Goal: Download file/media

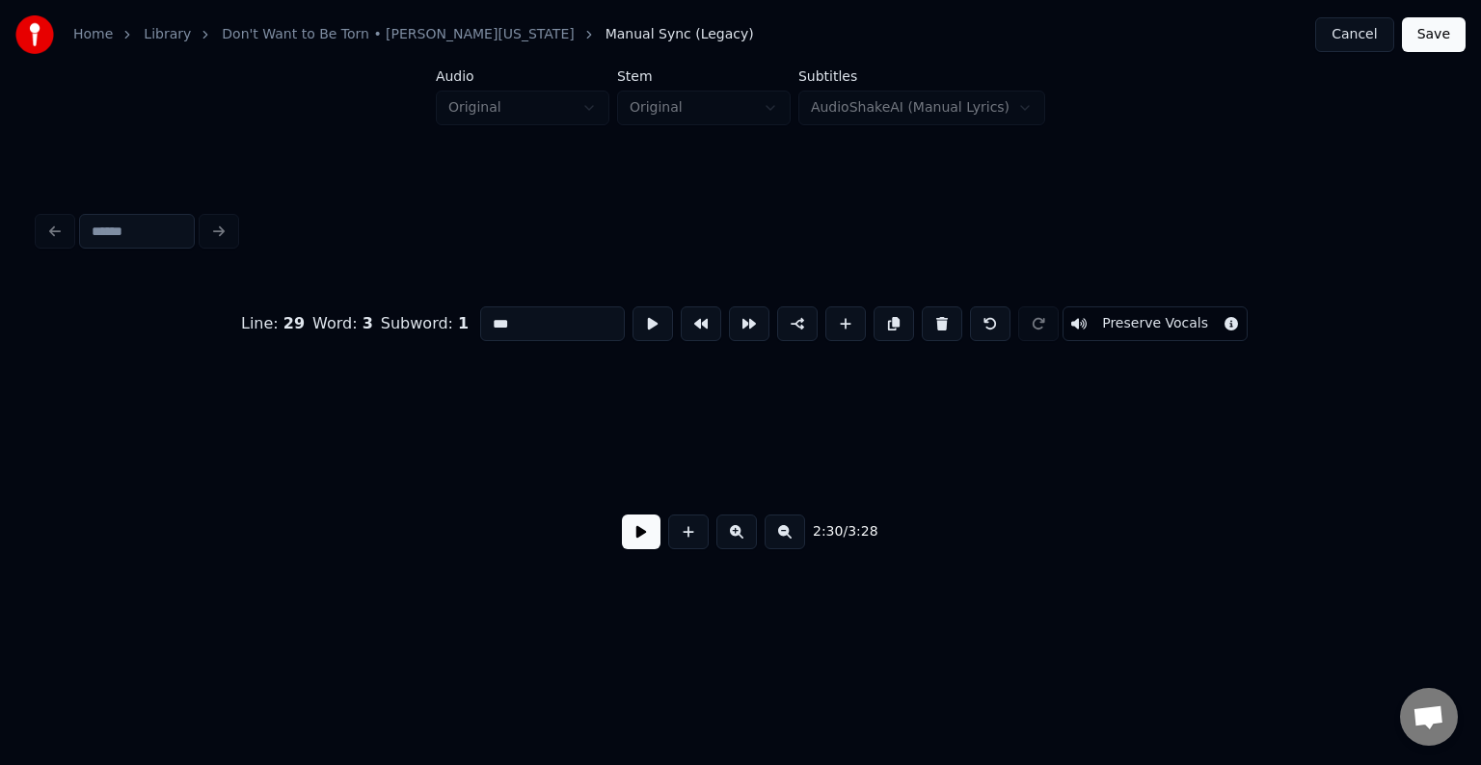
scroll to position [0, 21709]
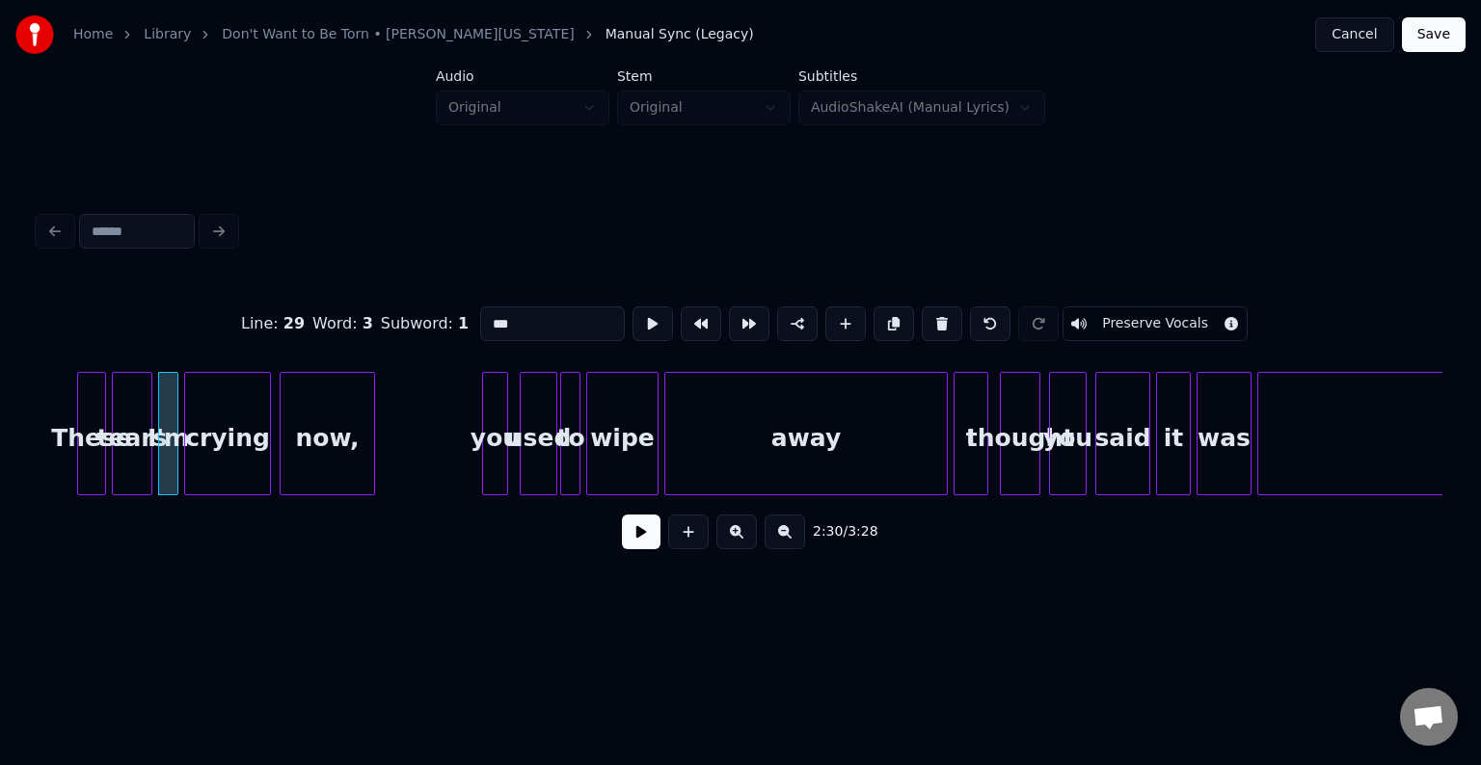
click at [647, 549] on button at bounding box center [641, 532] width 39 height 35
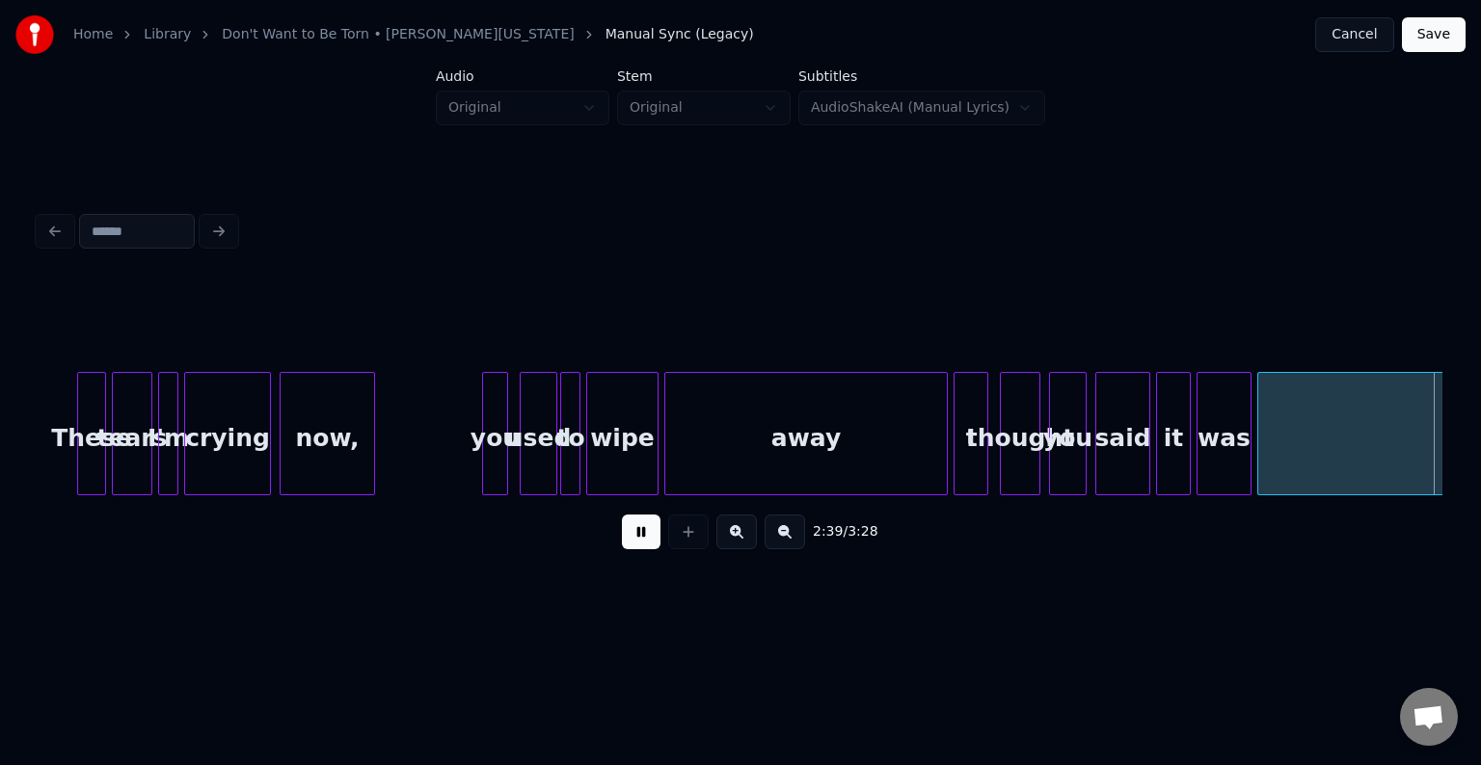
scroll to position [0, 23112]
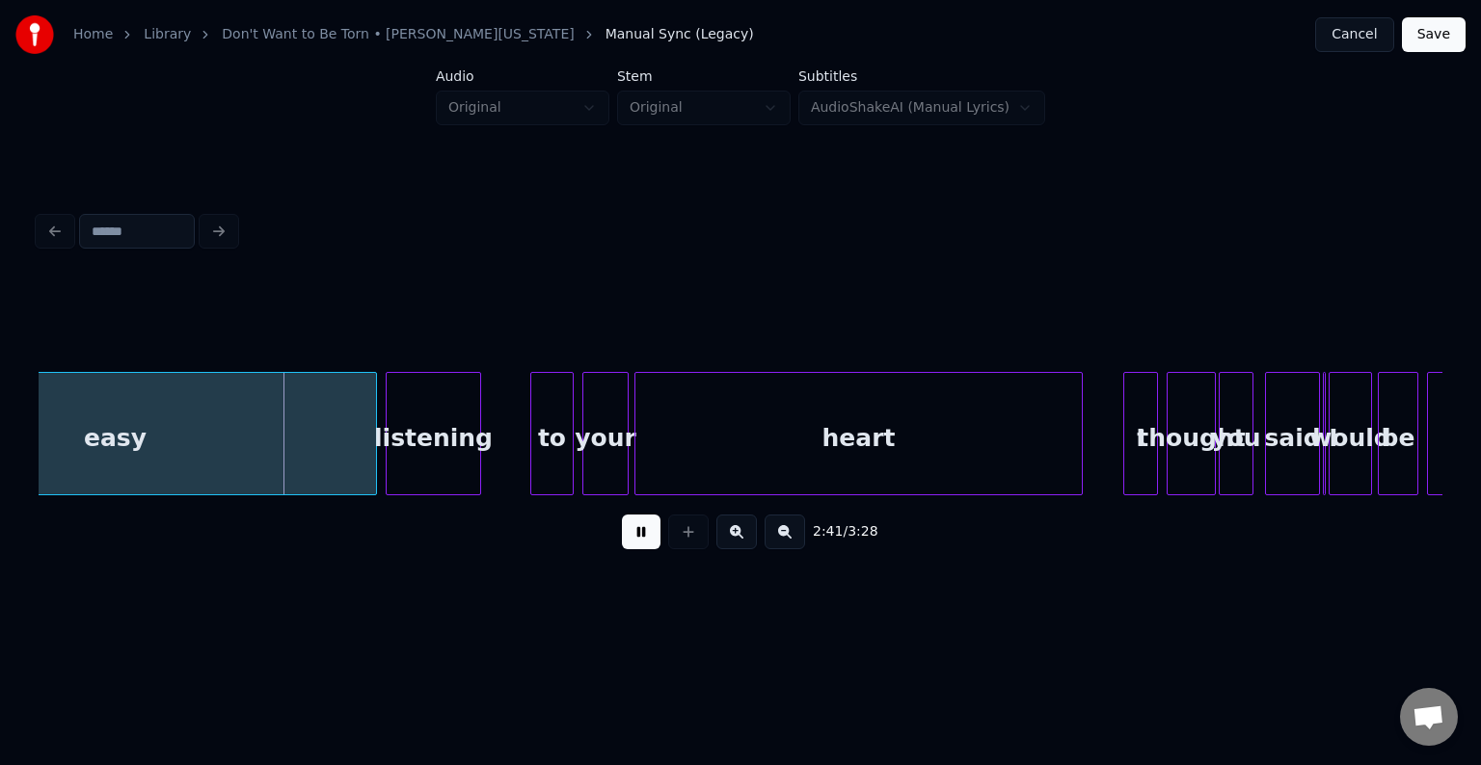
click at [632, 532] on button at bounding box center [641, 532] width 39 height 35
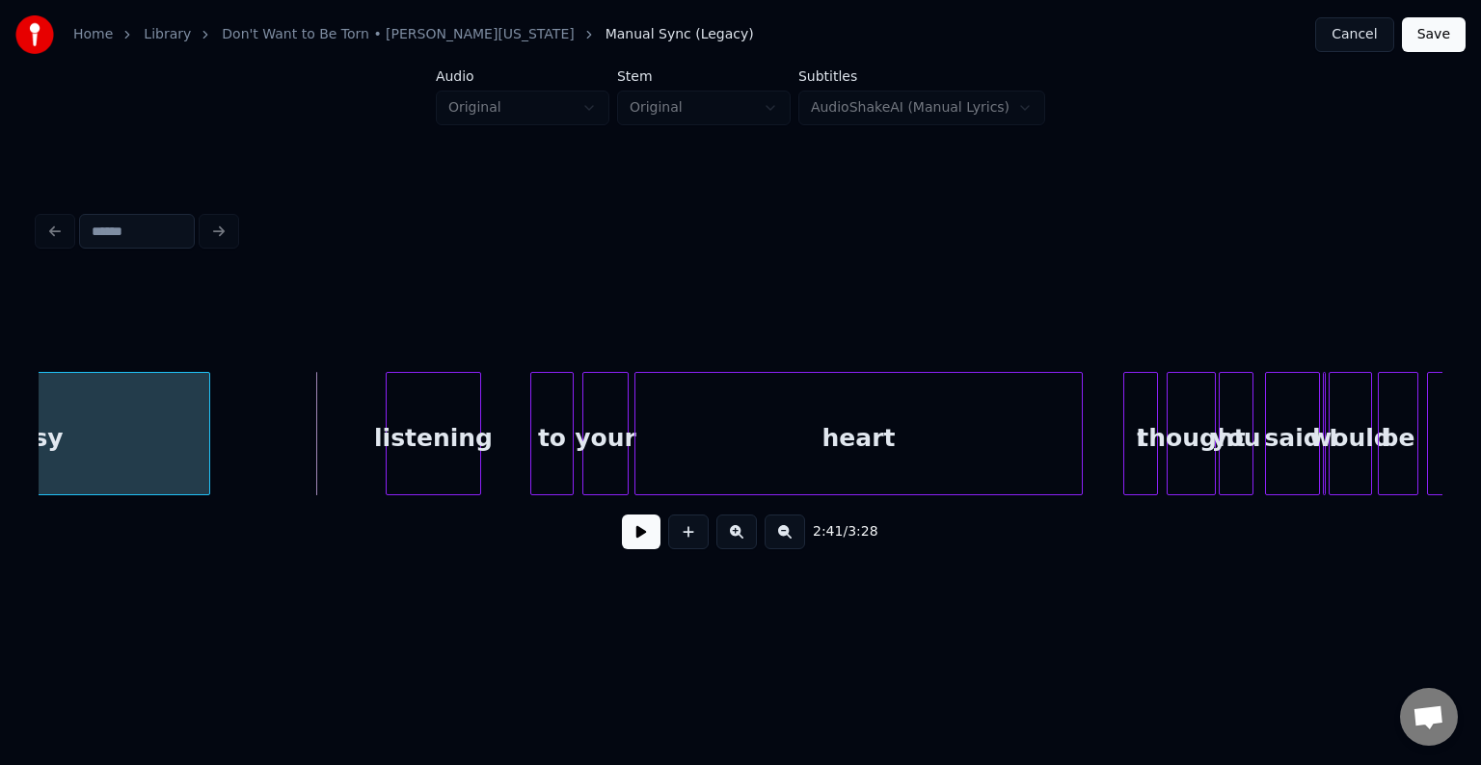
click at [206, 463] on div at bounding box center [206, 433] width 6 height 121
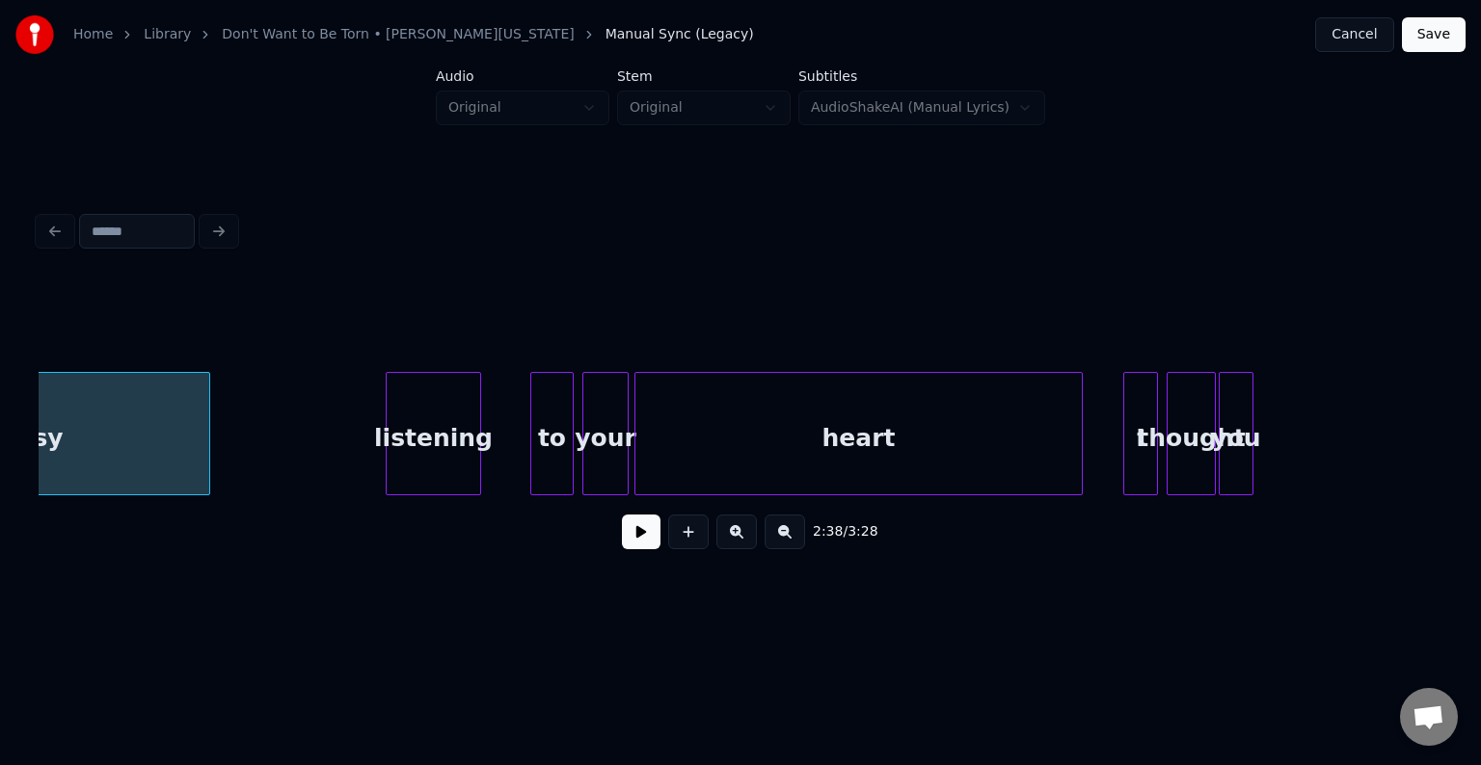
scroll to position [0, 22927]
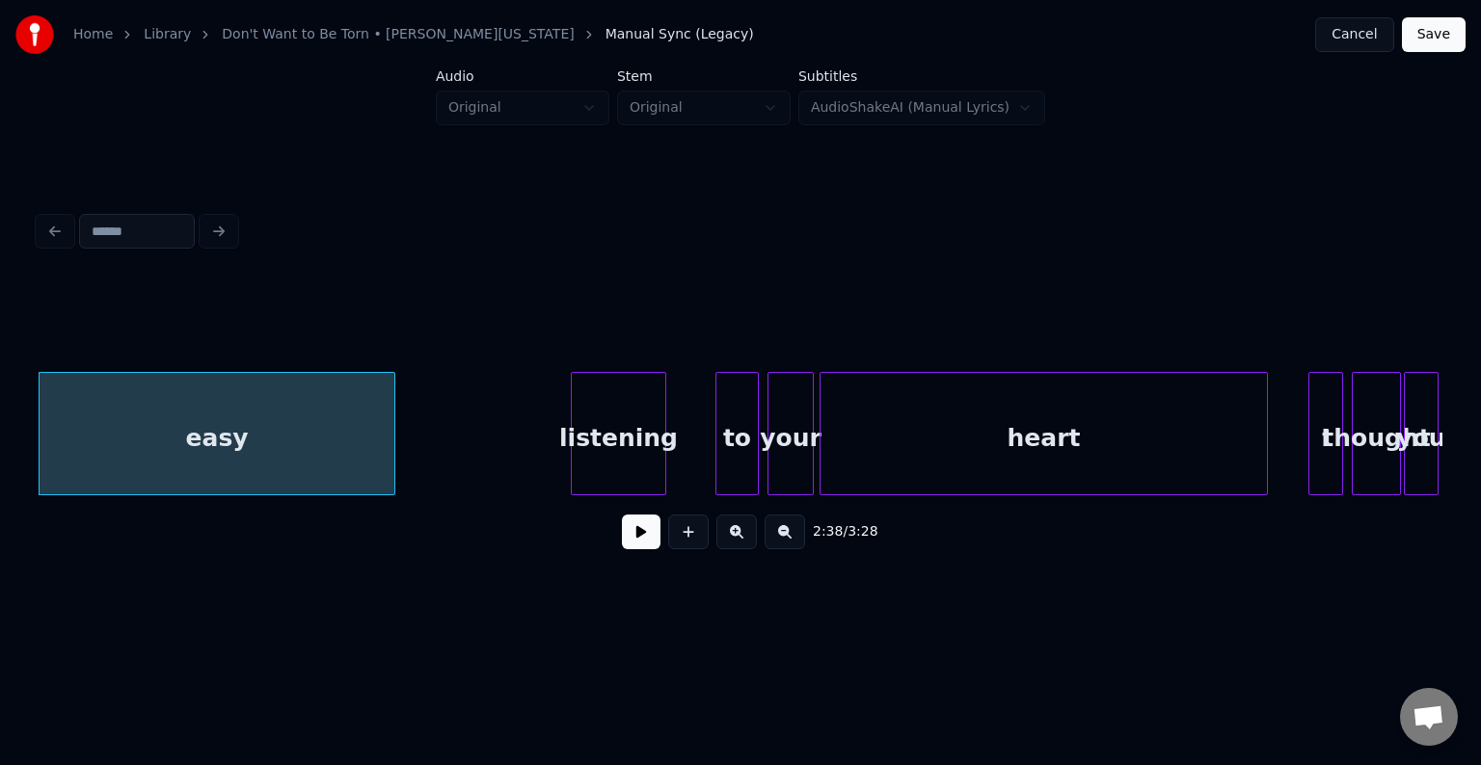
click at [627, 543] on button at bounding box center [641, 532] width 39 height 35
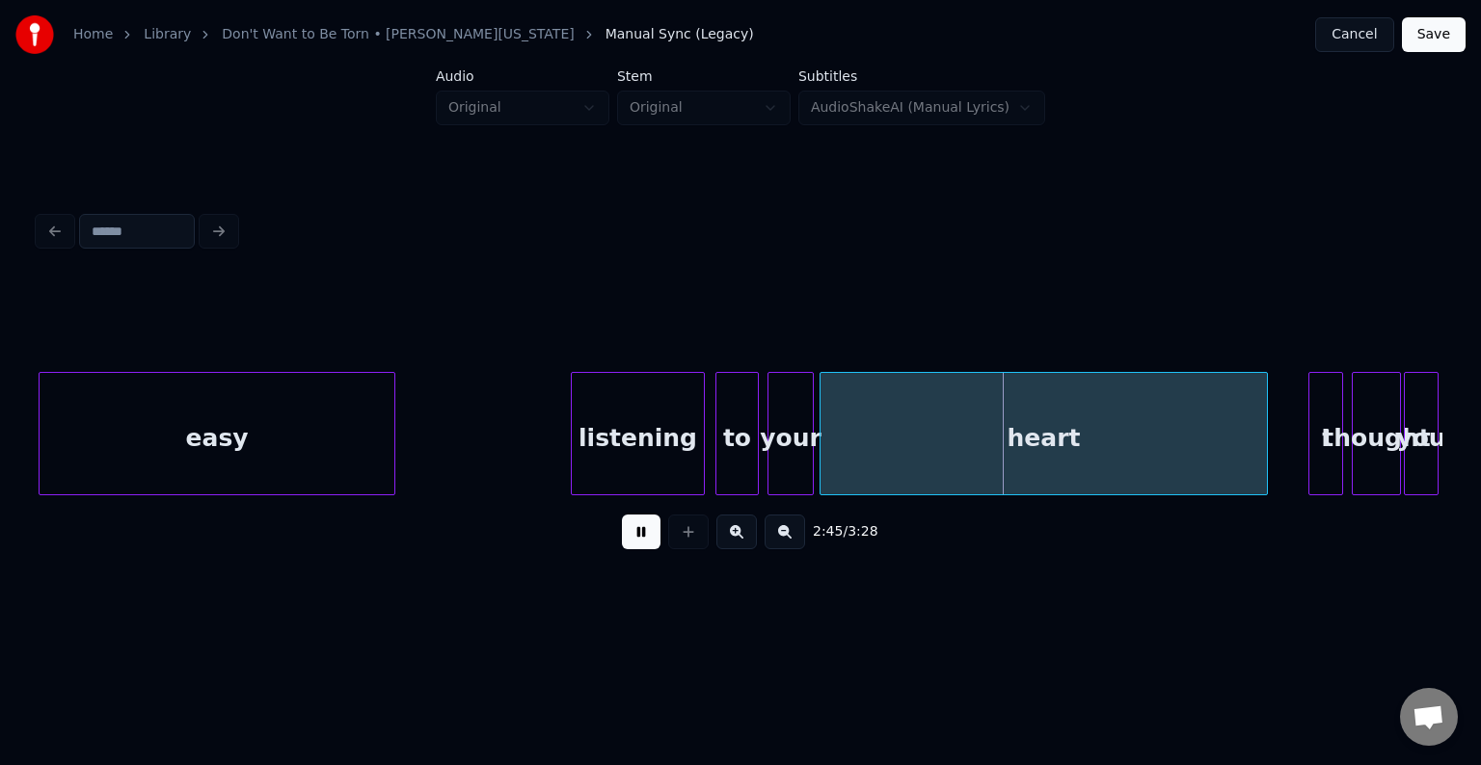
click at [702, 461] on div at bounding box center [701, 433] width 6 height 121
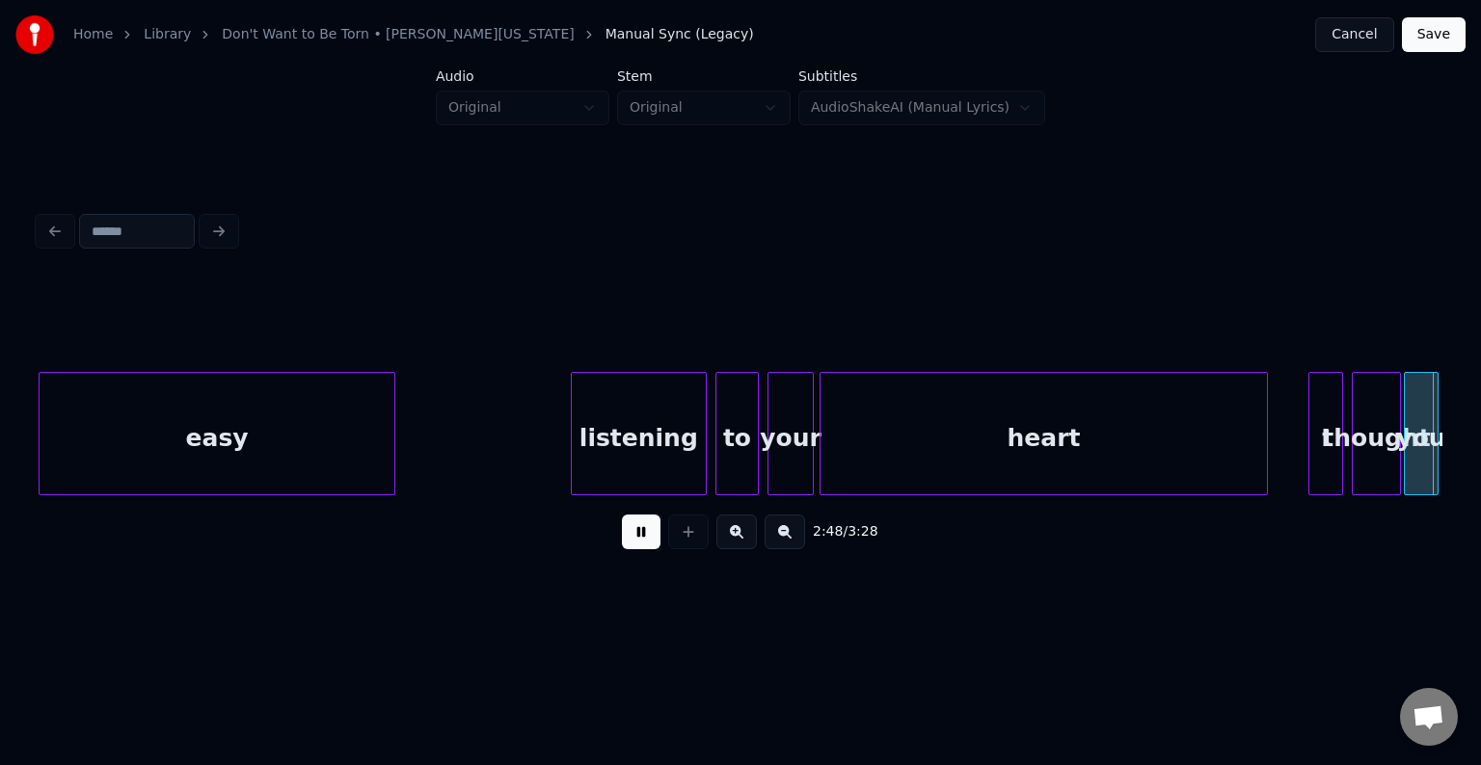
scroll to position [0, 24331]
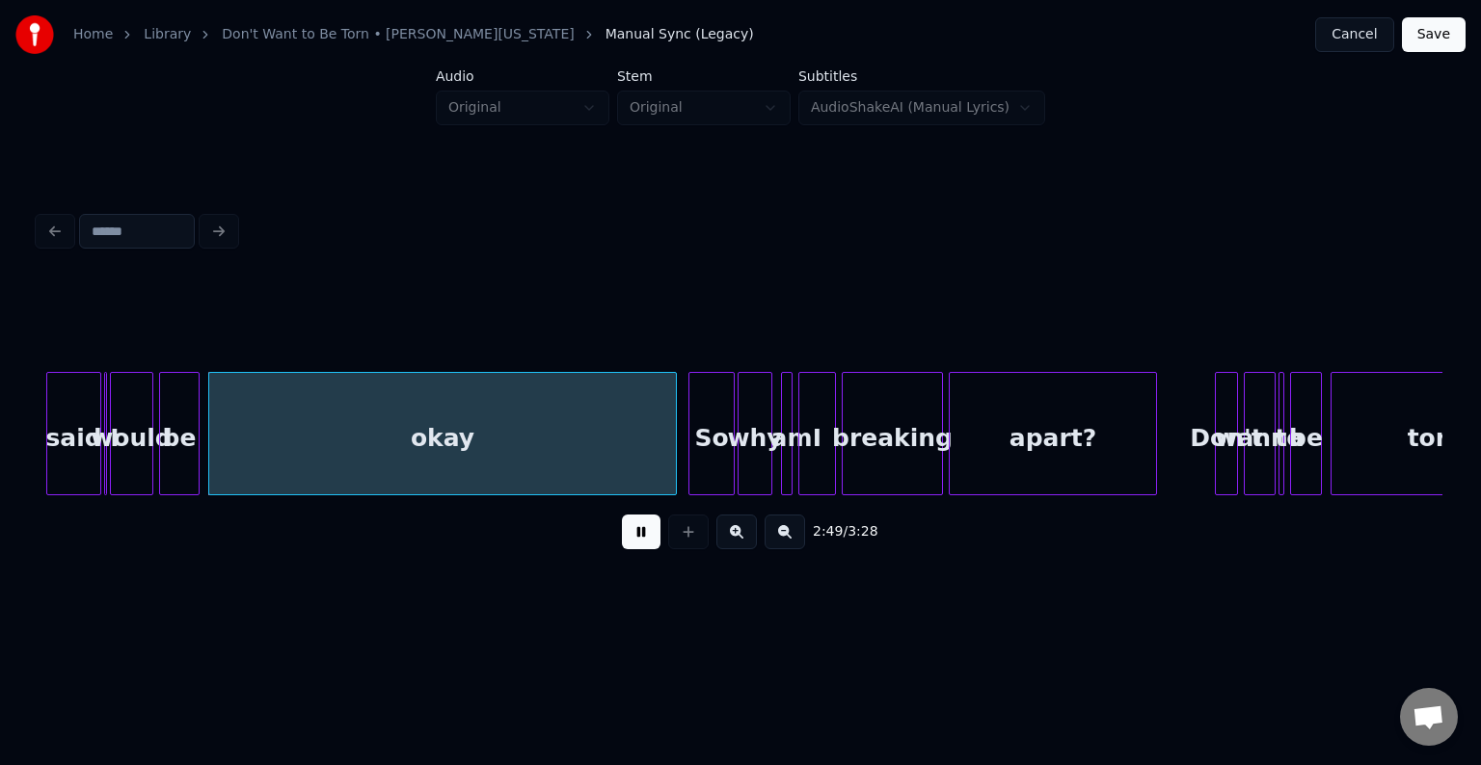
click at [640, 547] on button at bounding box center [641, 532] width 39 height 35
click at [104, 444] on div at bounding box center [103, 433] width 6 height 121
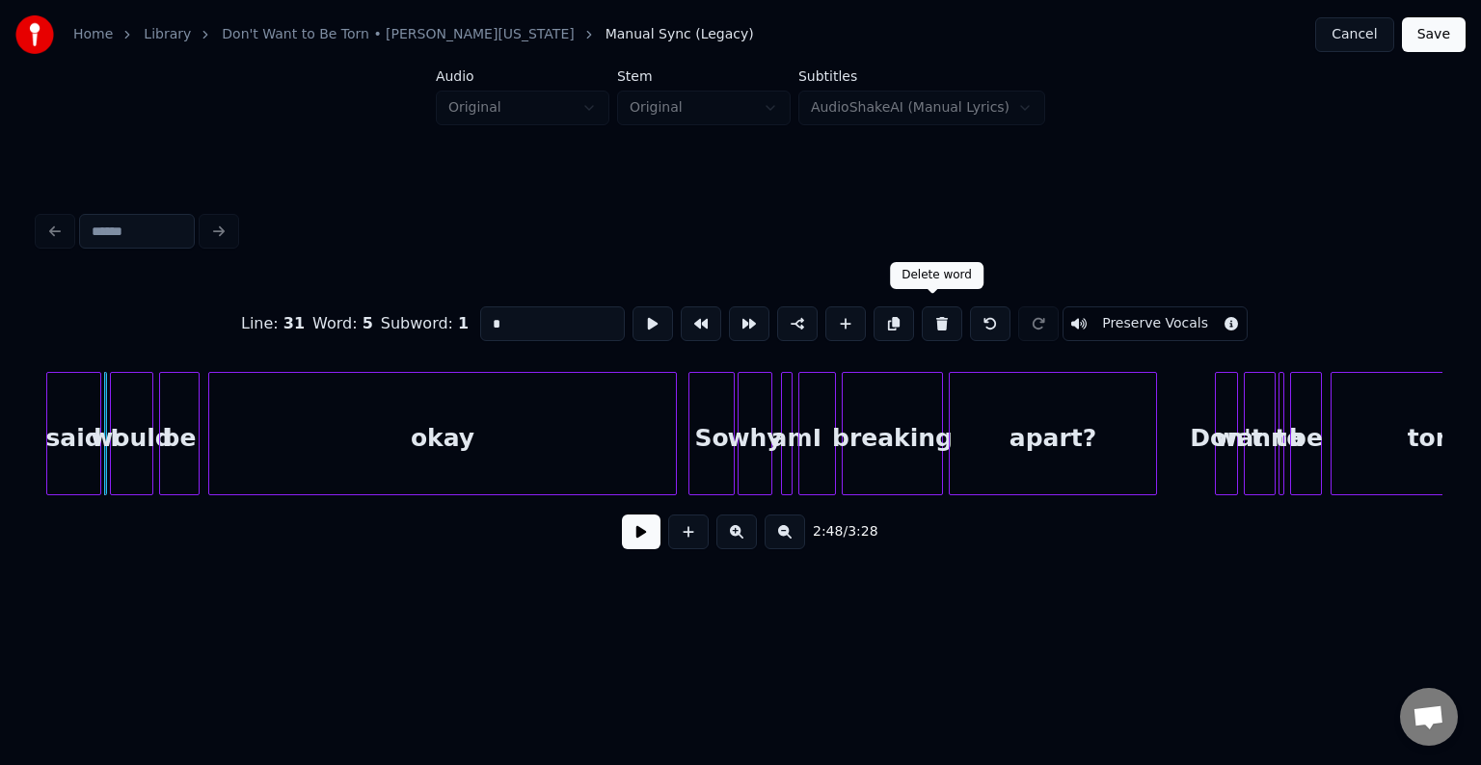
click at [937, 316] on button at bounding box center [942, 324] width 40 height 35
drag, startPoint x: 556, startPoint y: 317, endPoint x: 440, endPoint y: 331, distance: 117.4
click at [440, 331] on div "Line : 31 Word : 5 Subword : 1 ***** Preserve Vocals" at bounding box center [741, 324] width 1404 height 96
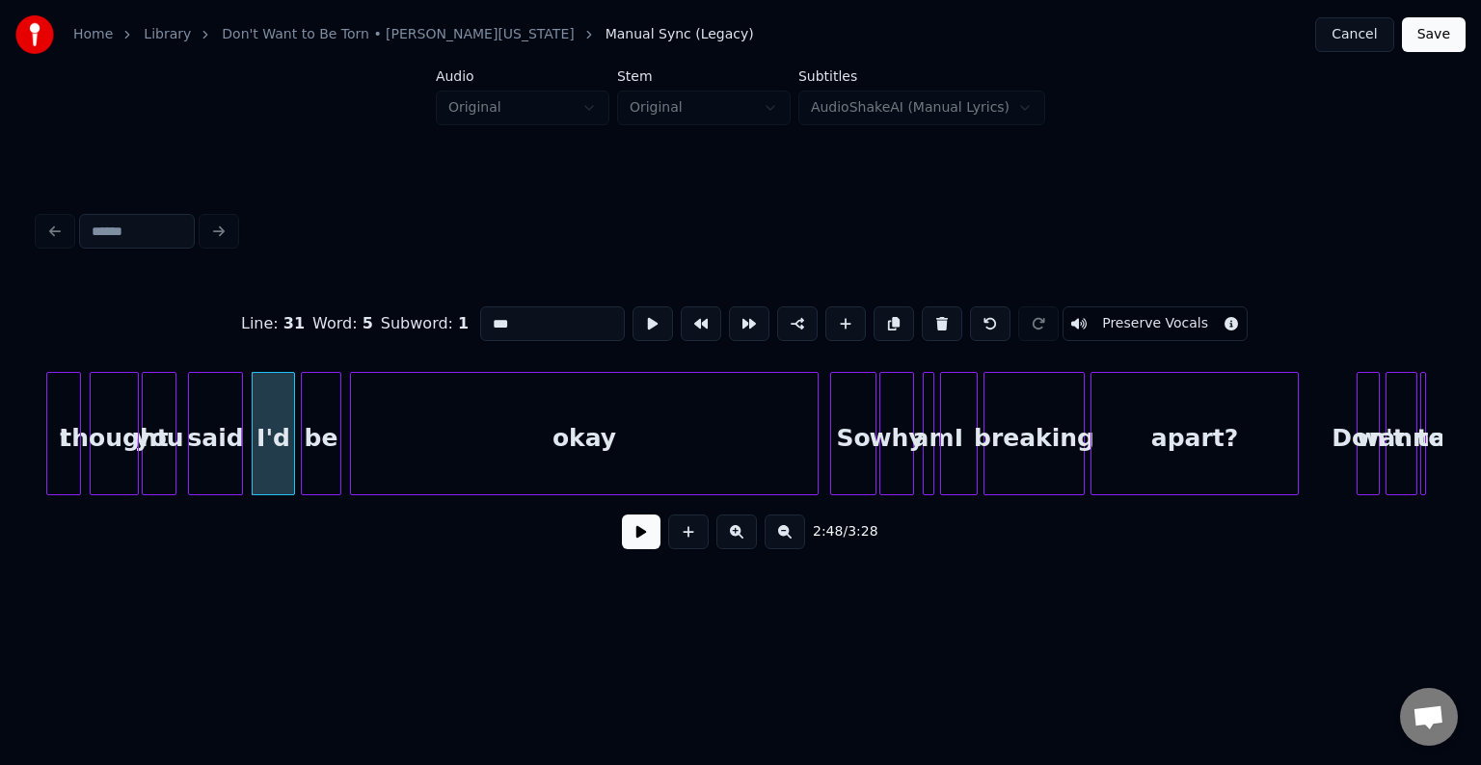
scroll to position [0, 24061]
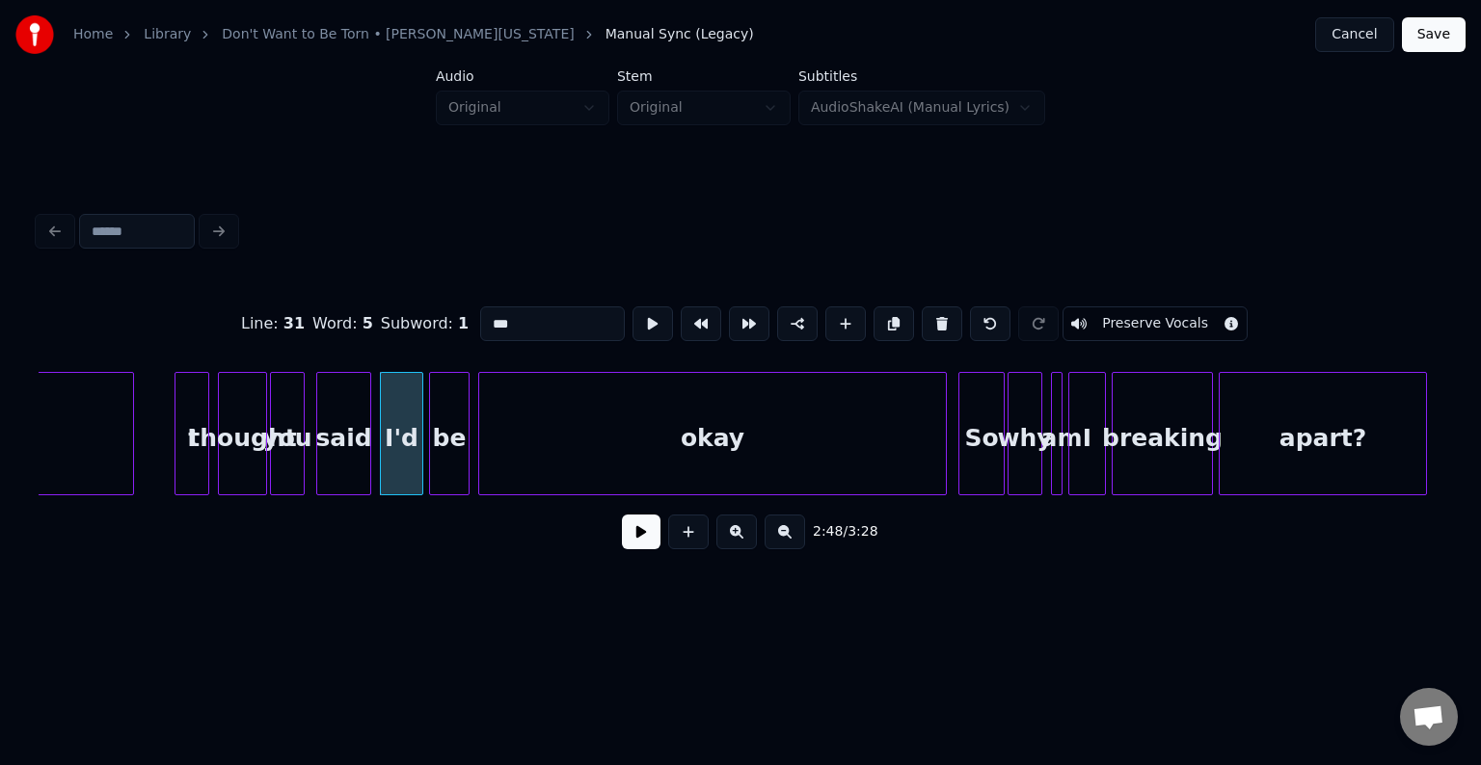
type input "***"
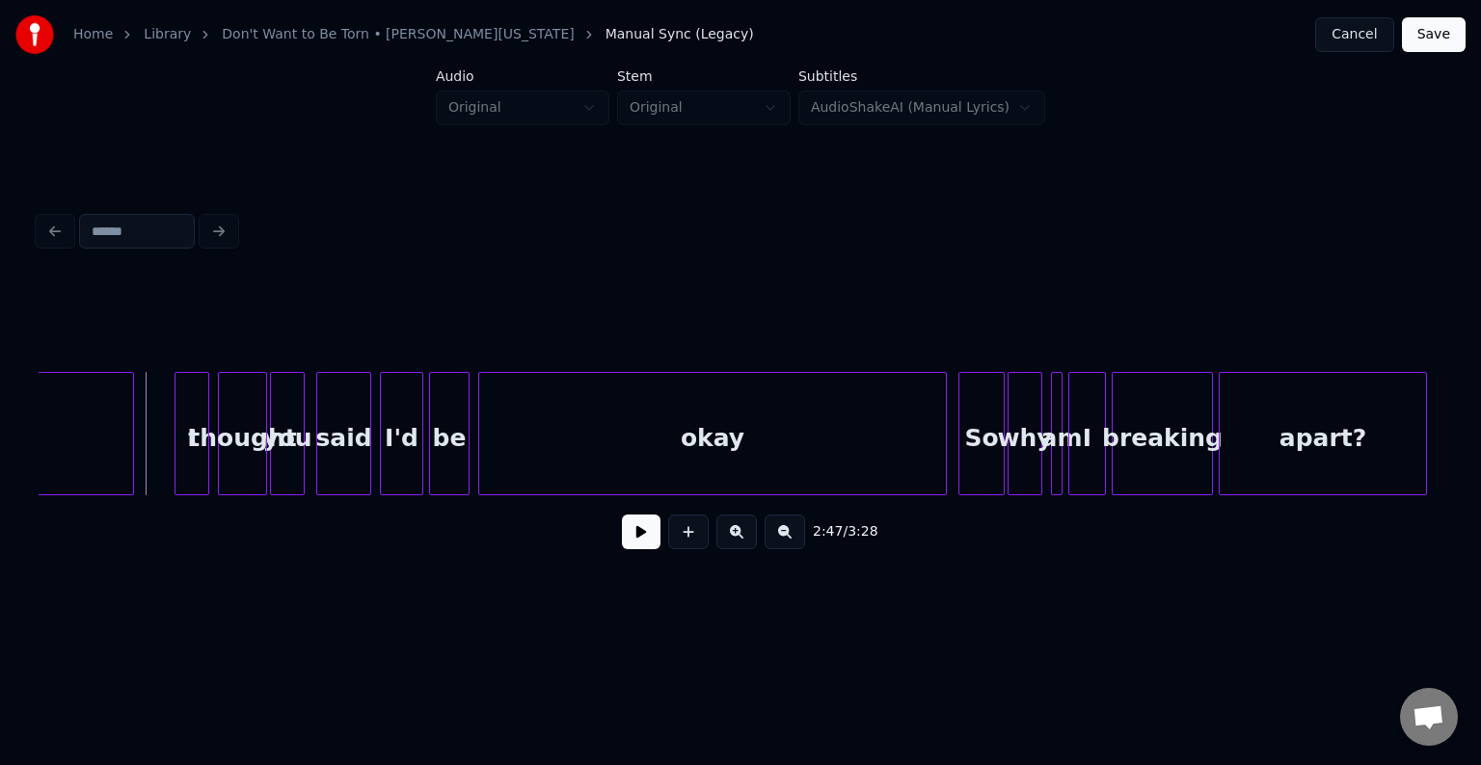
click at [634, 528] on button at bounding box center [641, 532] width 39 height 35
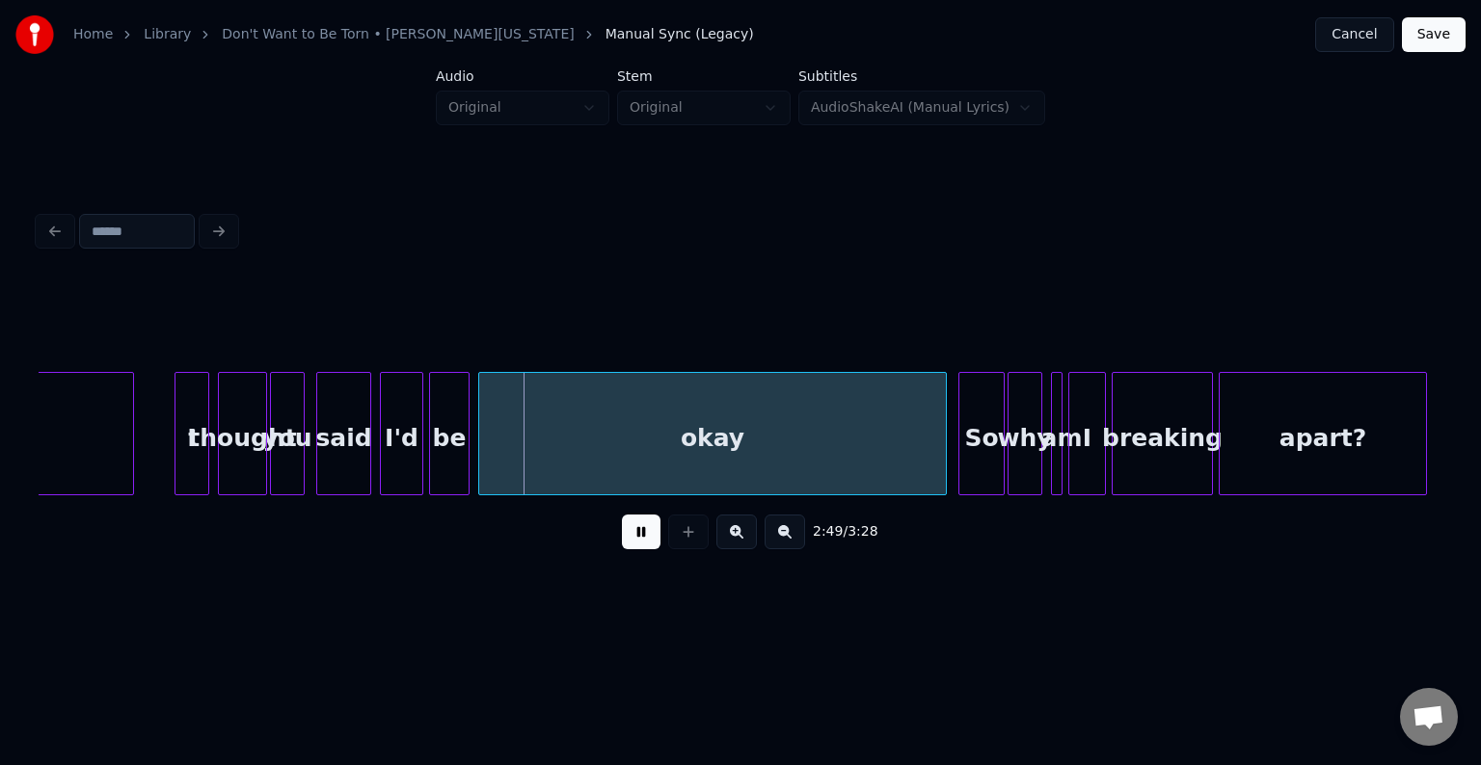
click at [634, 528] on button at bounding box center [641, 532] width 39 height 35
click at [641, 545] on button at bounding box center [641, 532] width 39 height 35
click at [555, 465] on div "okay" at bounding box center [712, 438] width 467 height 131
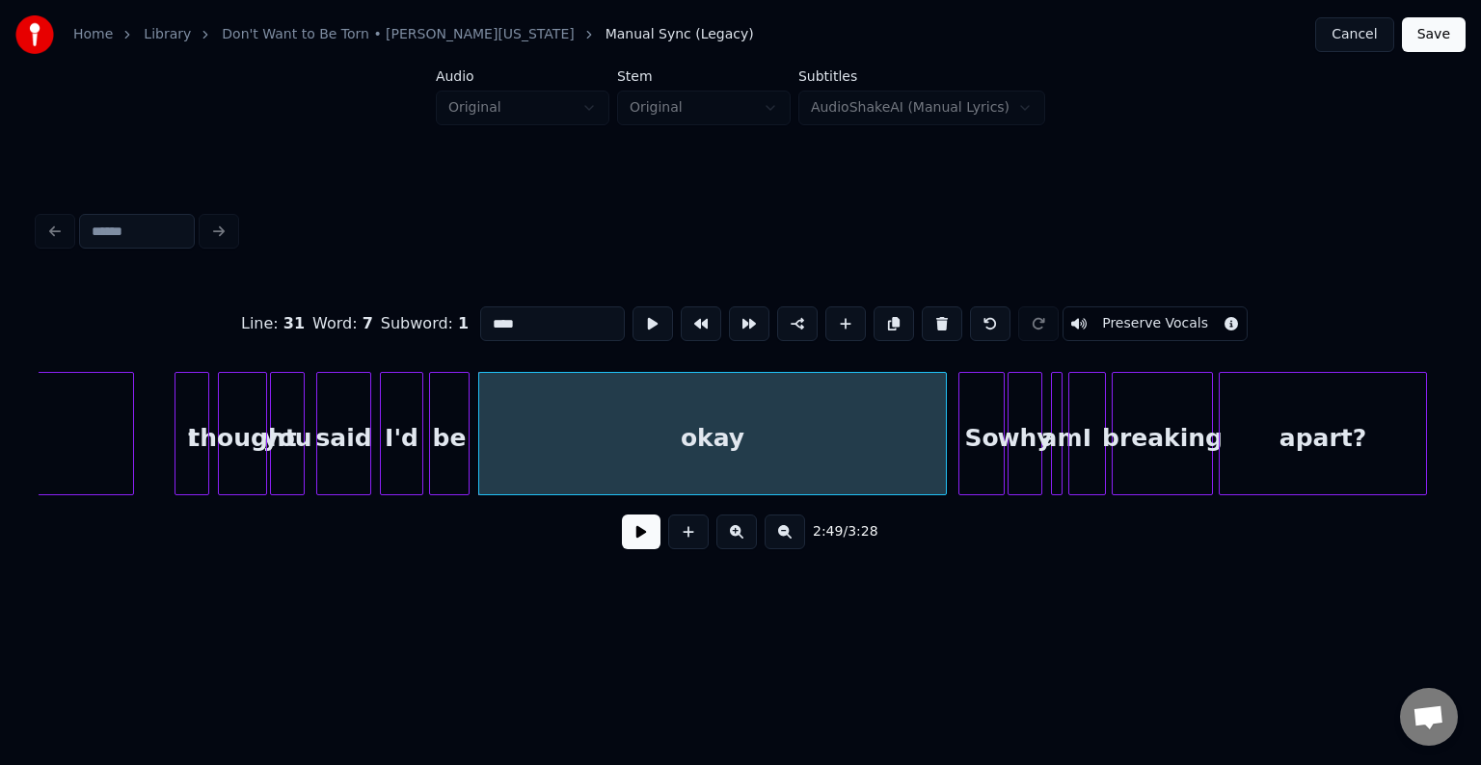
click at [986, 475] on div "So" at bounding box center [981, 438] width 44 height 131
type input "**"
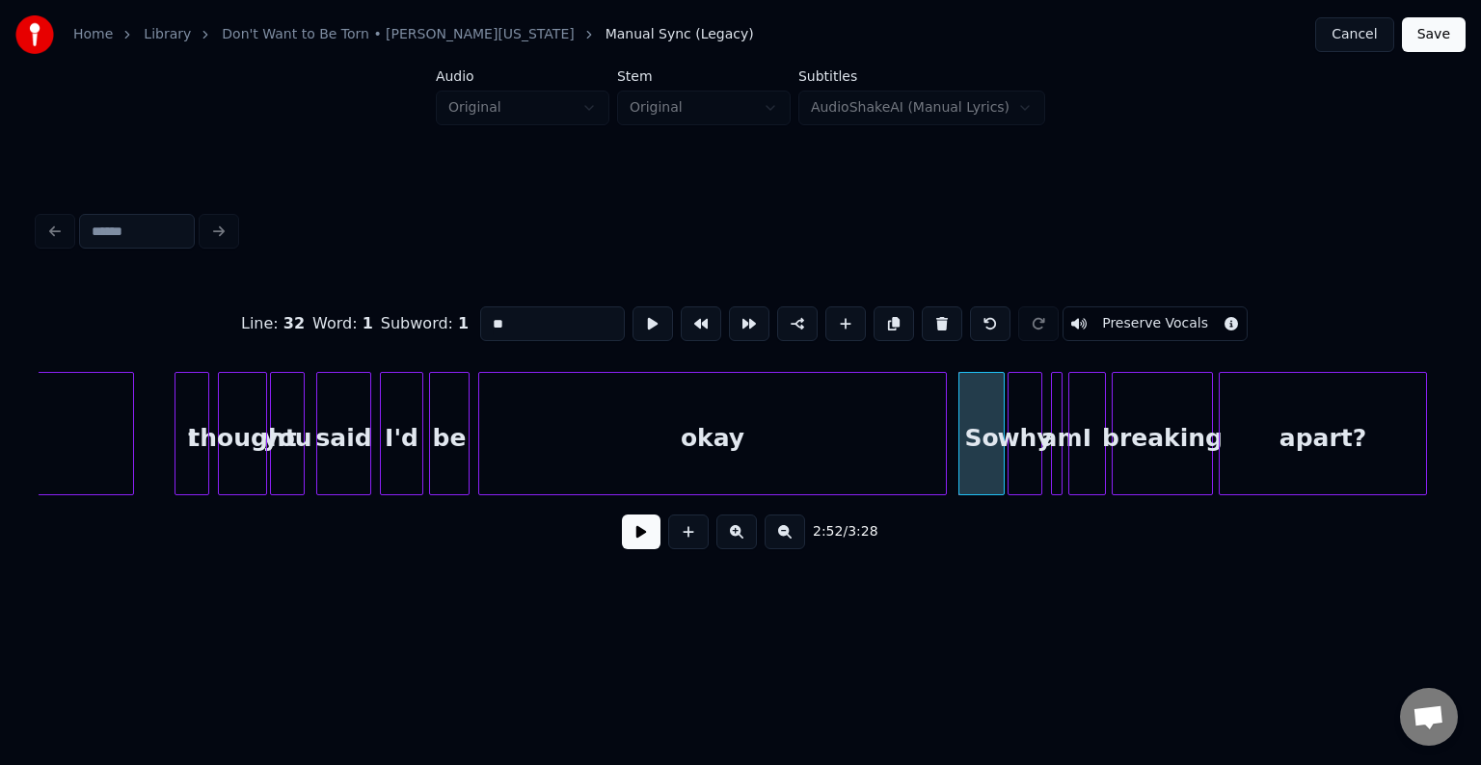
click at [652, 549] on button at bounding box center [641, 532] width 39 height 35
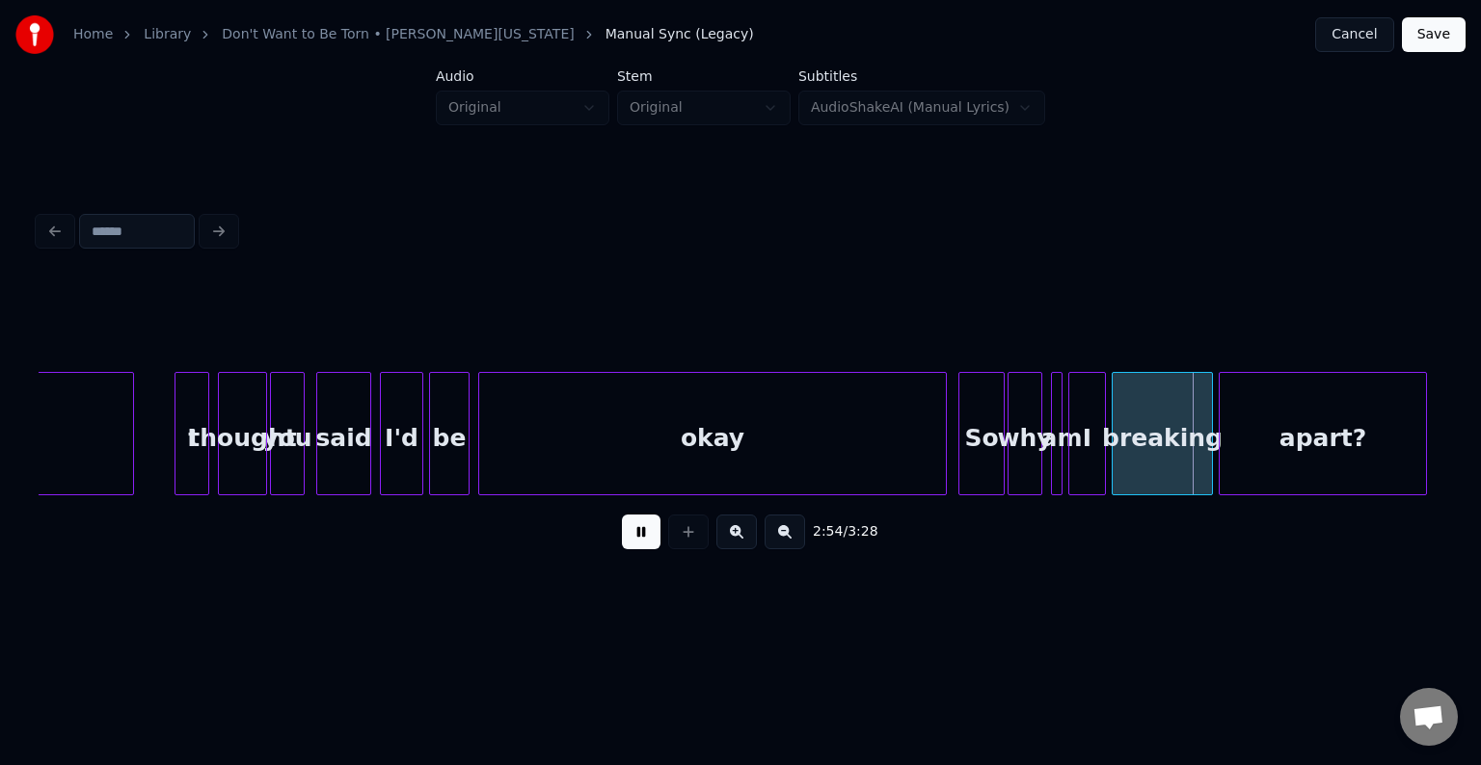
click at [652, 549] on button at bounding box center [641, 532] width 39 height 35
click at [638, 529] on button at bounding box center [641, 532] width 39 height 35
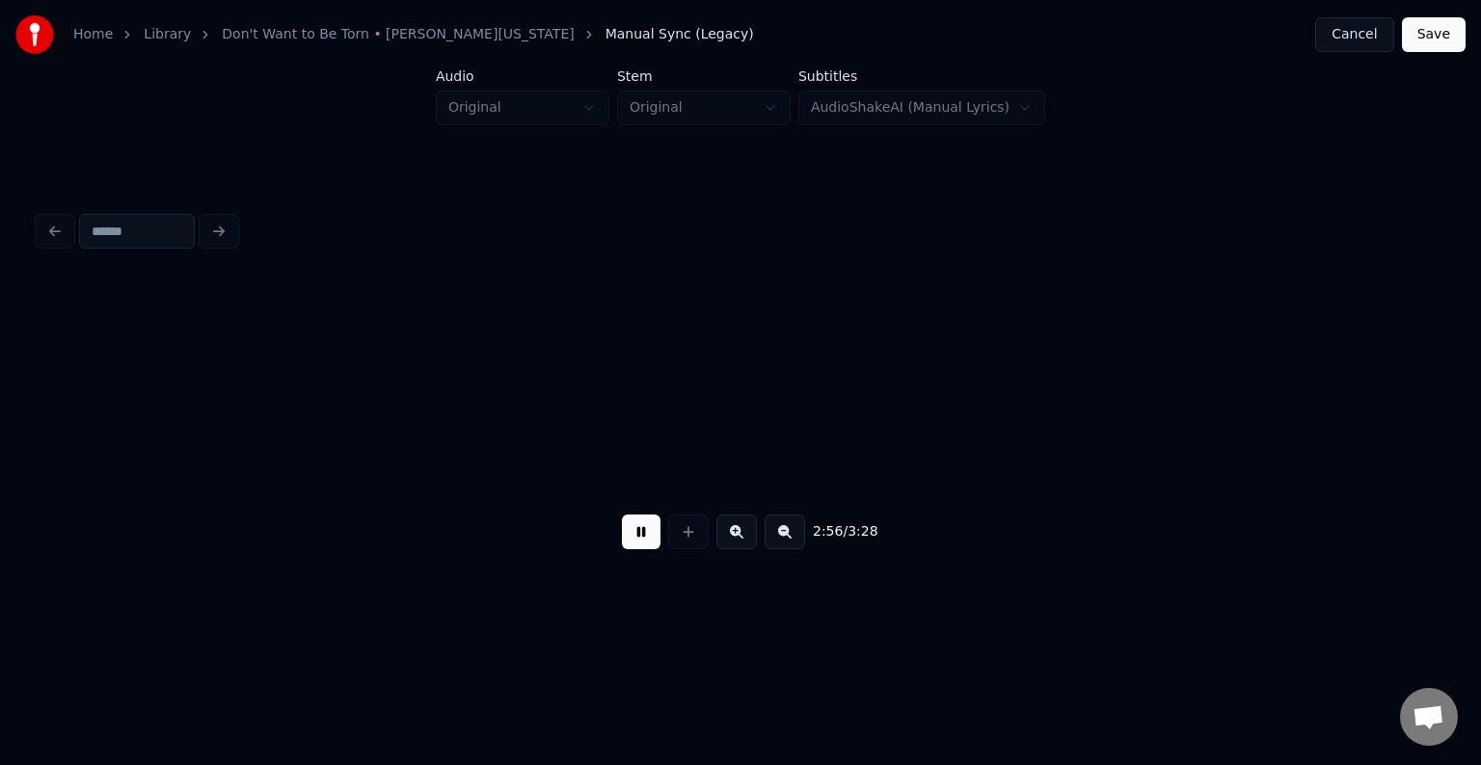
scroll to position [0, 25465]
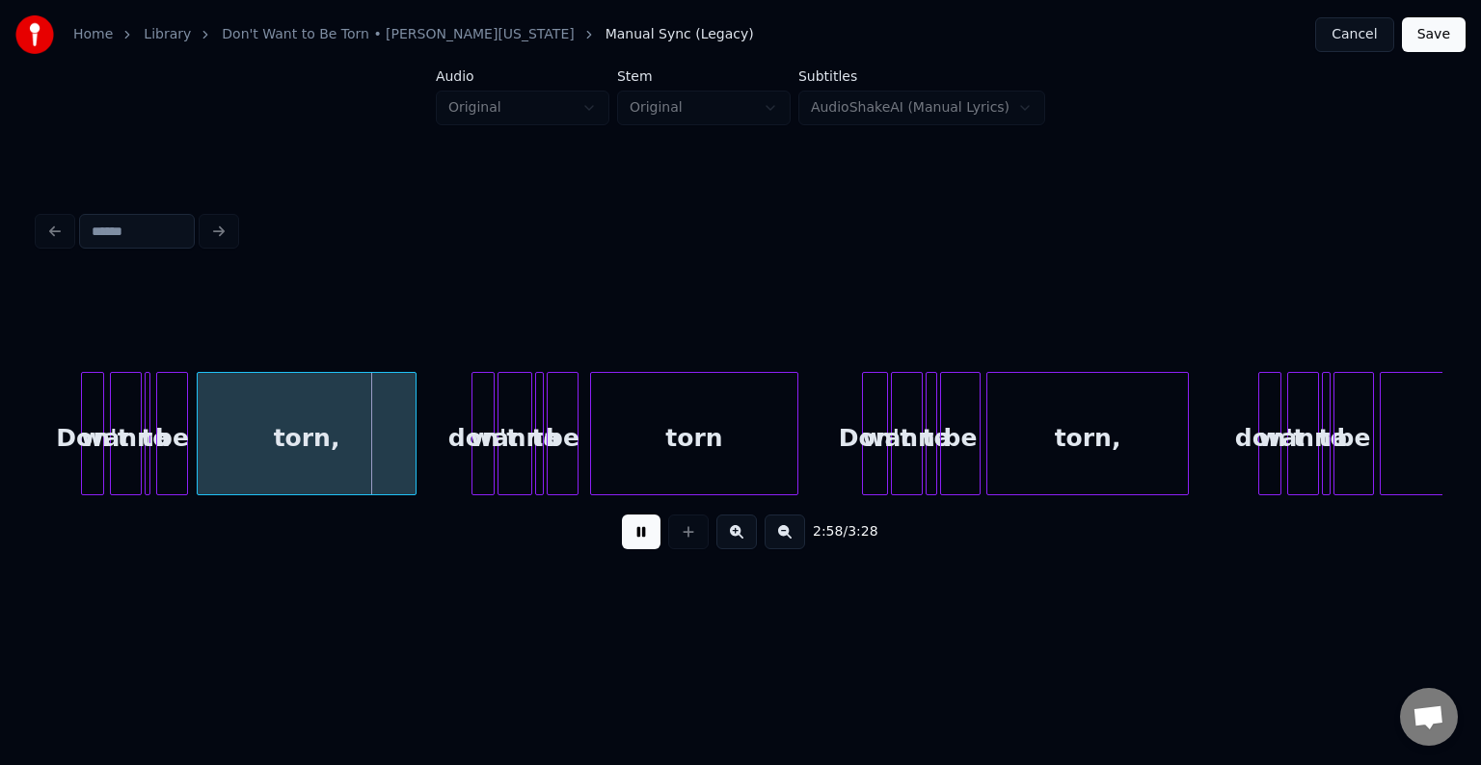
click at [646, 538] on button at bounding box center [641, 532] width 39 height 35
click at [148, 468] on div at bounding box center [147, 433] width 6 height 121
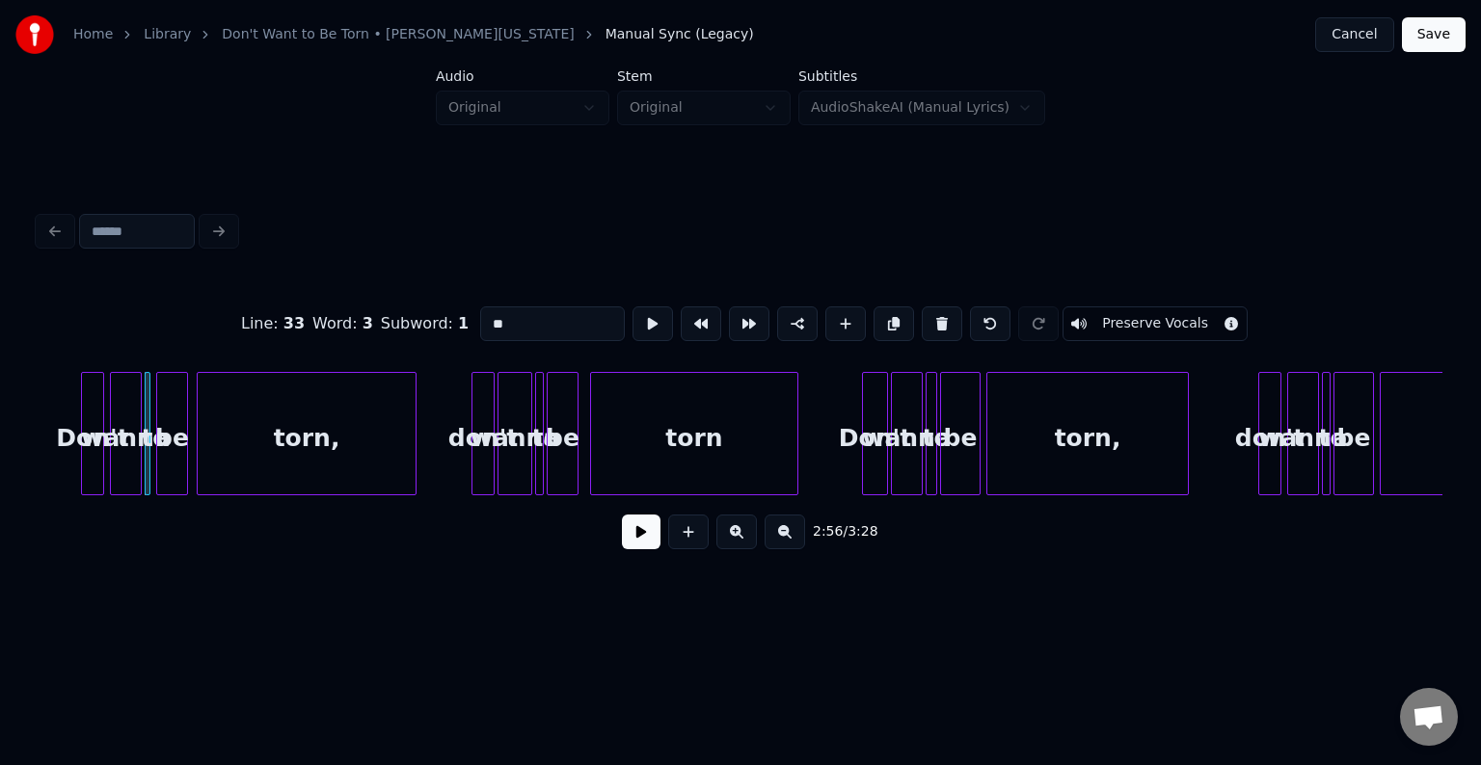
click at [633, 549] on button at bounding box center [641, 532] width 39 height 35
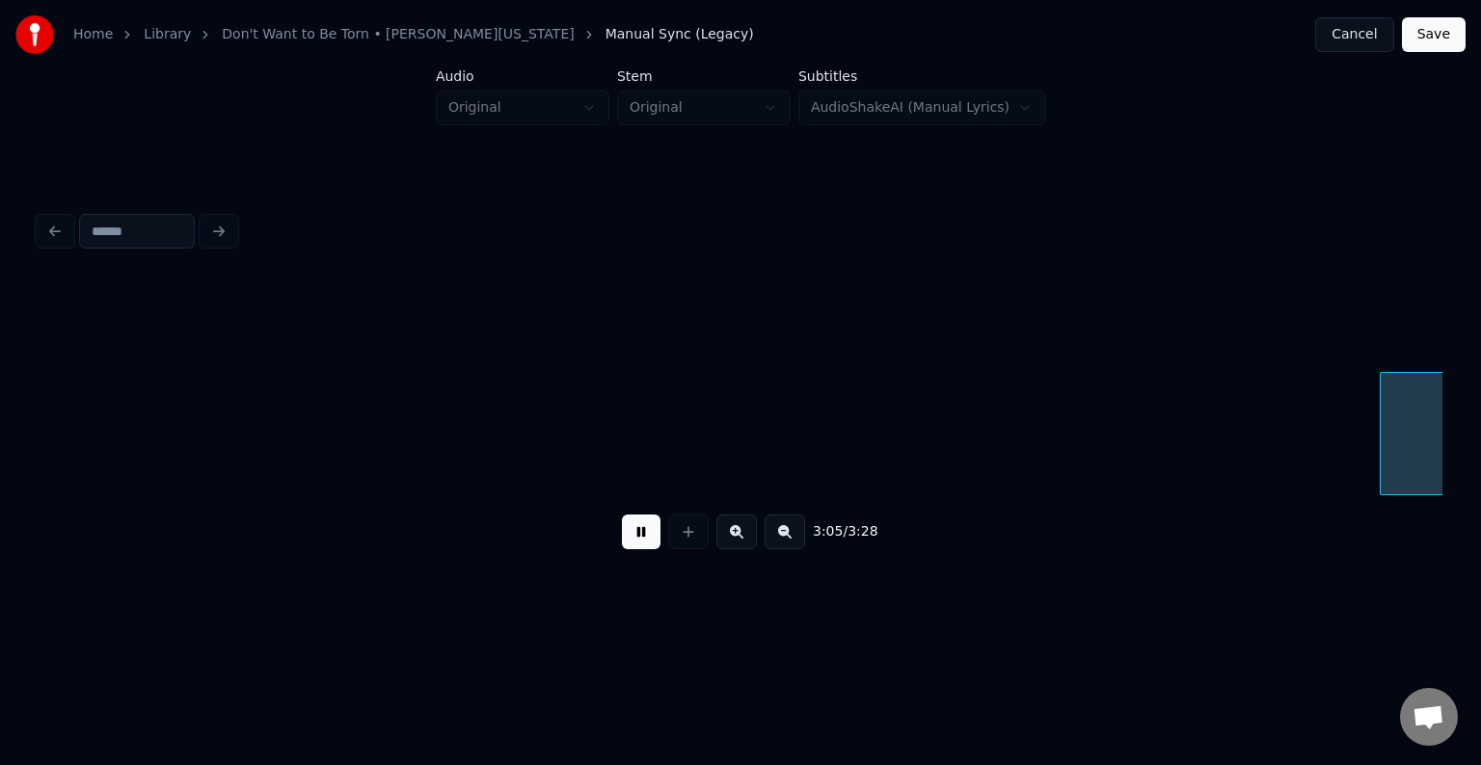
scroll to position [0, 26870]
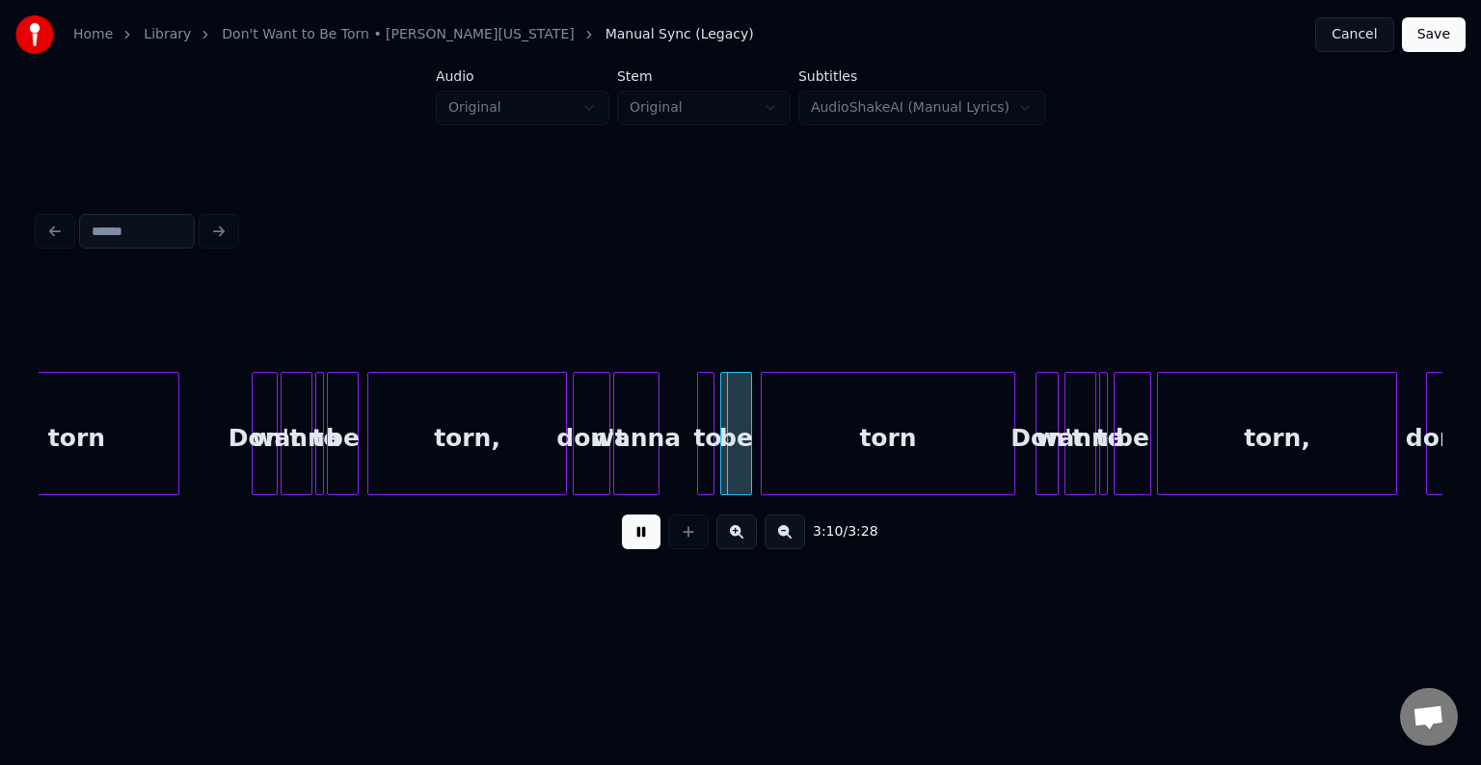
click at [633, 549] on button at bounding box center [641, 532] width 39 height 35
click at [675, 469] on div "wanna" at bounding box center [671, 438] width 44 height 131
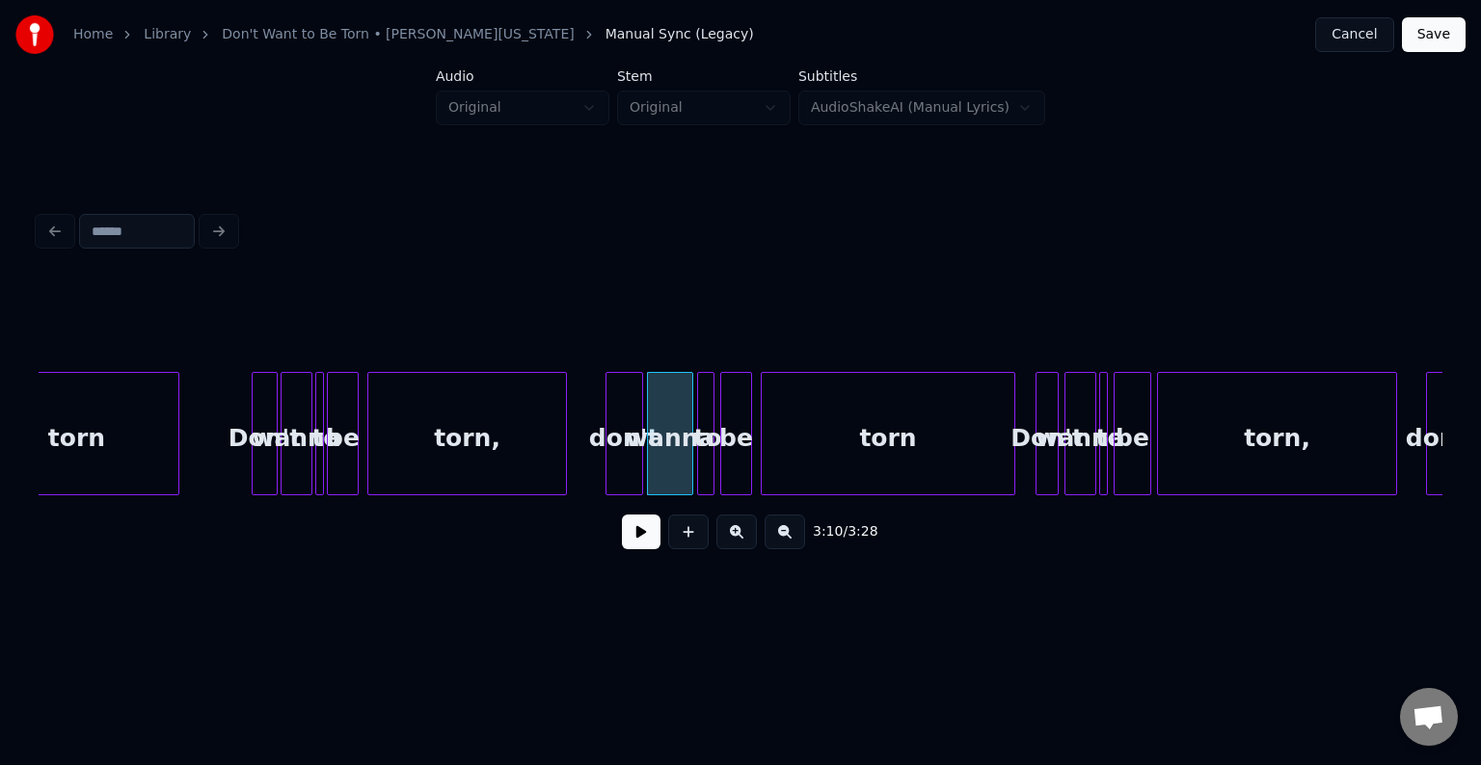
click at [615, 470] on div "don't" at bounding box center [624, 438] width 36 height 131
click at [646, 563] on div "3:09 / 3:28" at bounding box center [741, 531] width 1404 height 73
click at [646, 548] on button at bounding box center [641, 532] width 39 height 35
click at [674, 489] on div "torn Don't wanna to be torn, don't wanna to be torn Don't wanna to be torn, don…" at bounding box center [741, 433] width 1404 height 123
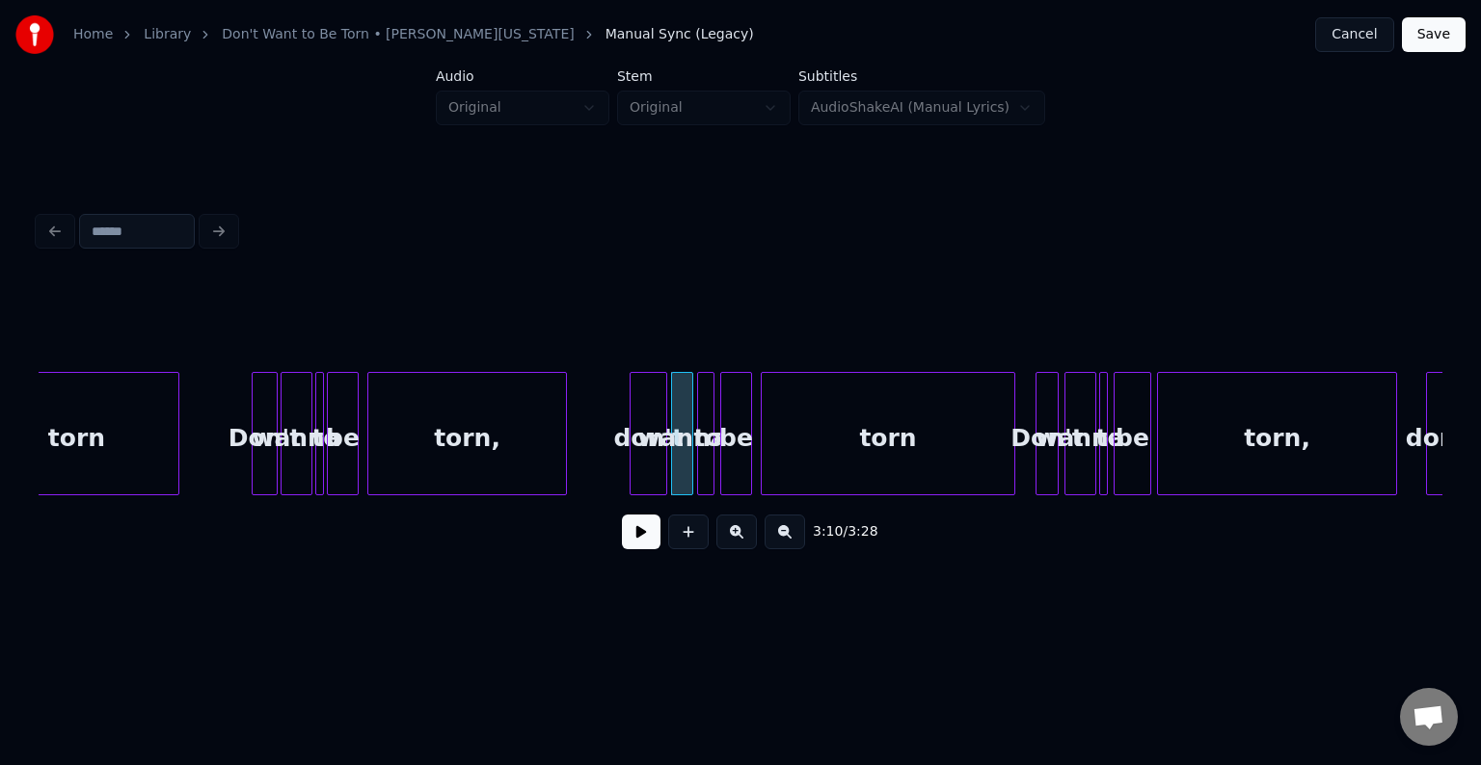
click at [648, 464] on div "don't" at bounding box center [648, 438] width 36 height 131
click at [646, 466] on div at bounding box center [648, 433] width 6 height 121
click at [632, 544] on button at bounding box center [641, 532] width 39 height 35
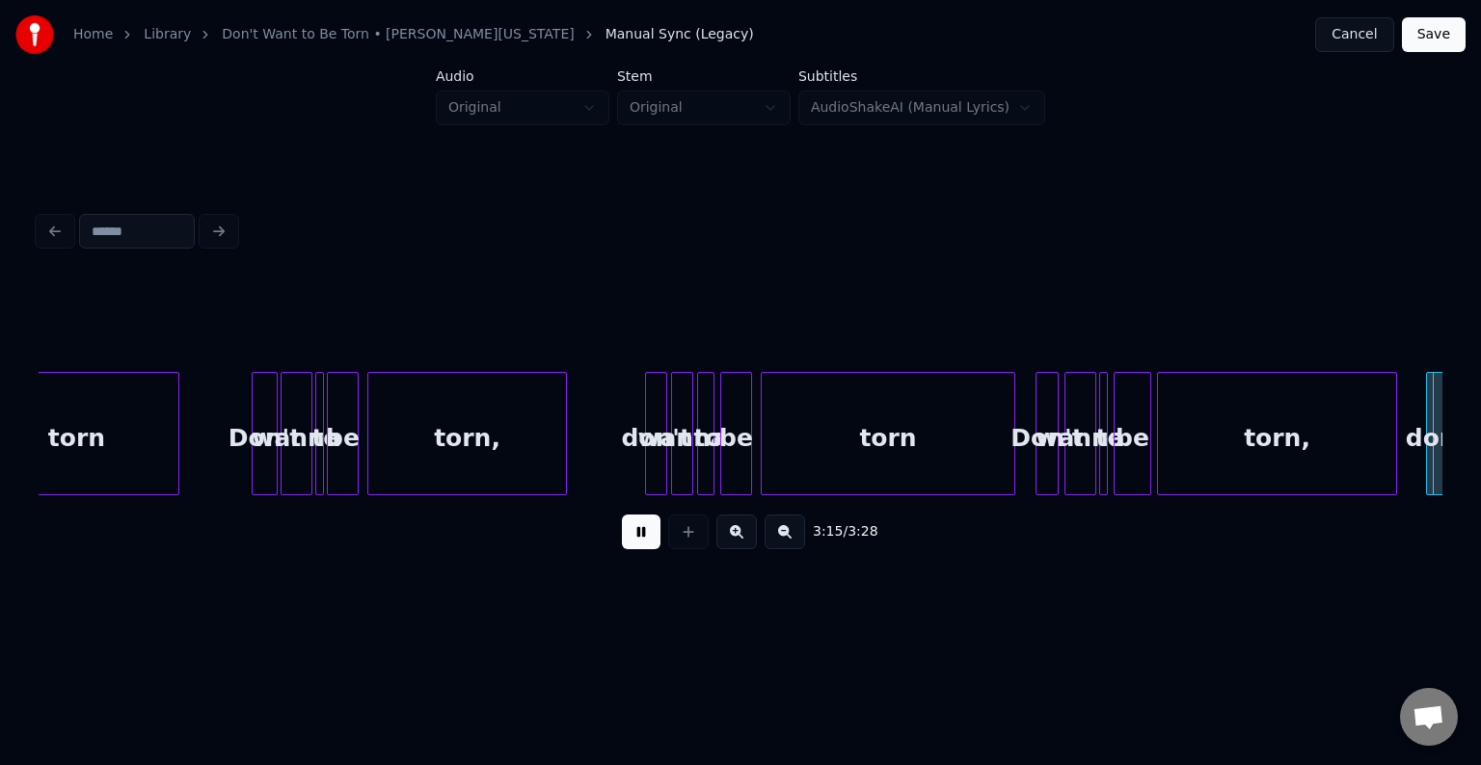
scroll to position [0, 28275]
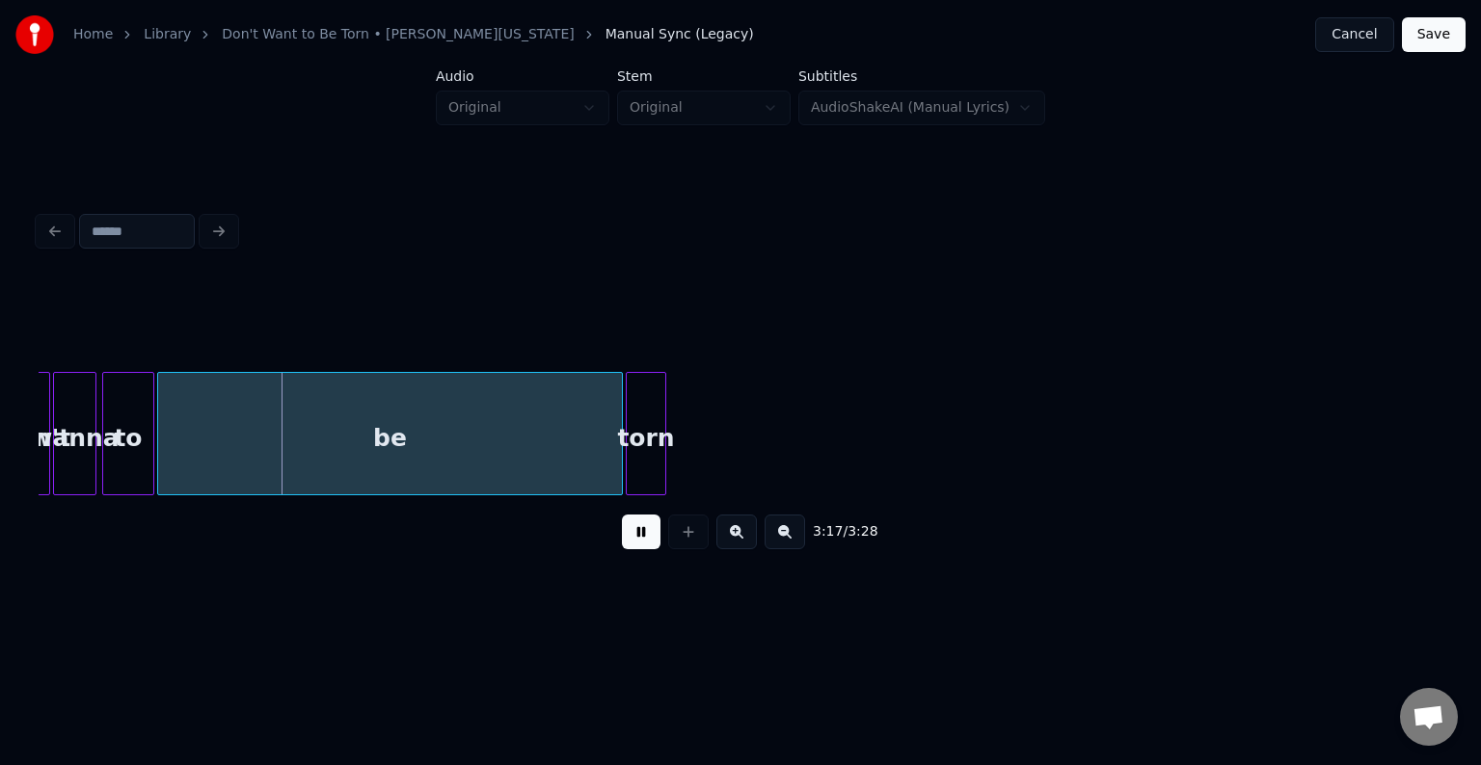
click at [629, 536] on button at bounding box center [641, 532] width 39 height 35
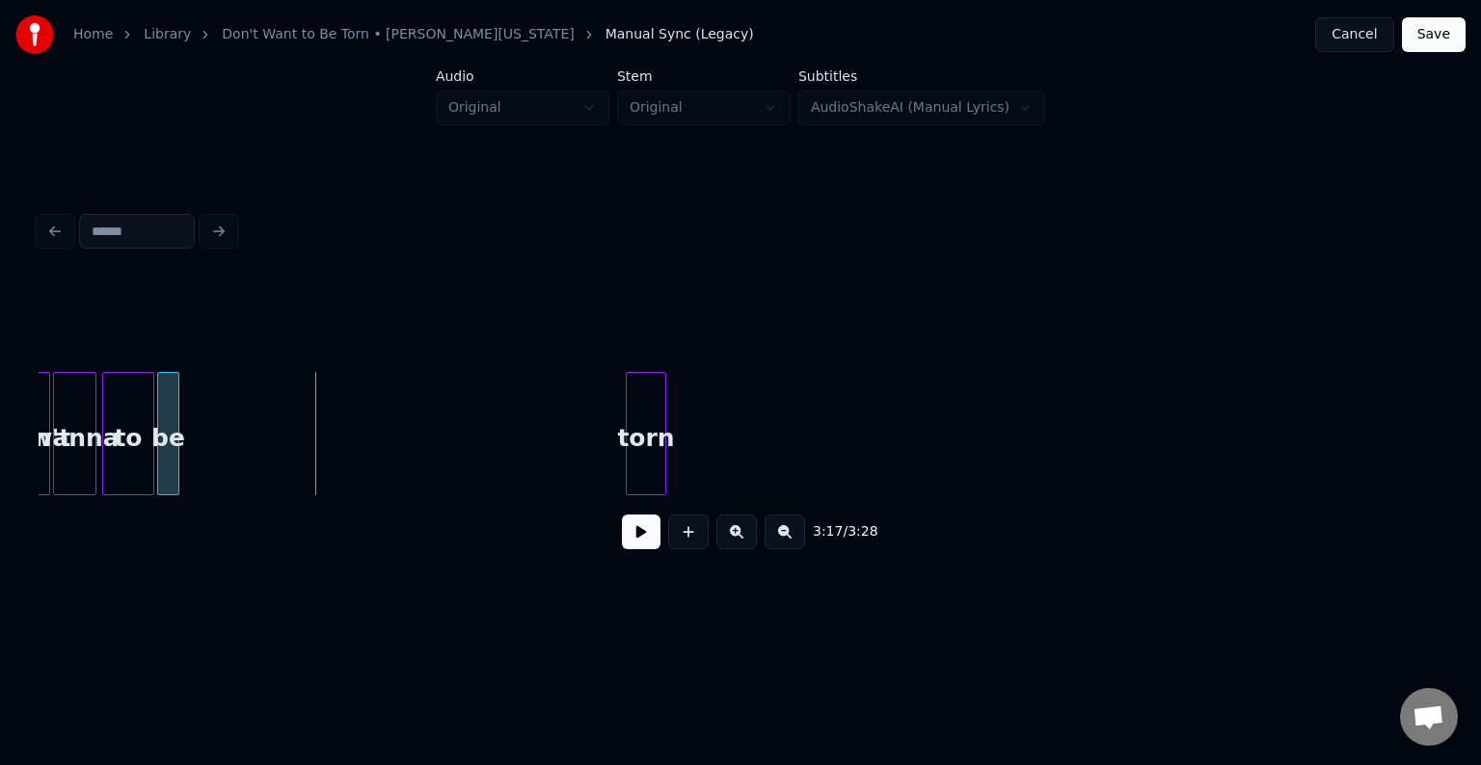
click at [174, 468] on div at bounding box center [176, 433] width 6 height 121
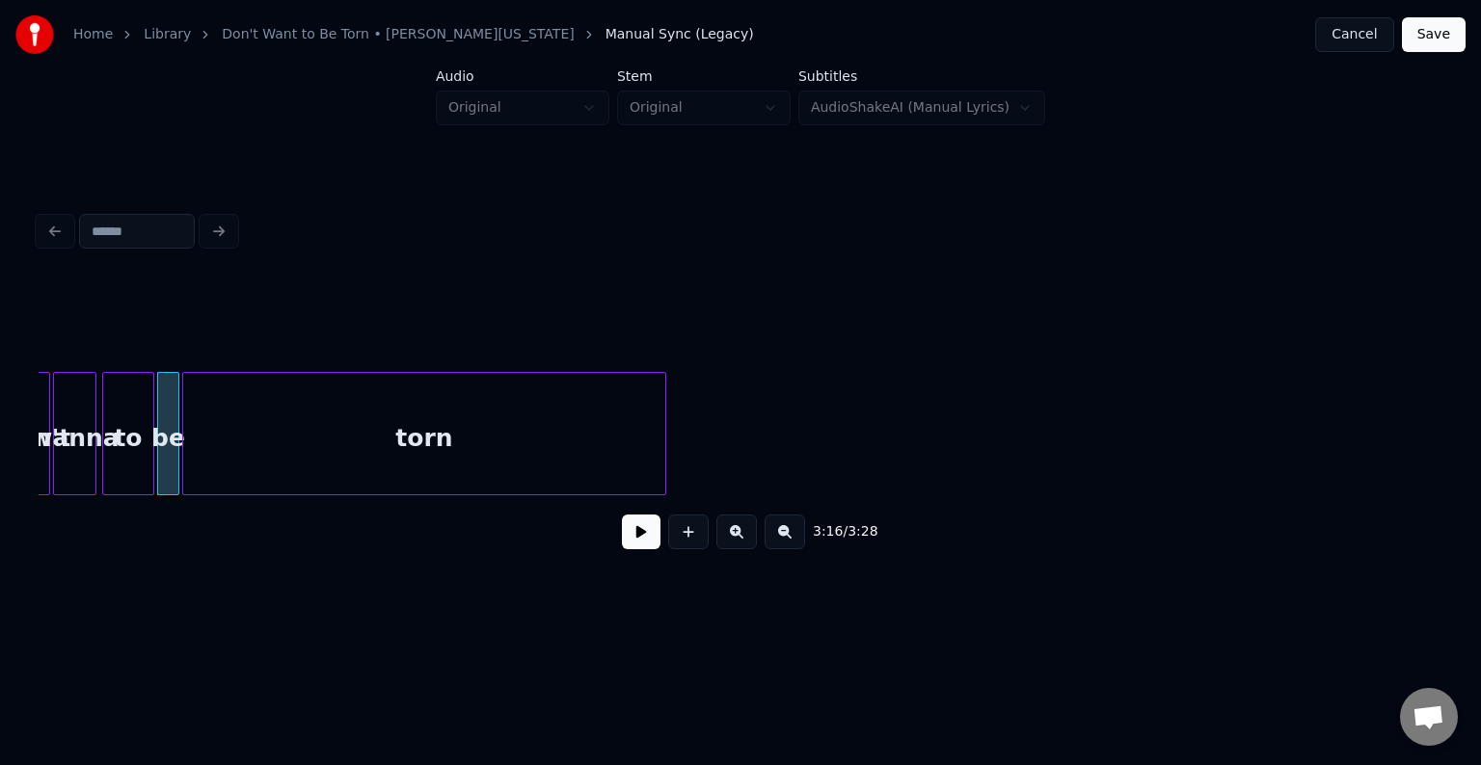
click at [183, 397] on div at bounding box center [186, 433] width 6 height 121
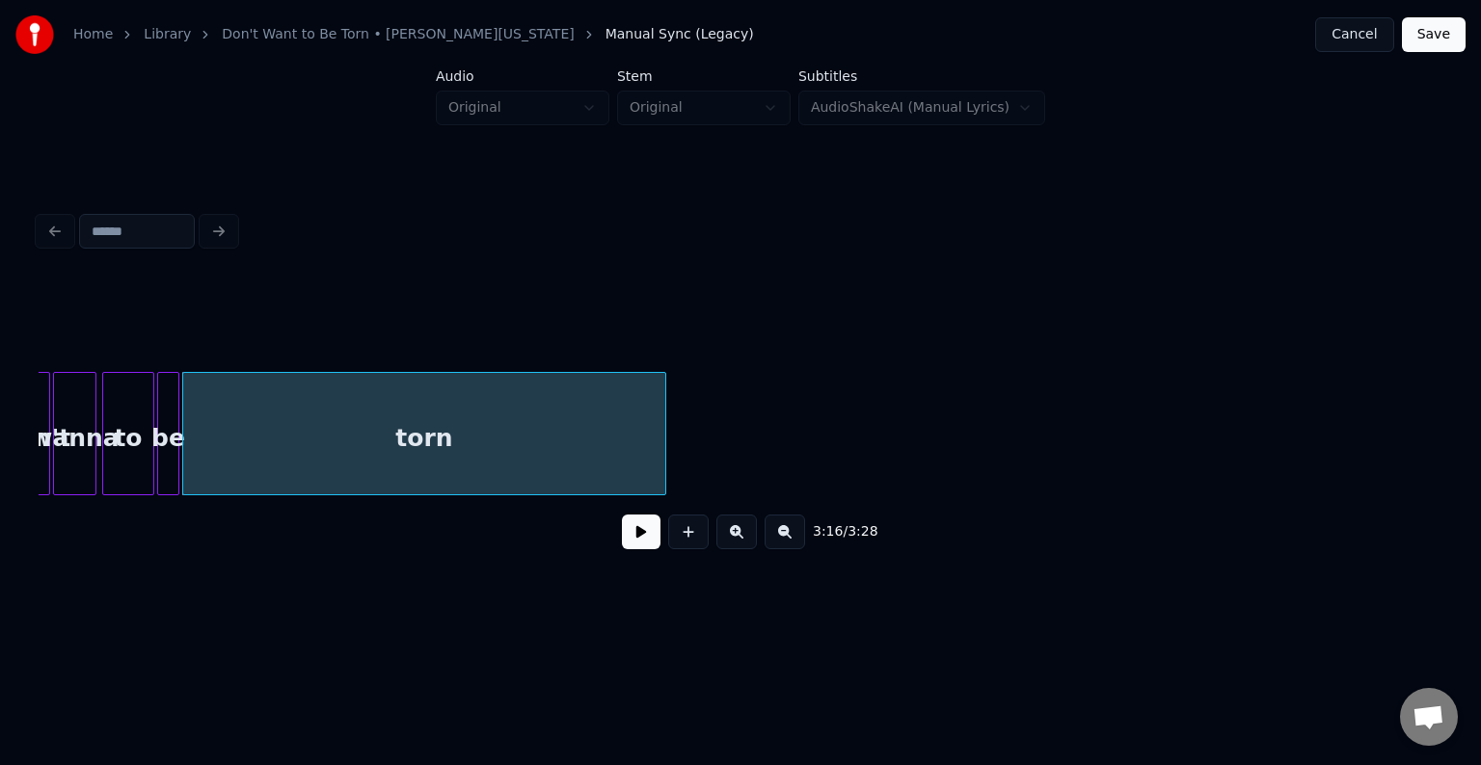
click at [635, 532] on button at bounding box center [641, 532] width 39 height 35
click at [54, 442] on div "wanna" at bounding box center [74, 438] width 41 height 131
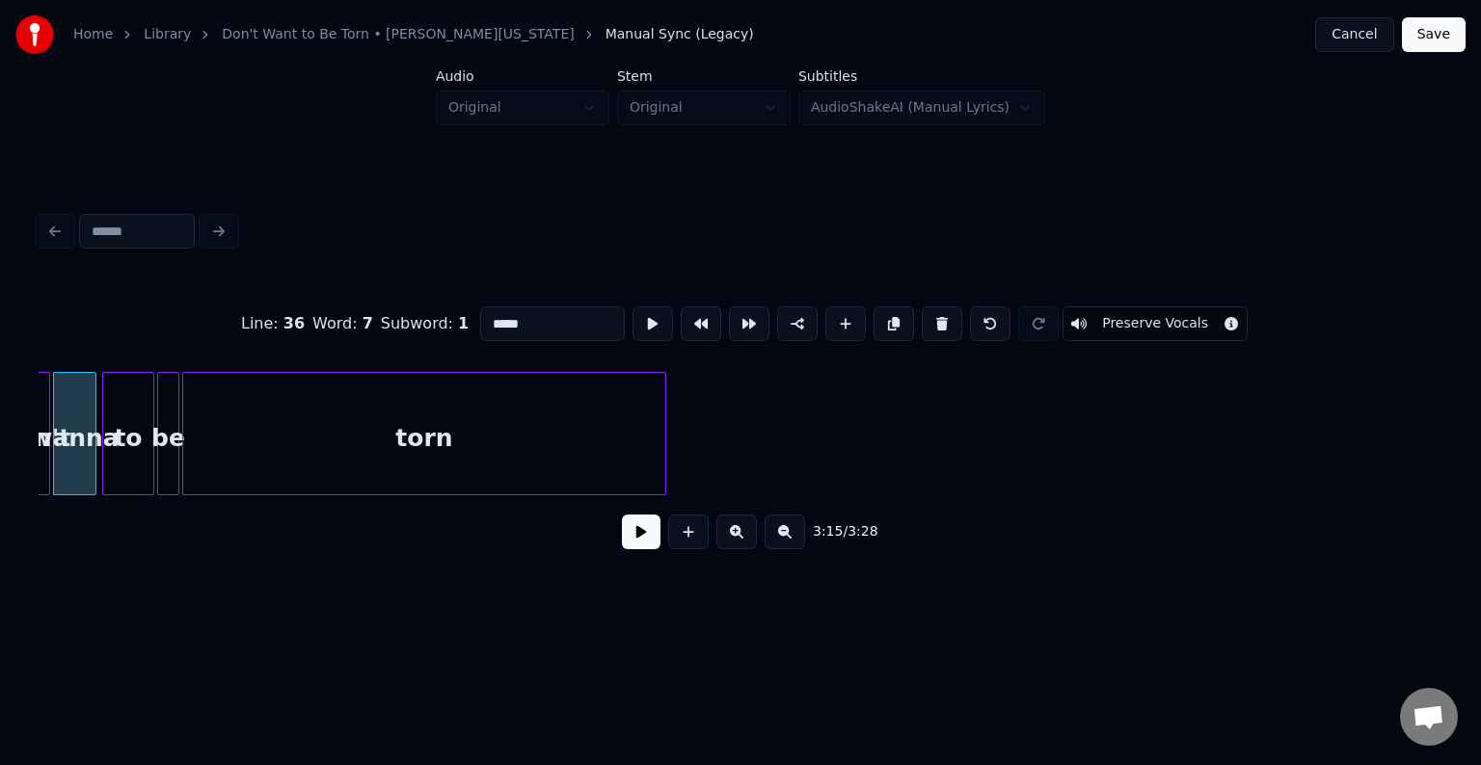
click at [632, 532] on button at bounding box center [641, 532] width 39 height 35
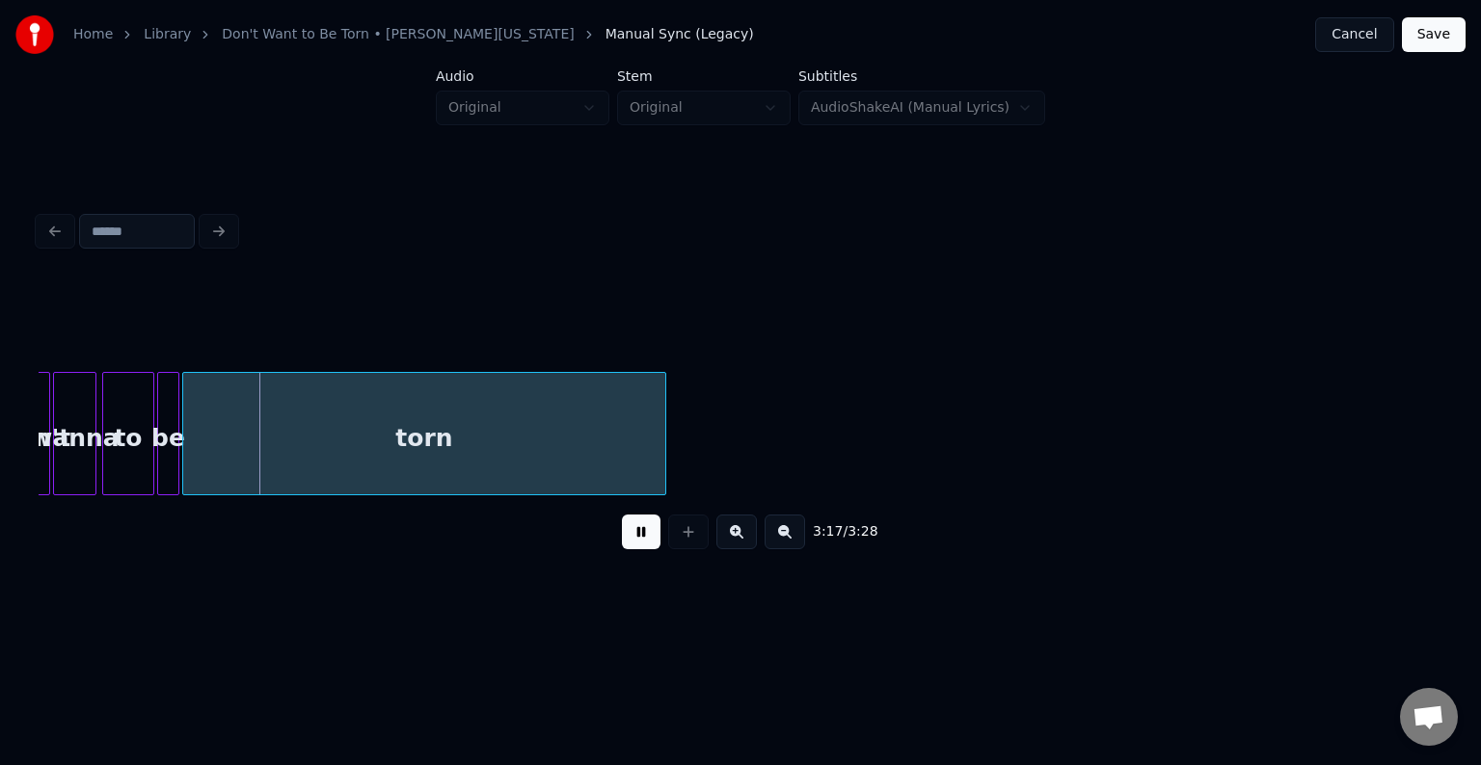
click at [632, 532] on button at bounding box center [641, 532] width 39 height 35
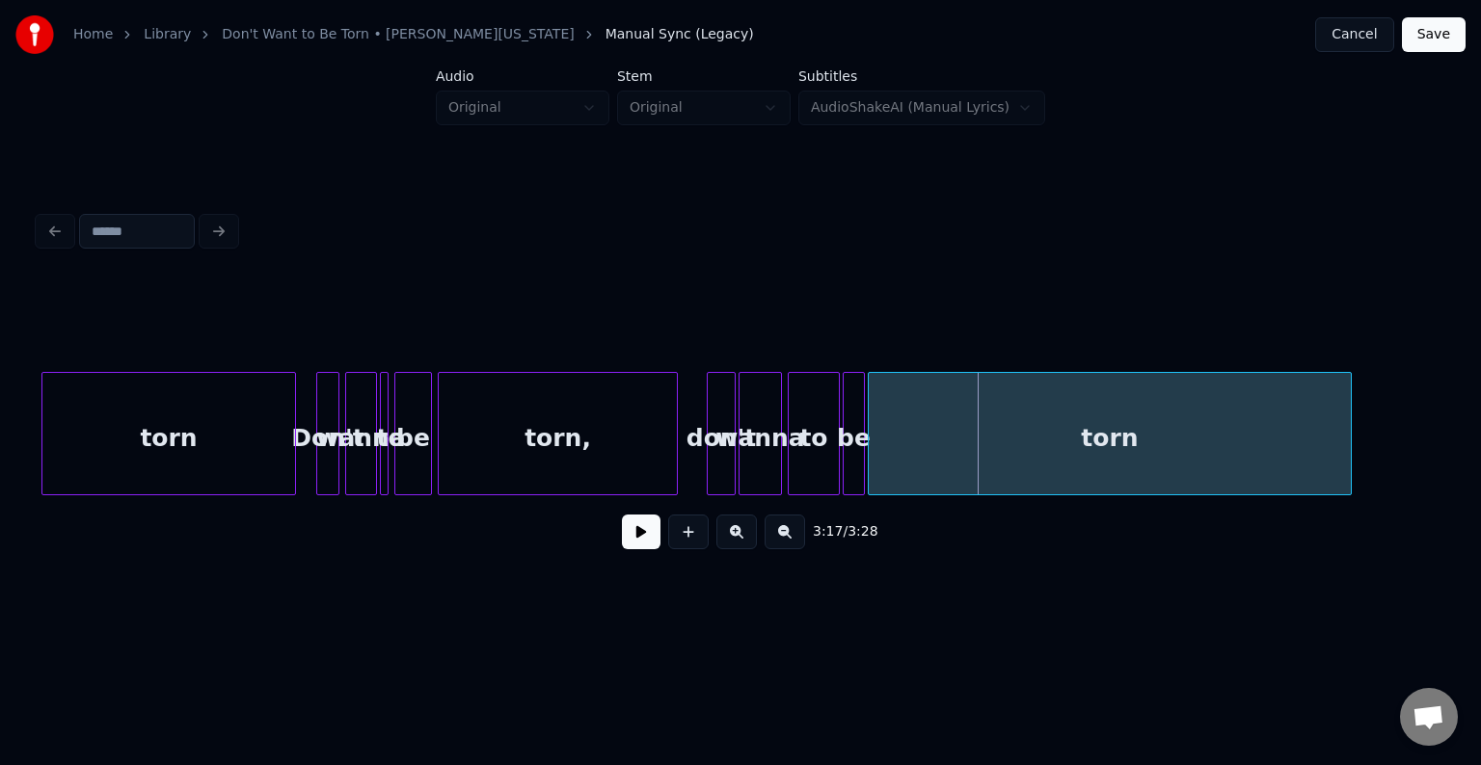
scroll to position [0, 27542]
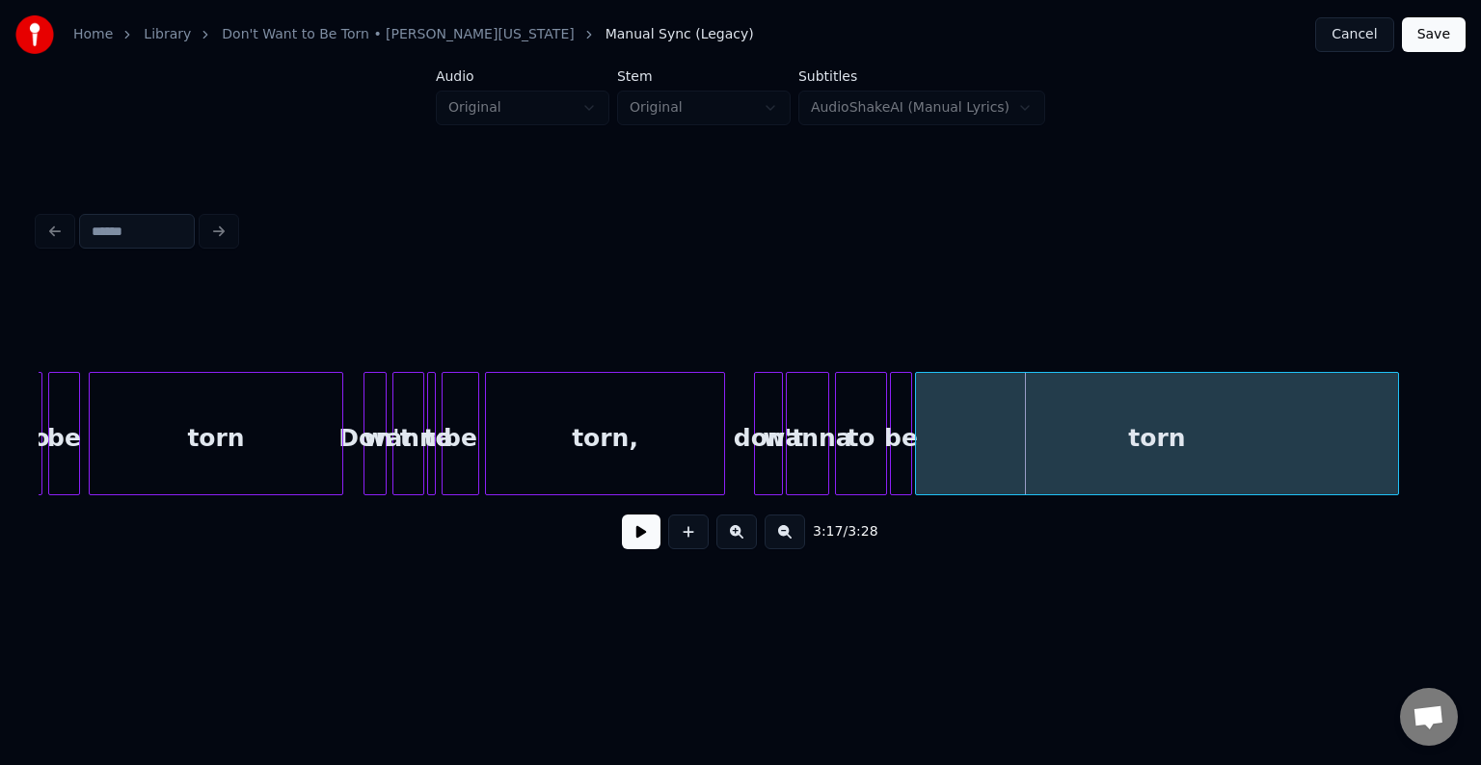
click at [411, 456] on div "wanna" at bounding box center [408, 438] width 30 height 131
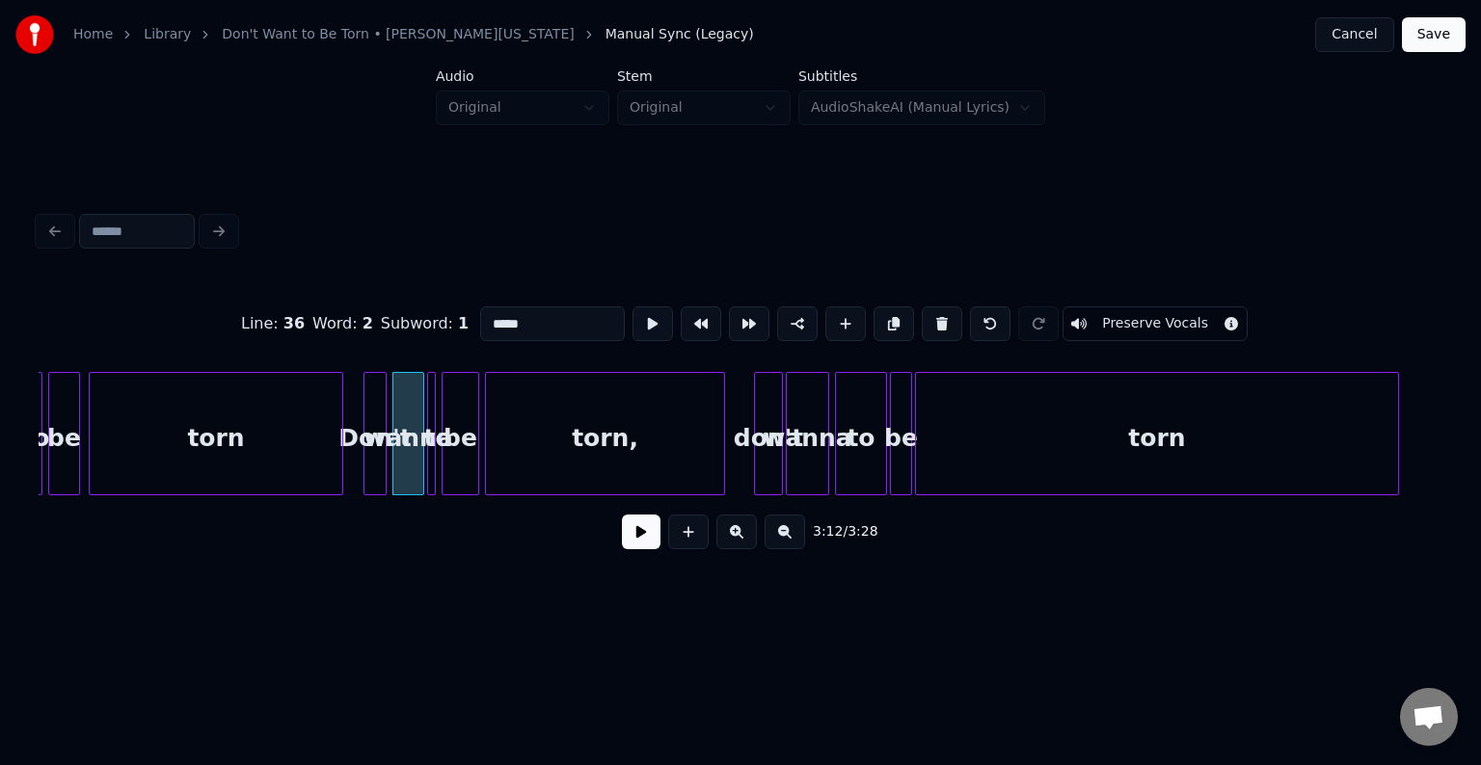
click at [816, 463] on div "wanna" at bounding box center [807, 438] width 41 height 131
click at [828, 448] on div "wanna" at bounding box center [807, 433] width 43 height 123
click at [589, 314] on input "*****" at bounding box center [552, 324] width 145 height 35
click at [418, 447] on div at bounding box center [420, 433] width 6 height 121
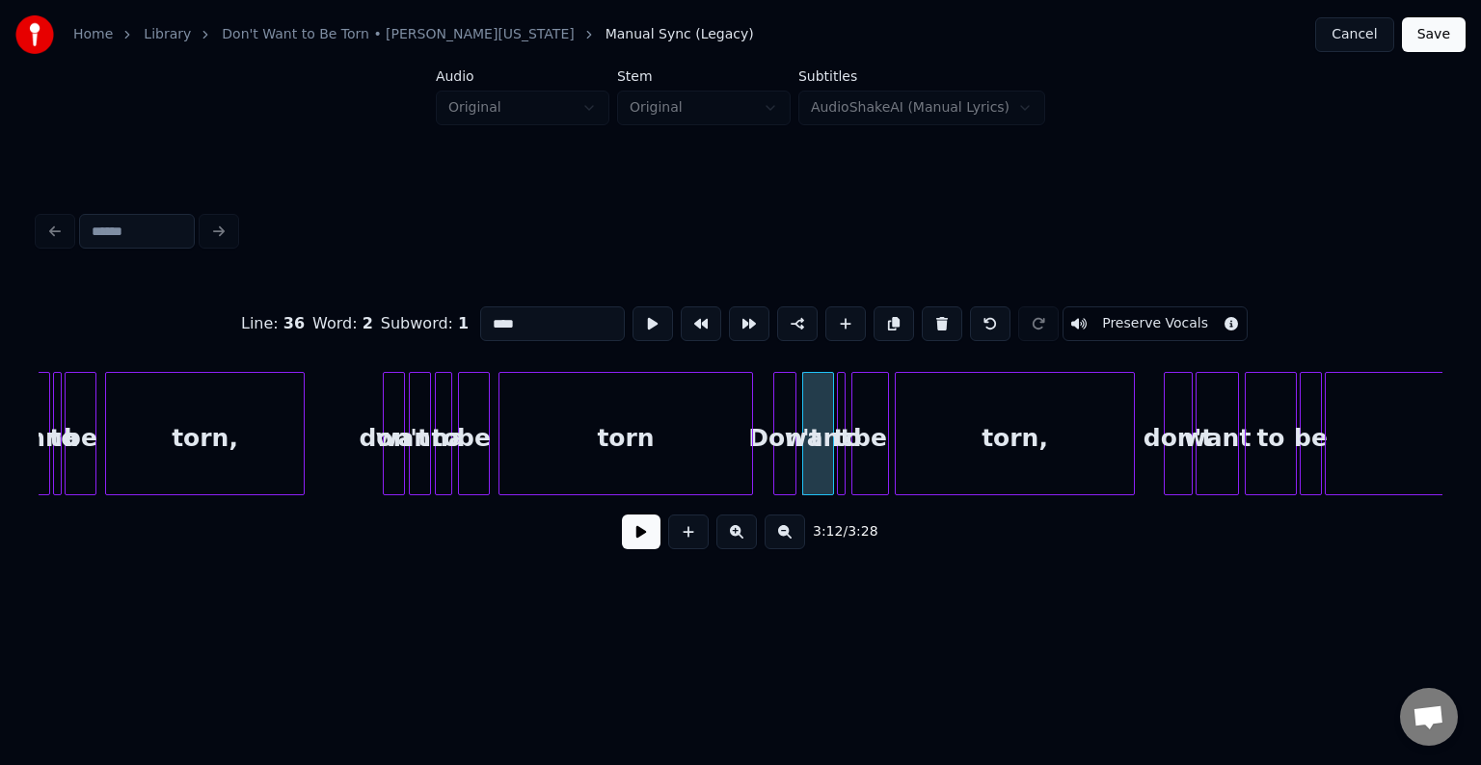
scroll to position [0, 27118]
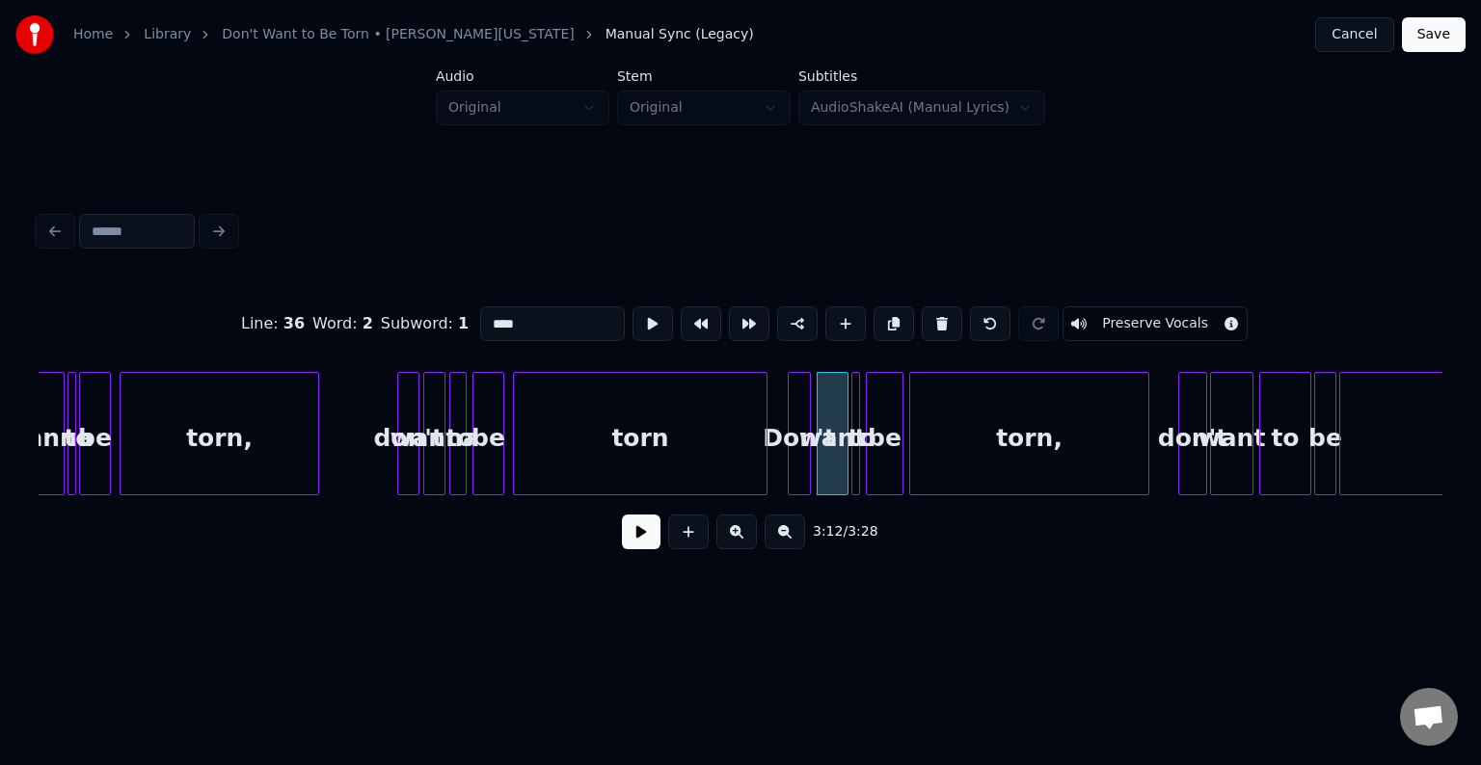
click at [432, 455] on div "wanna" at bounding box center [434, 438] width 20 height 131
click at [55, 440] on div "wanna" at bounding box center [49, 438] width 30 height 131
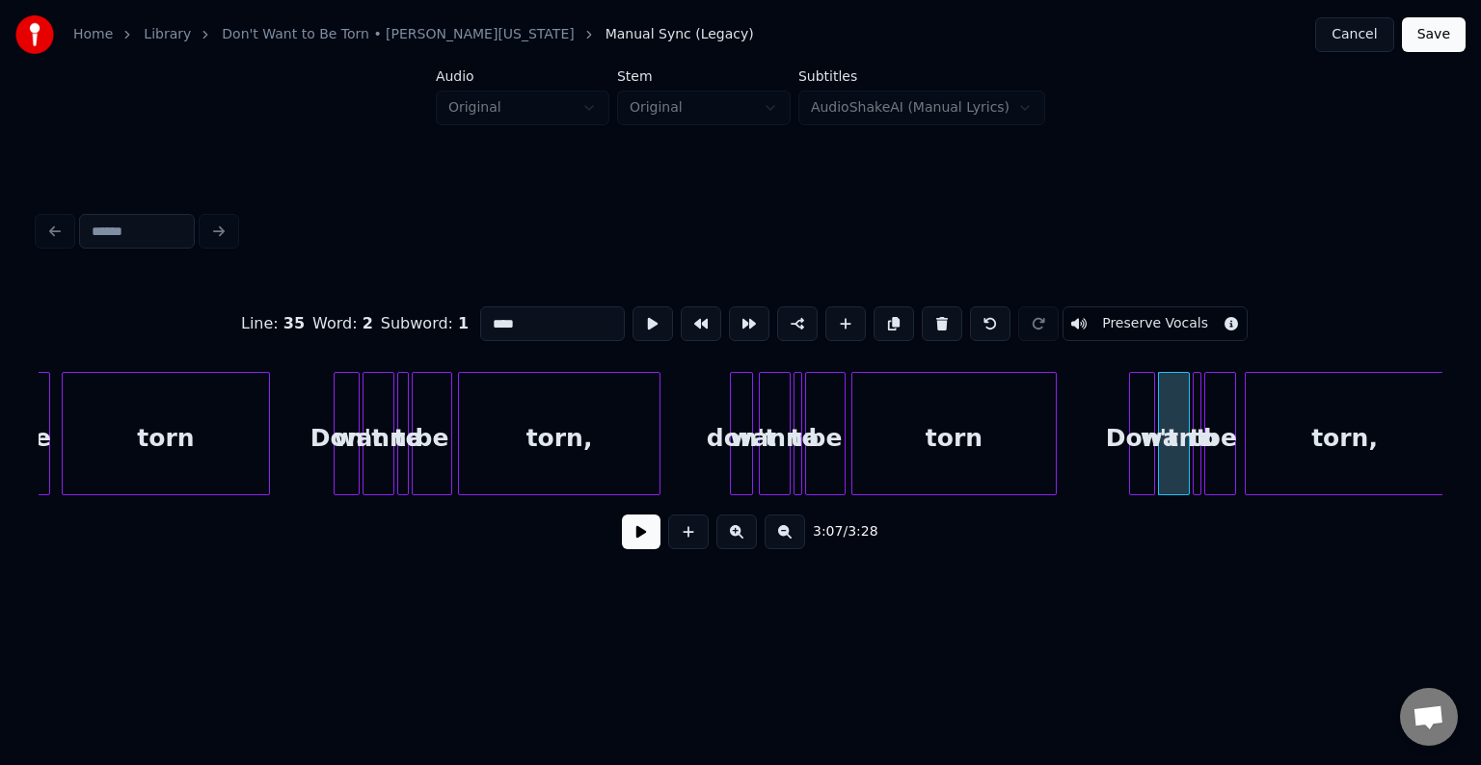
scroll to position [0, 25954]
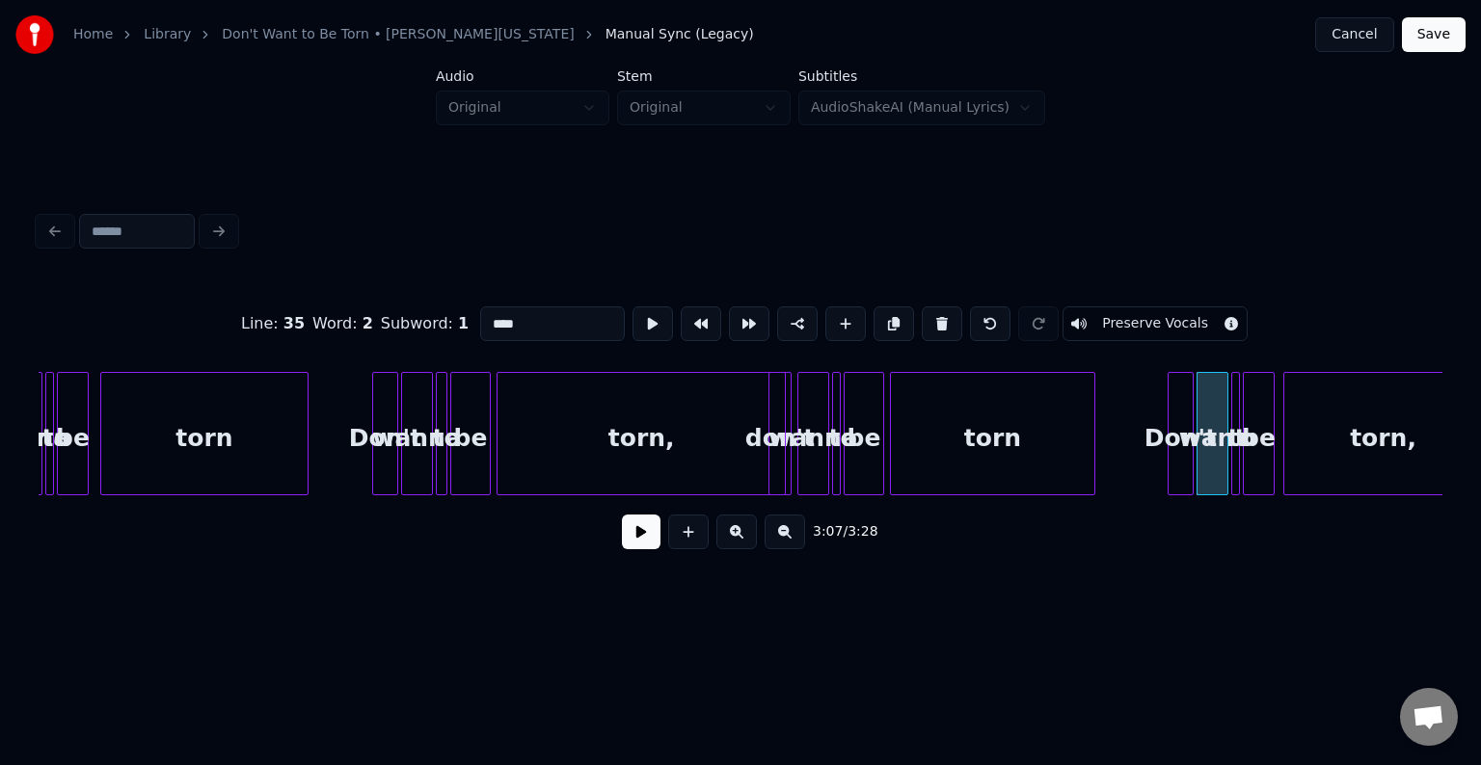
click at [780, 444] on div at bounding box center [782, 433] width 6 height 121
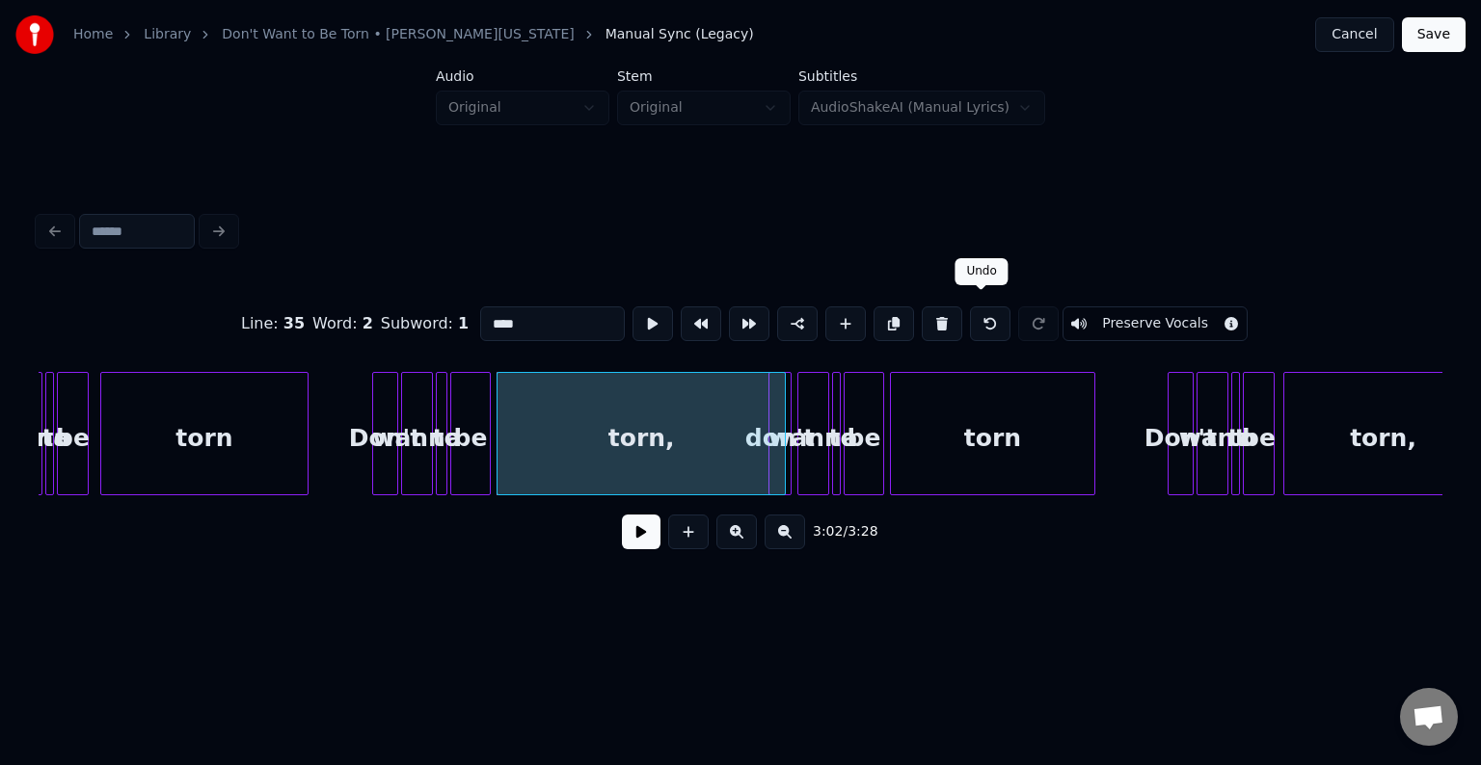
click at [977, 308] on button at bounding box center [990, 324] width 40 height 35
click at [970, 320] on button at bounding box center [990, 324] width 40 height 35
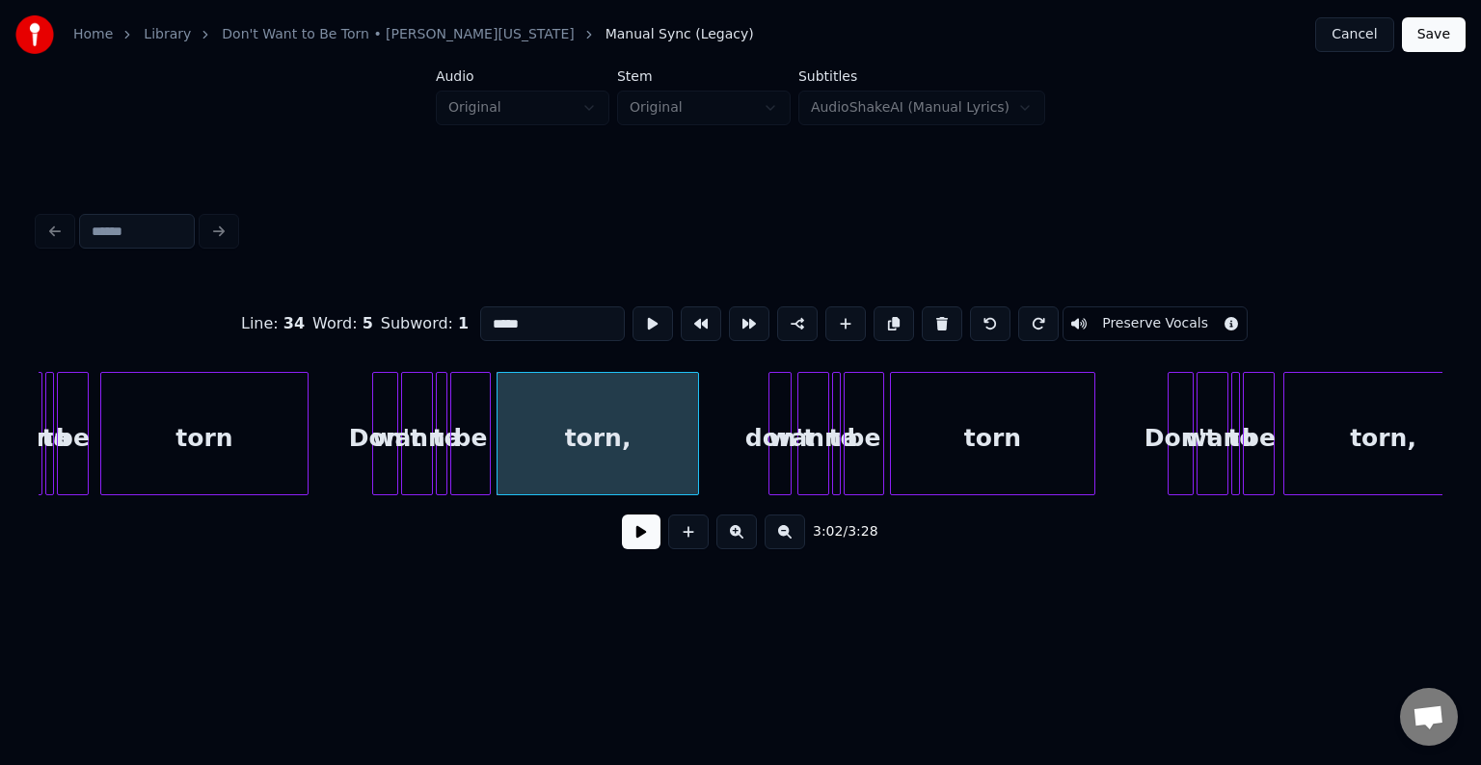
click at [816, 449] on div "wanna" at bounding box center [813, 438] width 30 height 131
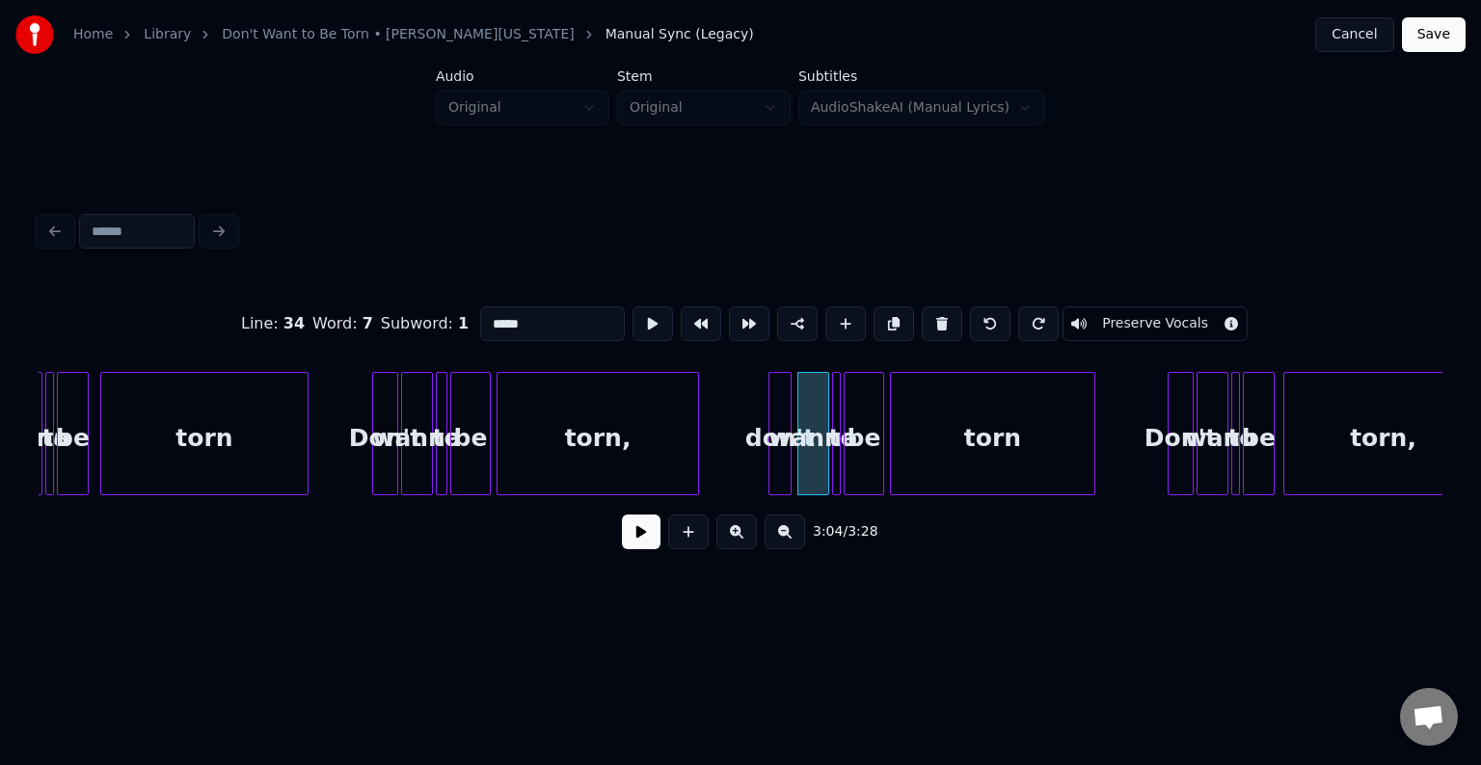
click at [537, 308] on input "*****" at bounding box center [552, 324] width 145 height 35
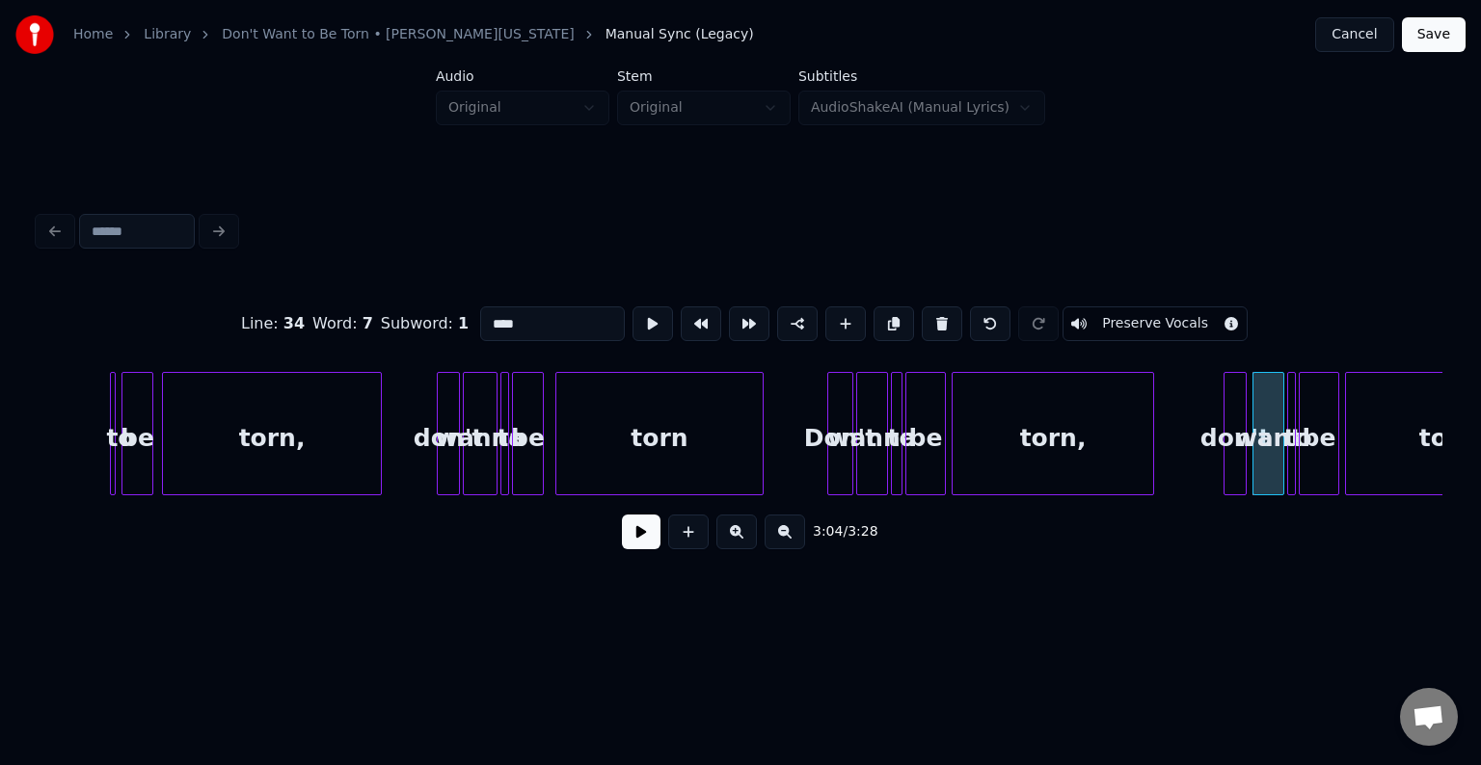
scroll to position [0, 25492]
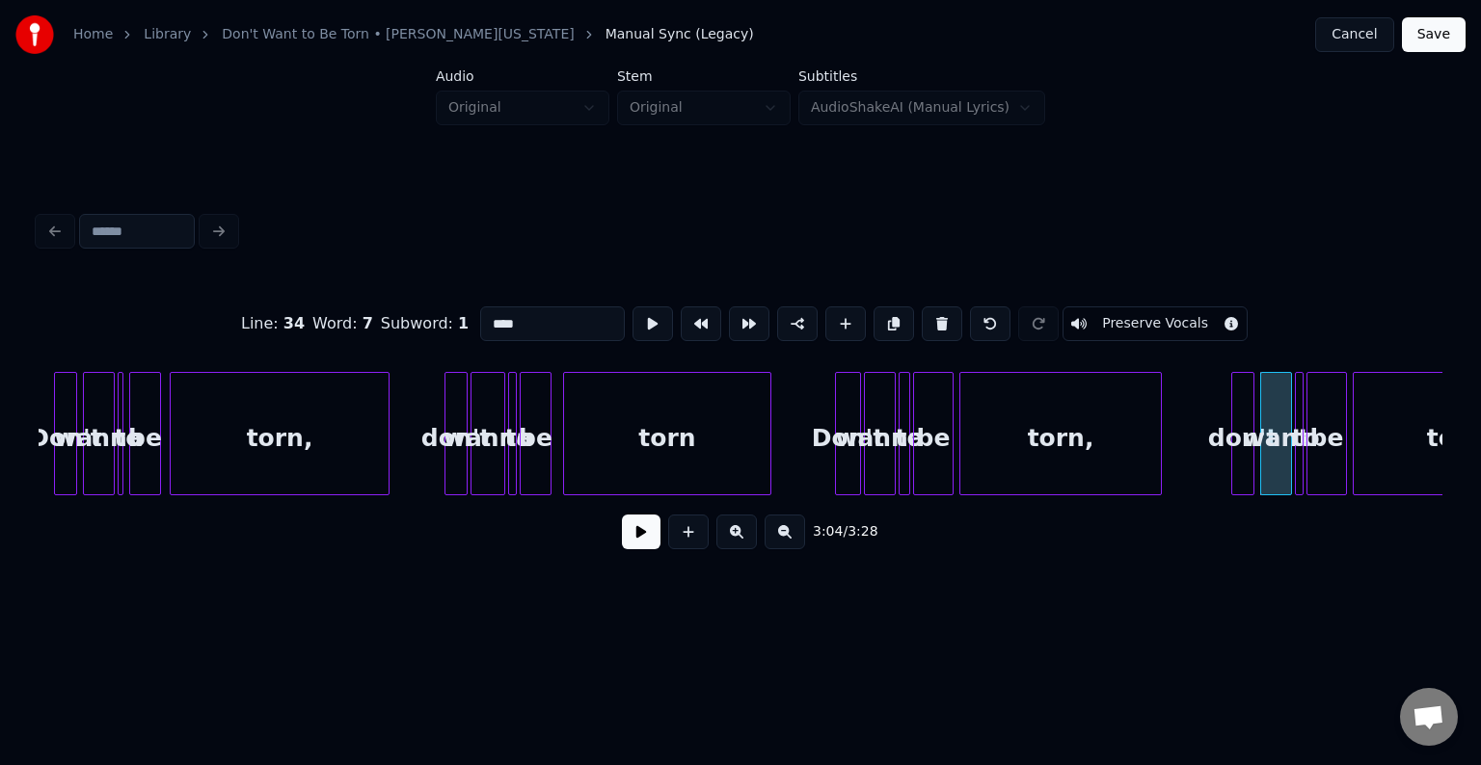
click at [463, 451] on div at bounding box center [464, 433] width 6 height 121
click at [490, 443] on div "wanna" at bounding box center [487, 438] width 33 height 131
click at [99, 455] on div "wanna" at bounding box center [99, 438] width 30 height 131
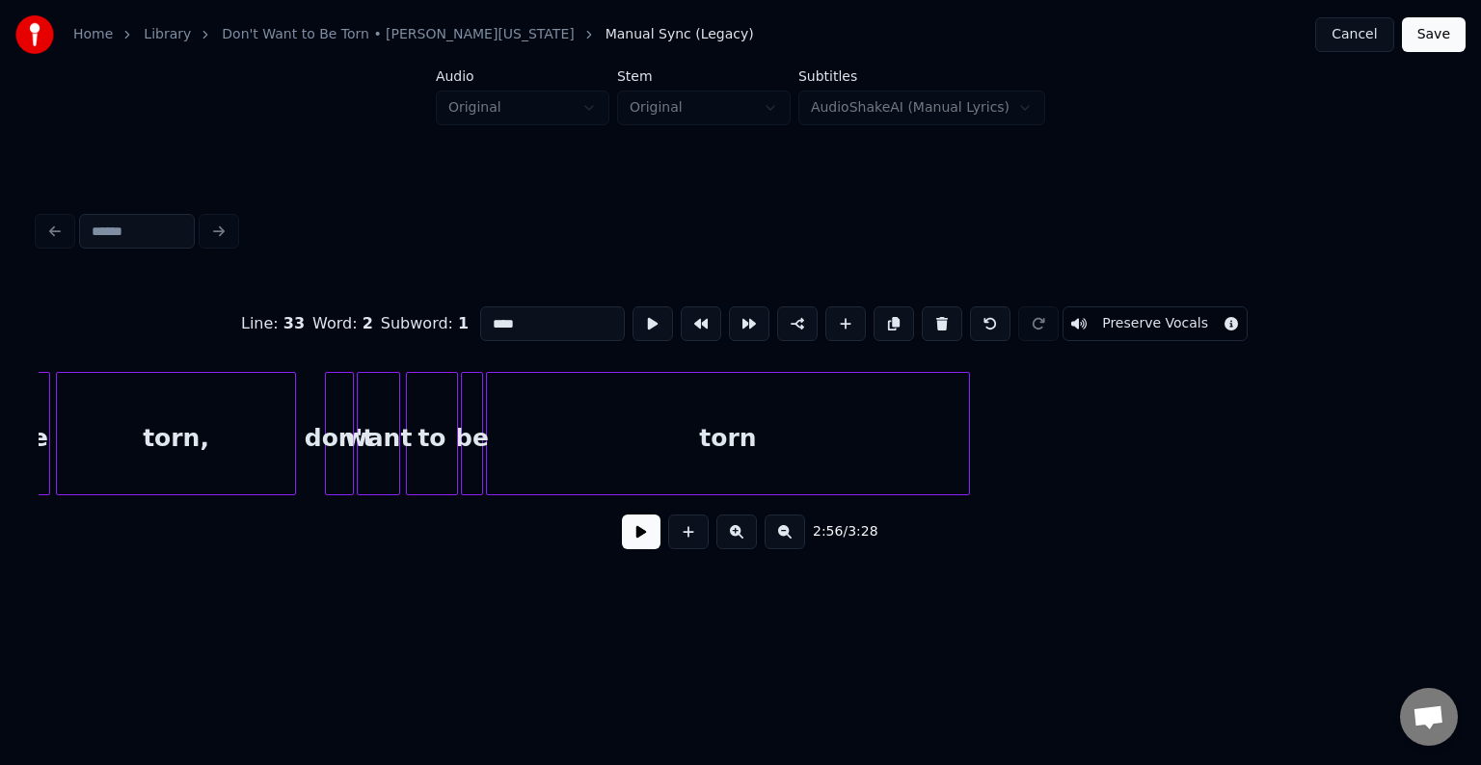
scroll to position [0, 27817]
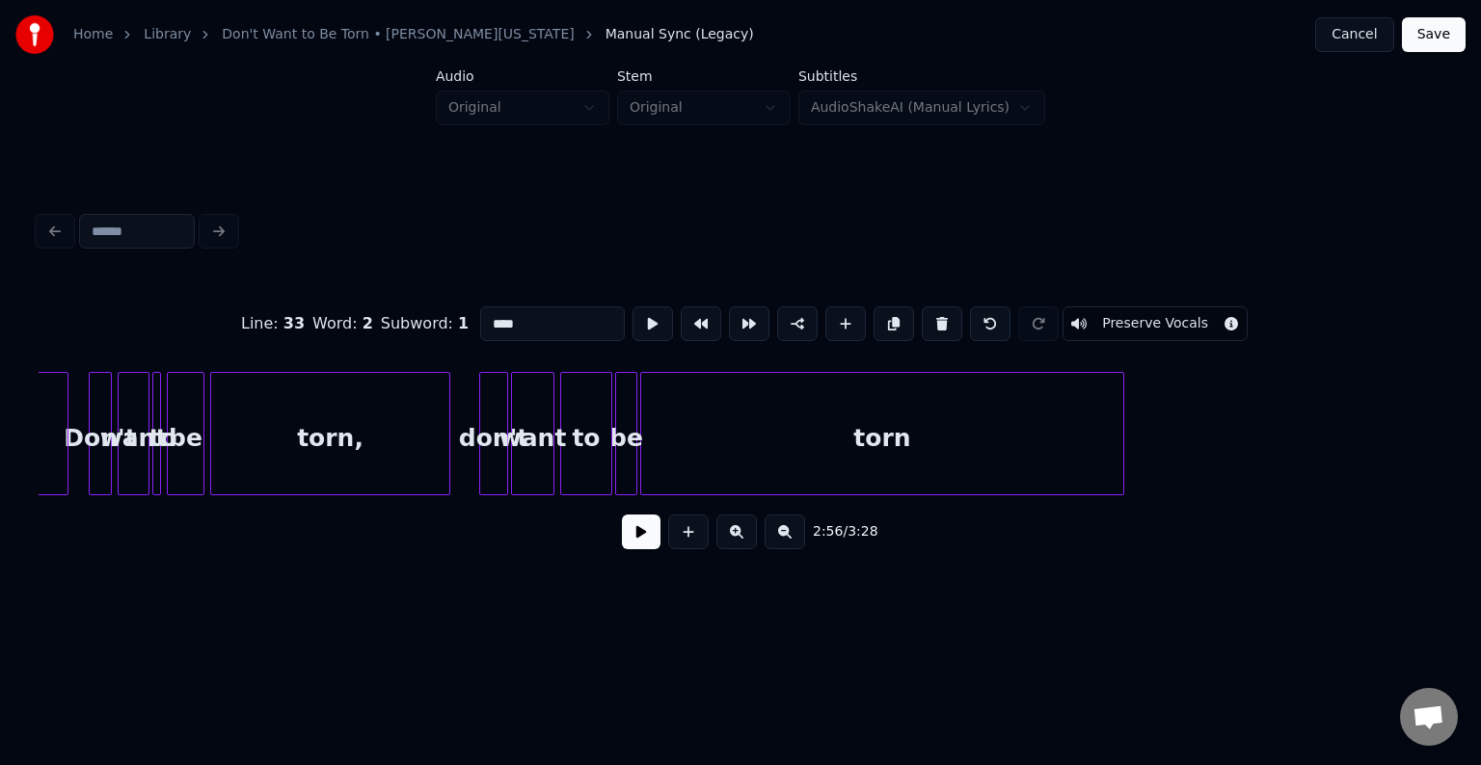
type input "****"
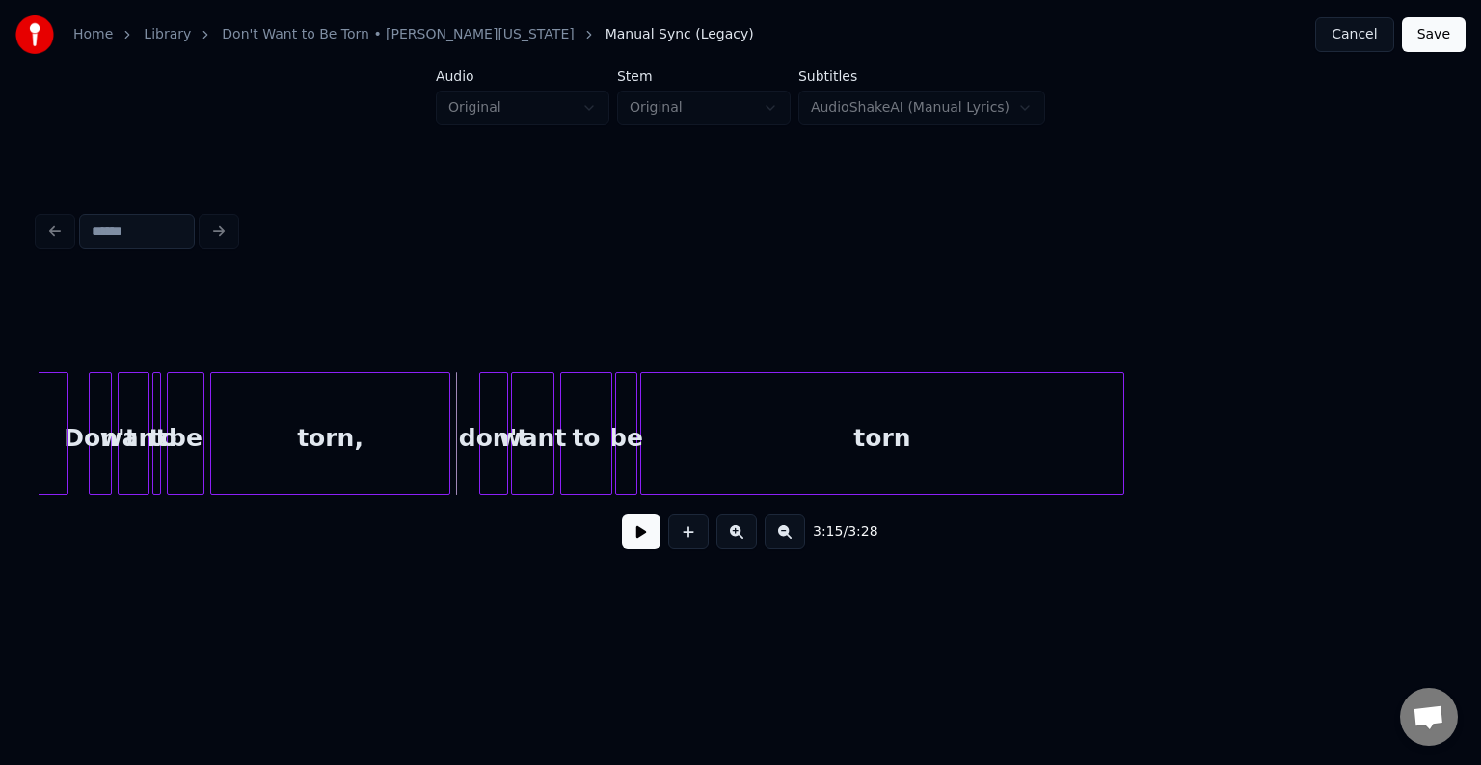
click at [649, 540] on button at bounding box center [641, 532] width 39 height 35
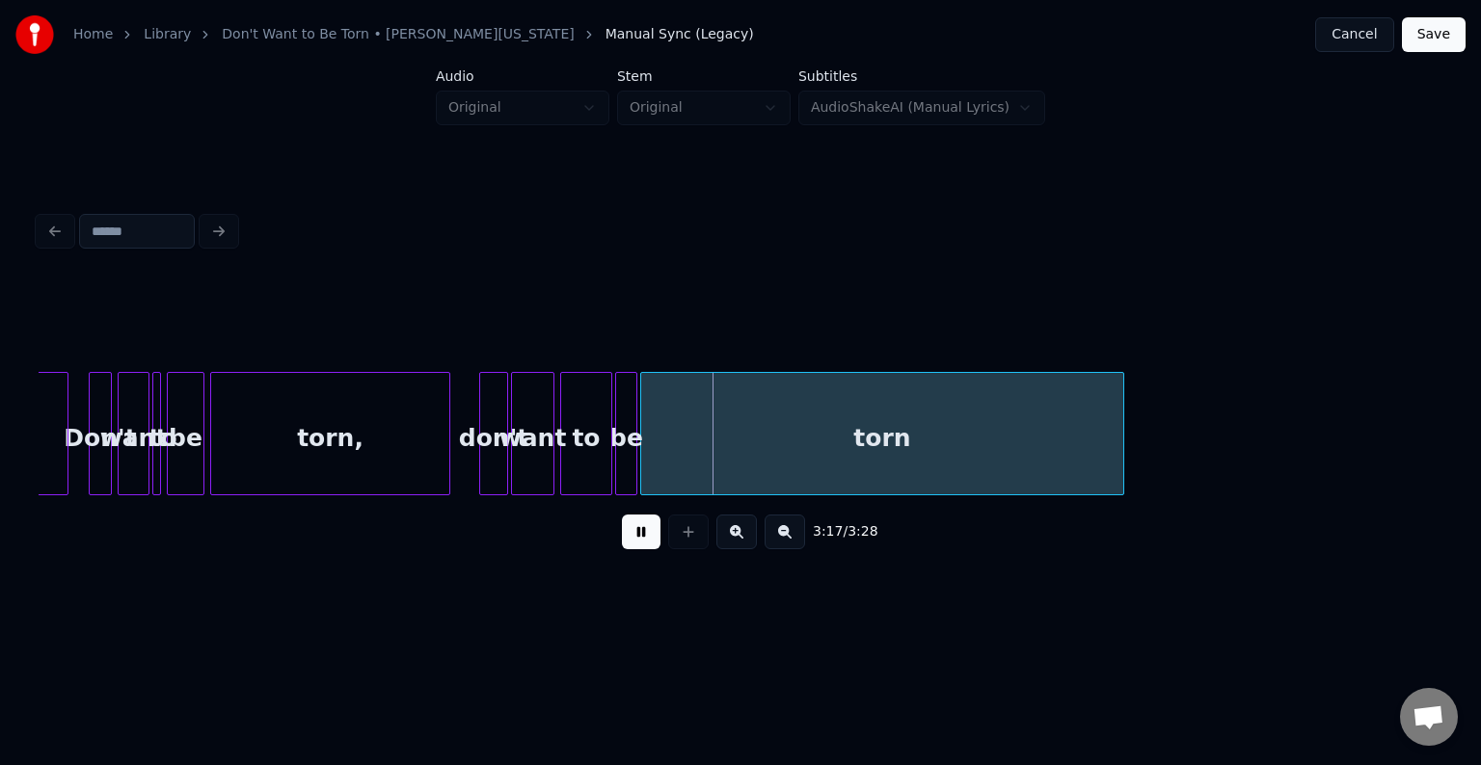
click at [649, 540] on button at bounding box center [641, 532] width 39 height 35
click at [523, 482] on div at bounding box center [526, 433] width 6 height 121
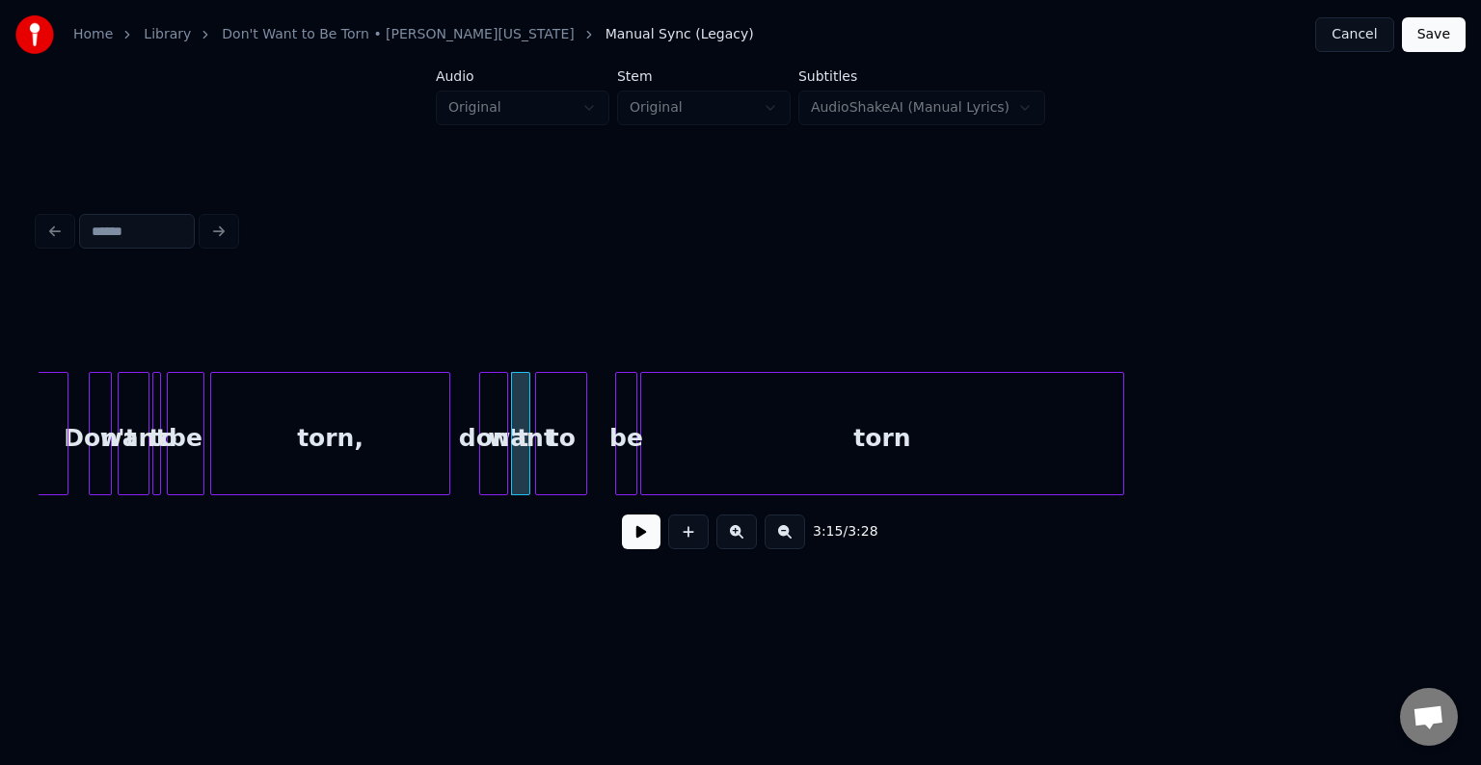
click at [564, 460] on div "to" at bounding box center [561, 438] width 50 height 131
click at [582, 465] on div "to" at bounding box center [565, 438] width 50 height 131
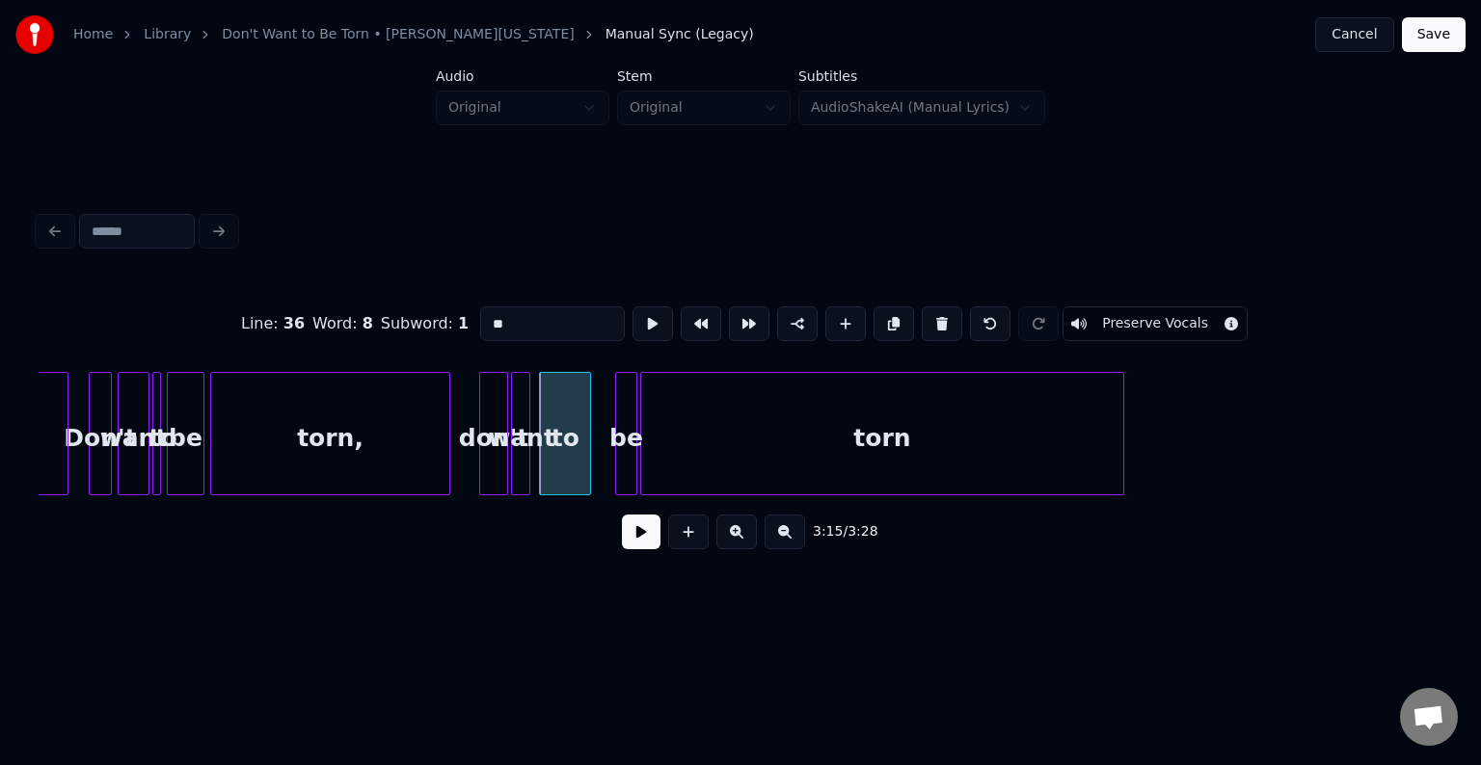
click at [582, 465] on div "to" at bounding box center [565, 438] width 50 height 131
click at [550, 465] on div at bounding box center [552, 433] width 6 height 121
click at [572, 462] on div "be" at bounding box center [569, 438] width 20 height 131
click at [585, 443] on div at bounding box center [588, 433] width 6 height 121
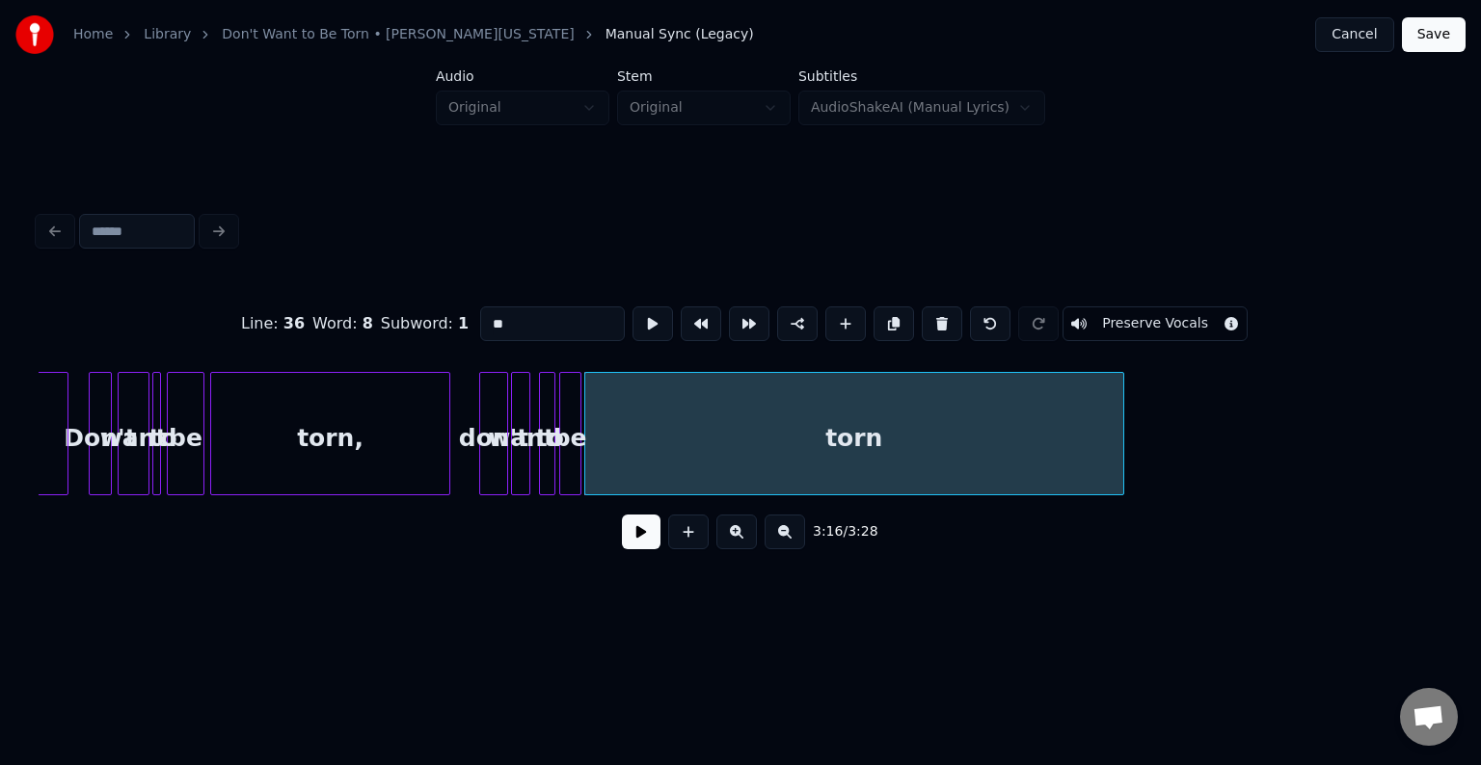
click at [445, 467] on div at bounding box center [446, 433] width 6 height 121
type input "*****"
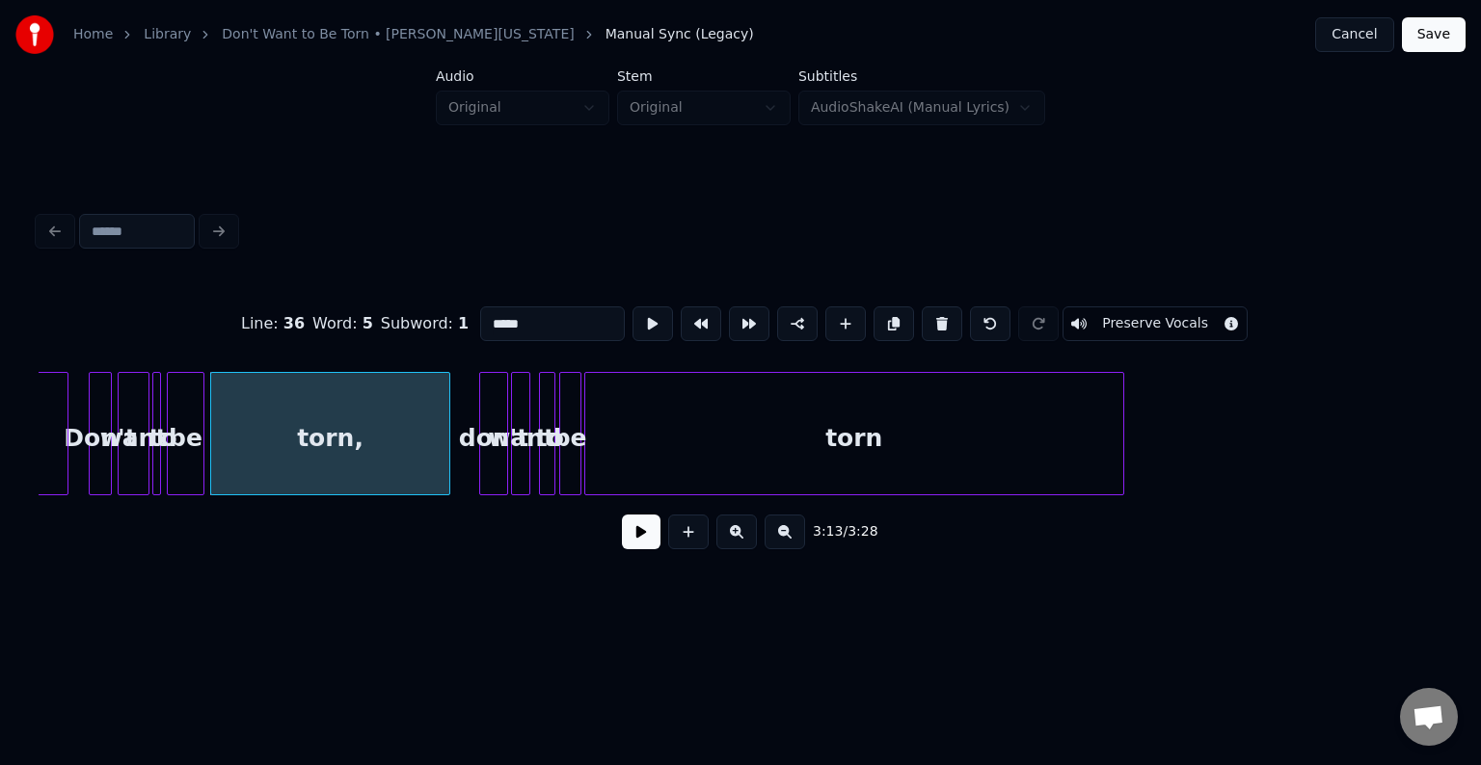
click at [625, 546] on button at bounding box center [641, 532] width 39 height 35
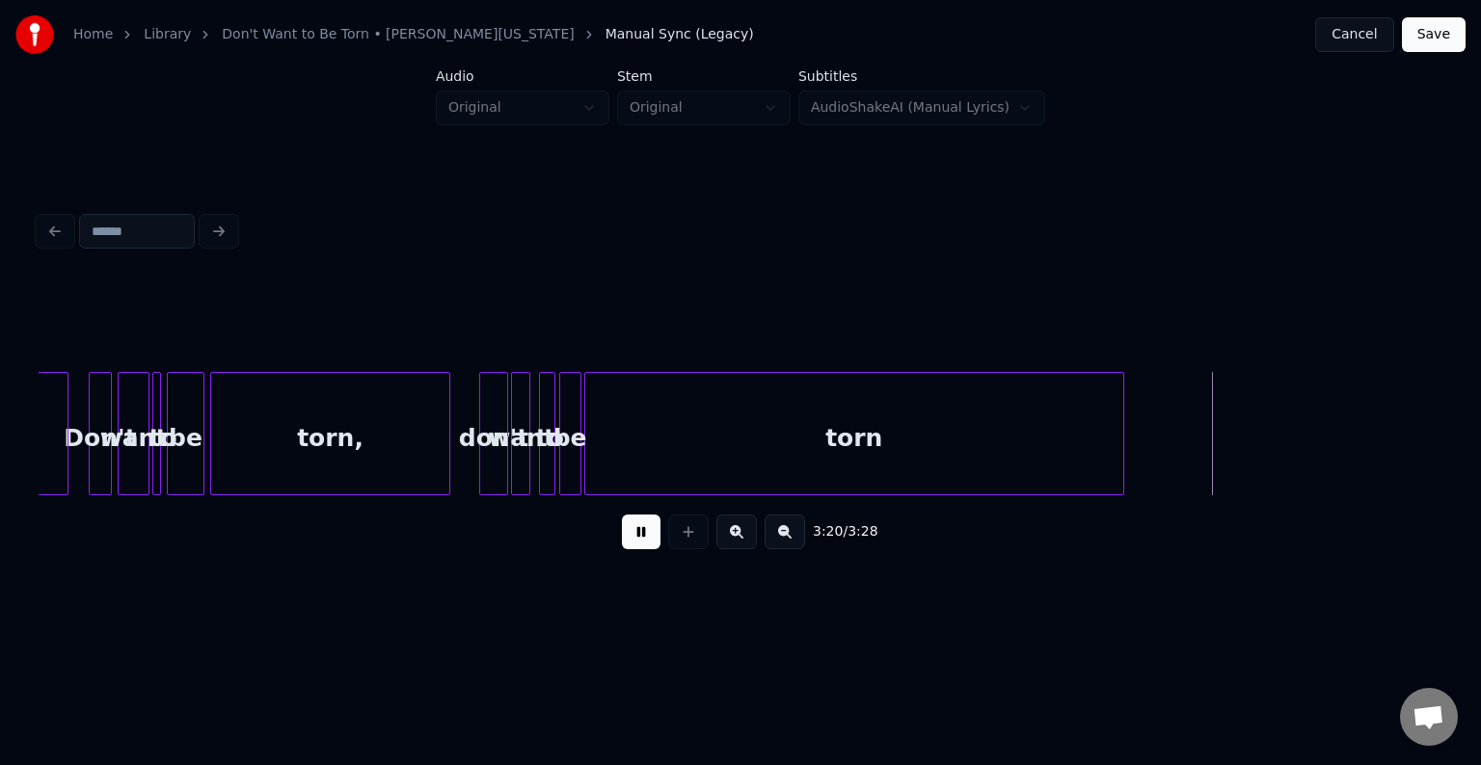
click at [633, 546] on button at bounding box center [641, 532] width 39 height 35
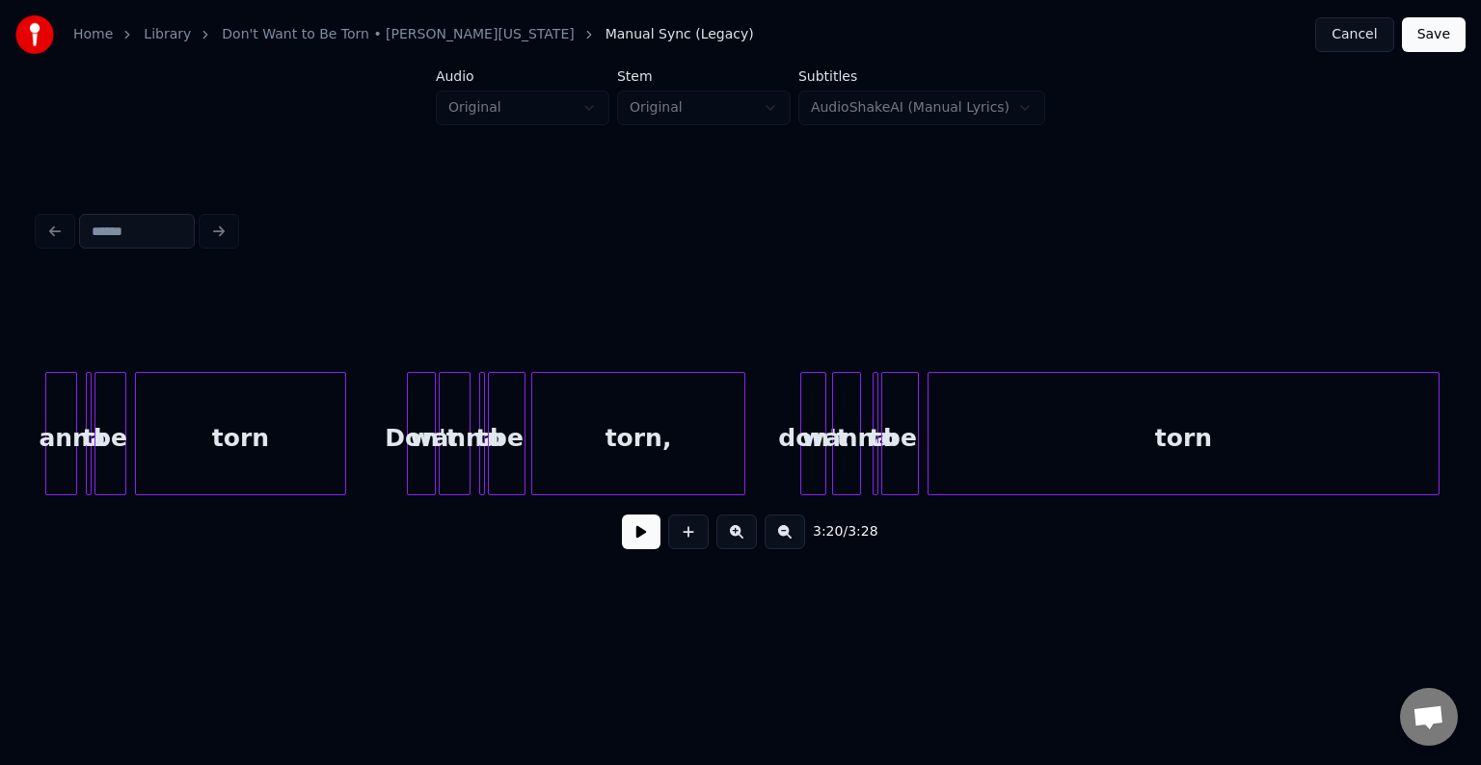
scroll to position [0, 9030]
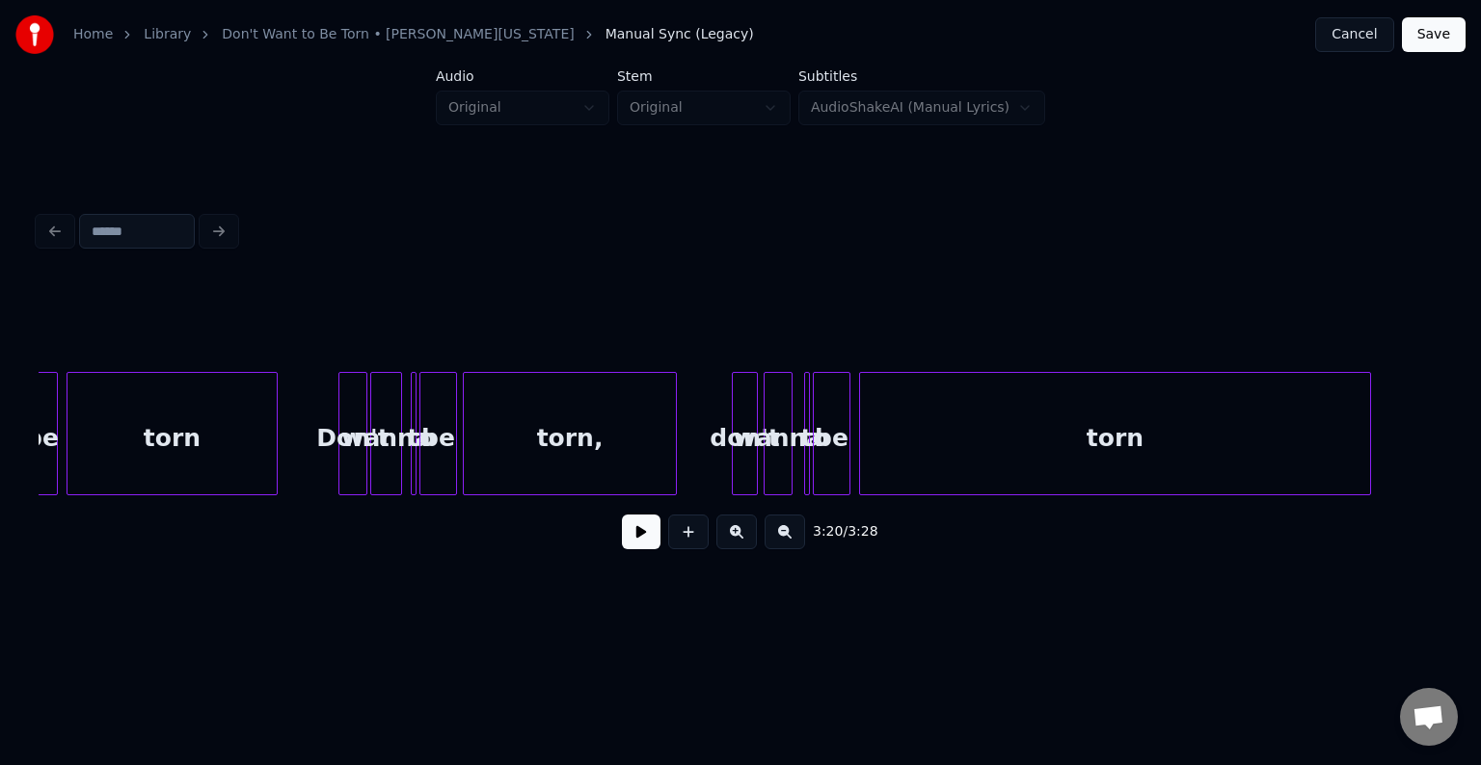
click at [393, 463] on div "wanna" at bounding box center [386, 438] width 30 height 131
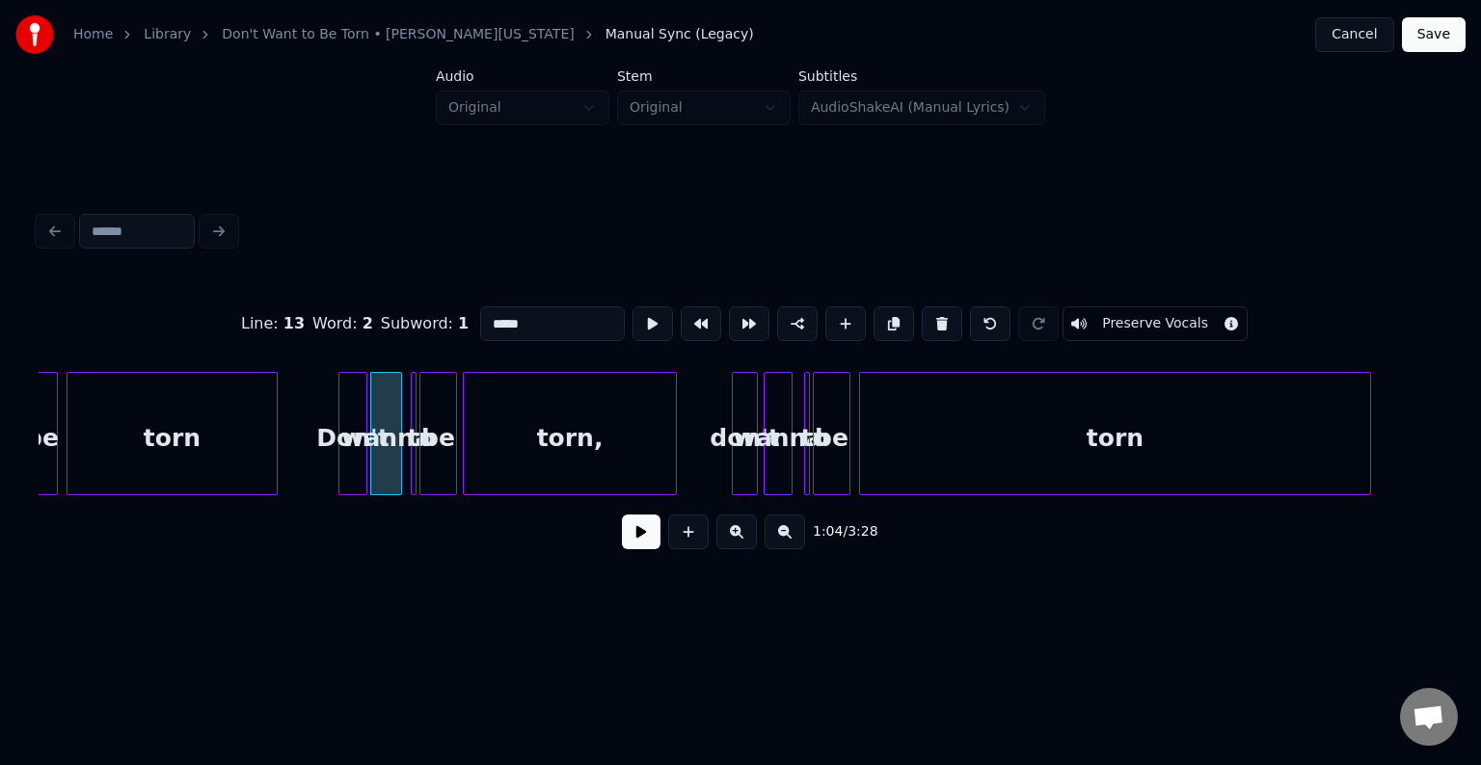
click at [544, 318] on input "*****" at bounding box center [552, 324] width 145 height 35
click at [782, 447] on div "wanna" at bounding box center [777, 438] width 27 height 131
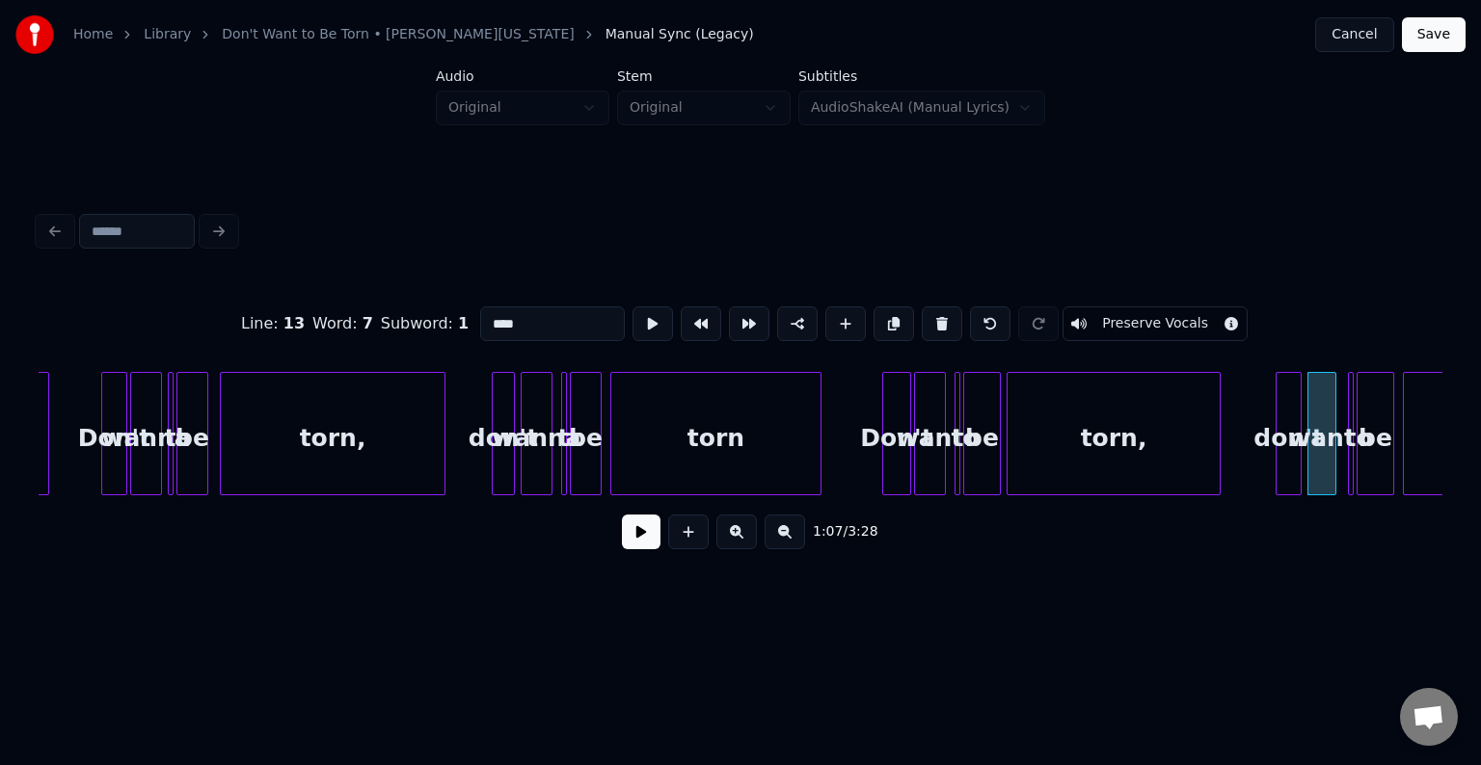
scroll to position [0, 8571]
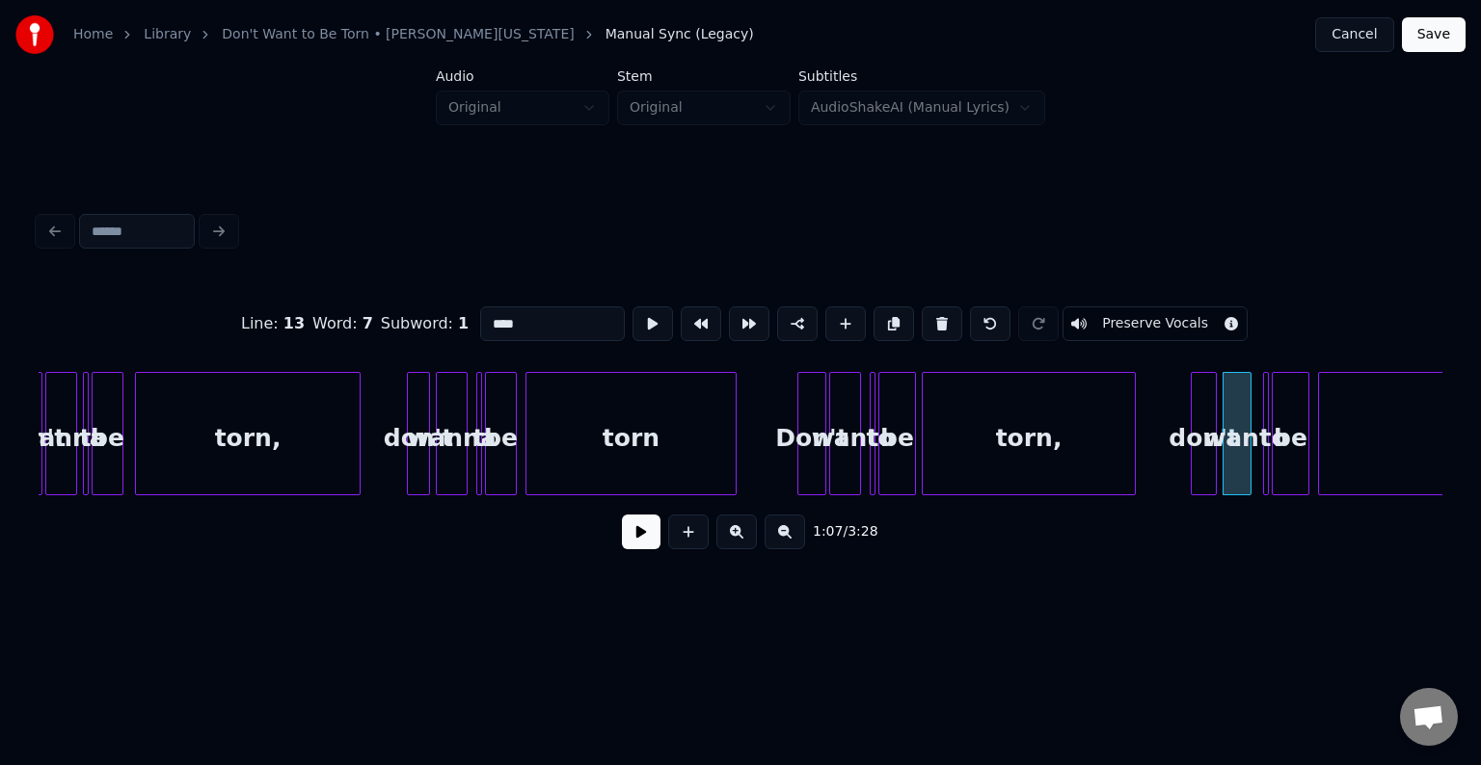
click at [456, 470] on div "wanna" at bounding box center [452, 438] width 30 height 131
click at [66, 464] on div "wanna" at bounding box center [61, 438] width 30 height 131
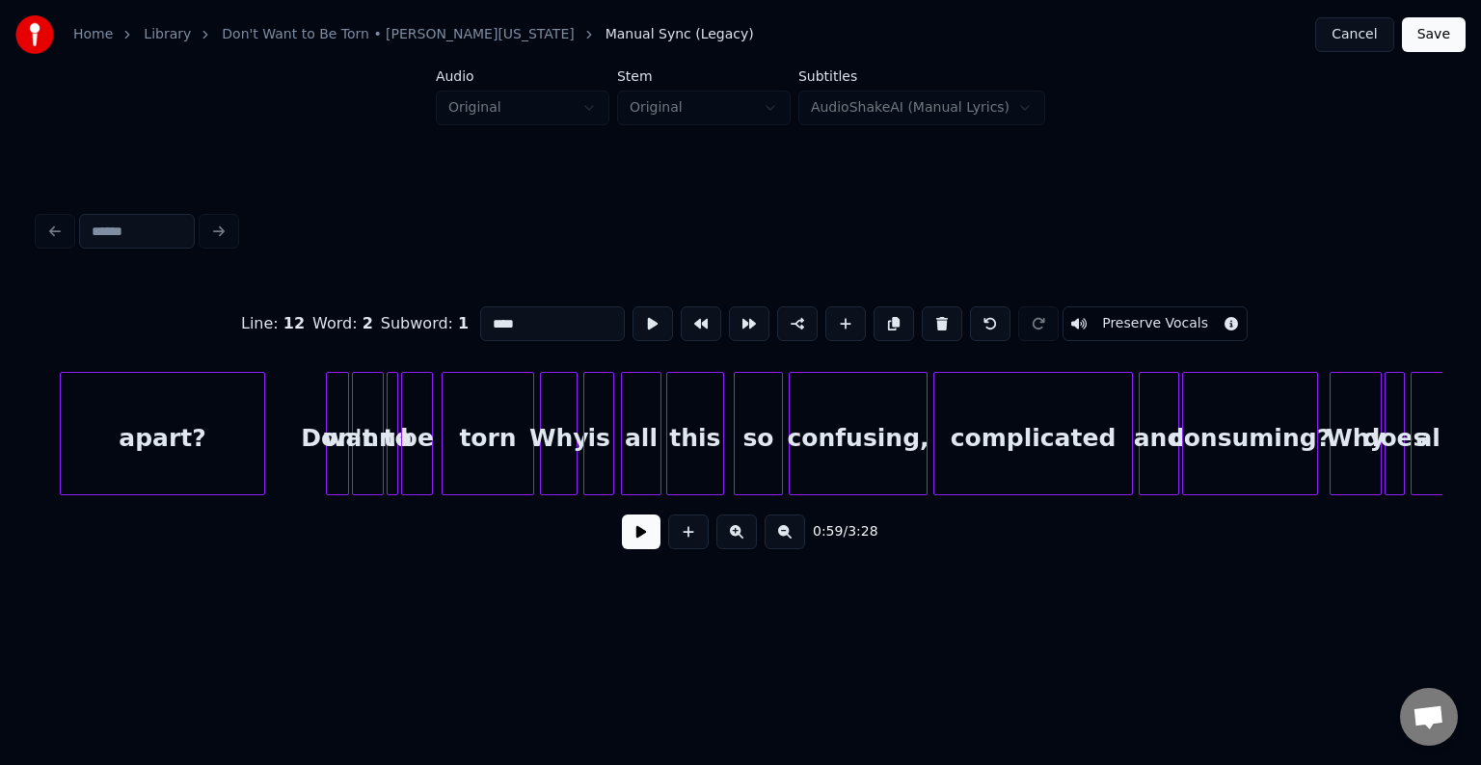
scroll to position [0, 18567]
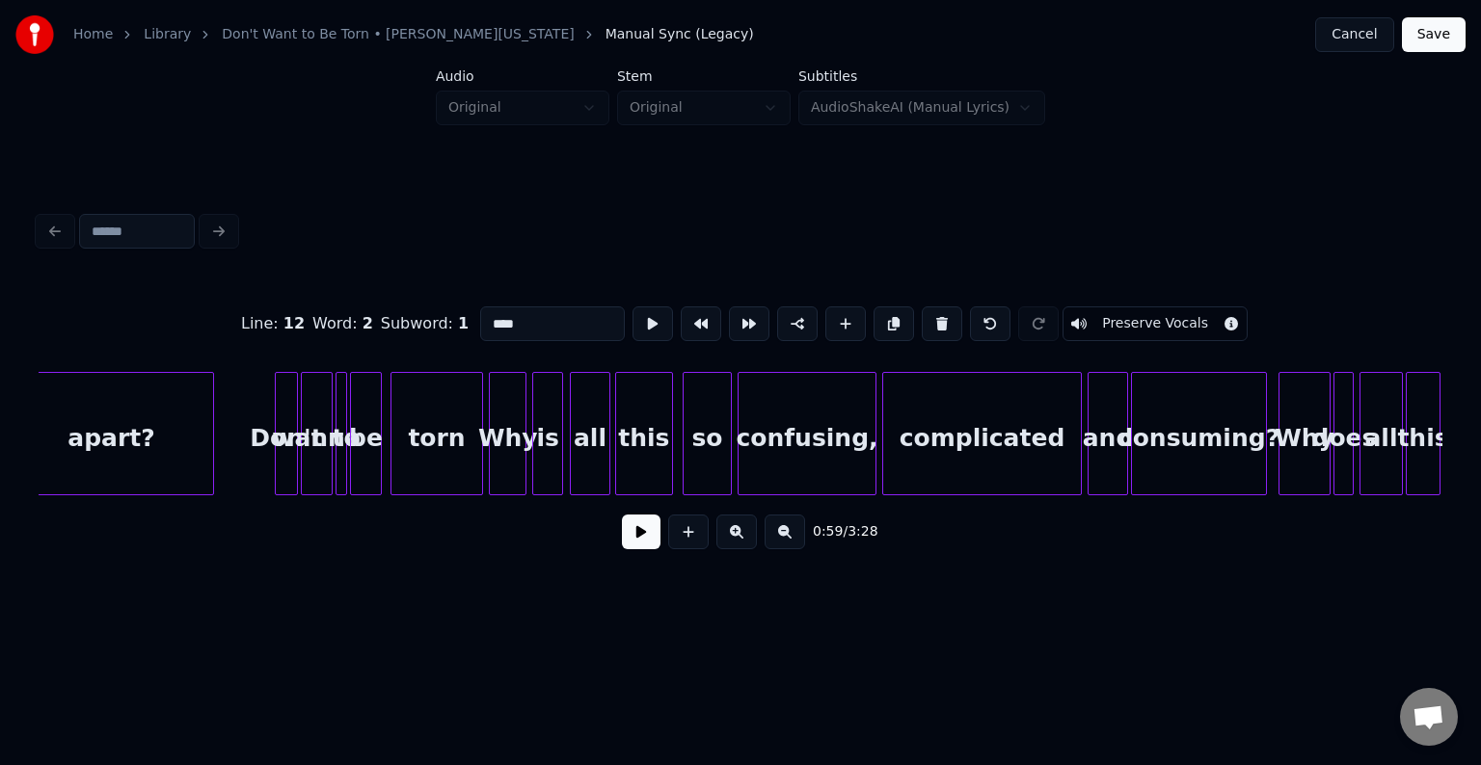
click at [308, 451] on div "wanna" at bounding box center [317, 438] width 30 height 131
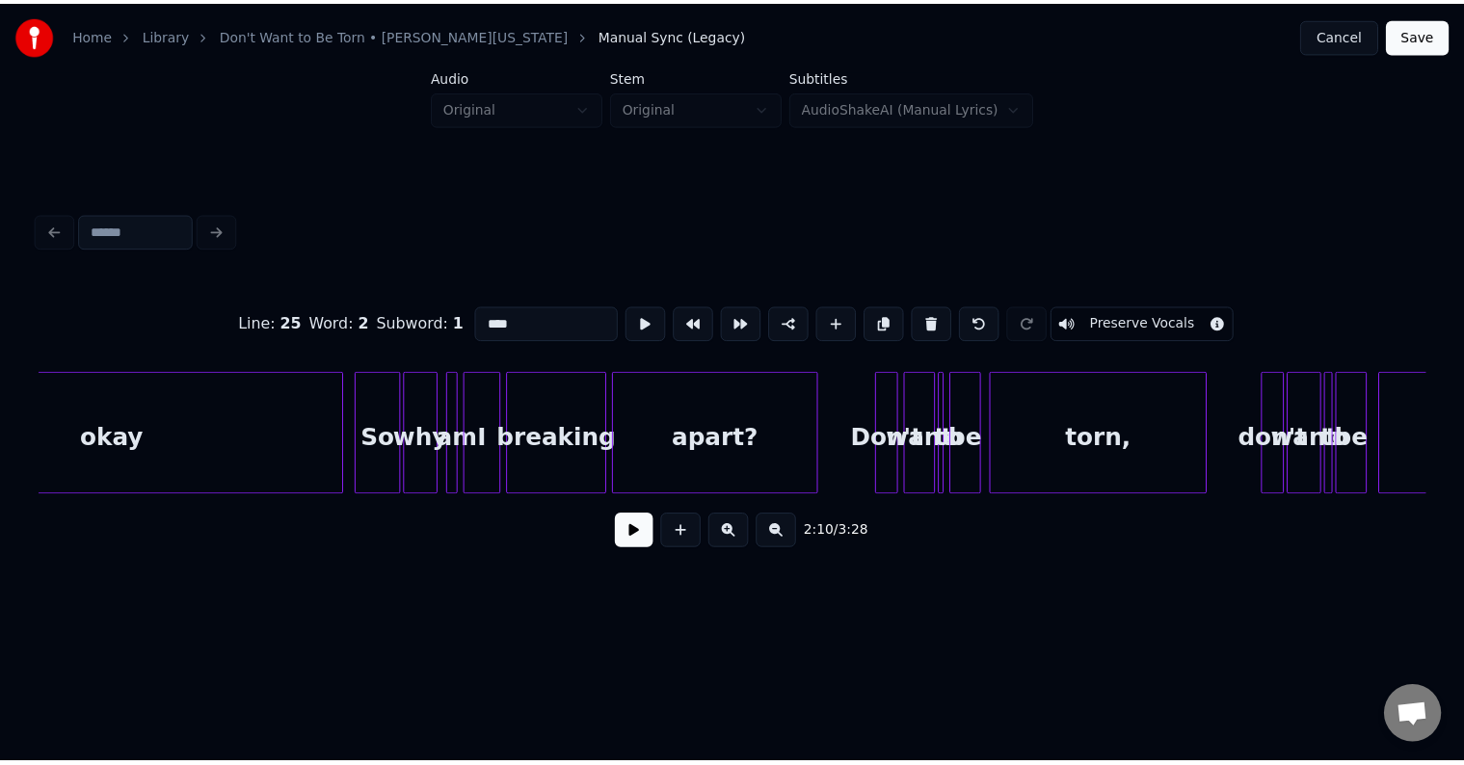
scroll to position [0, 24728]
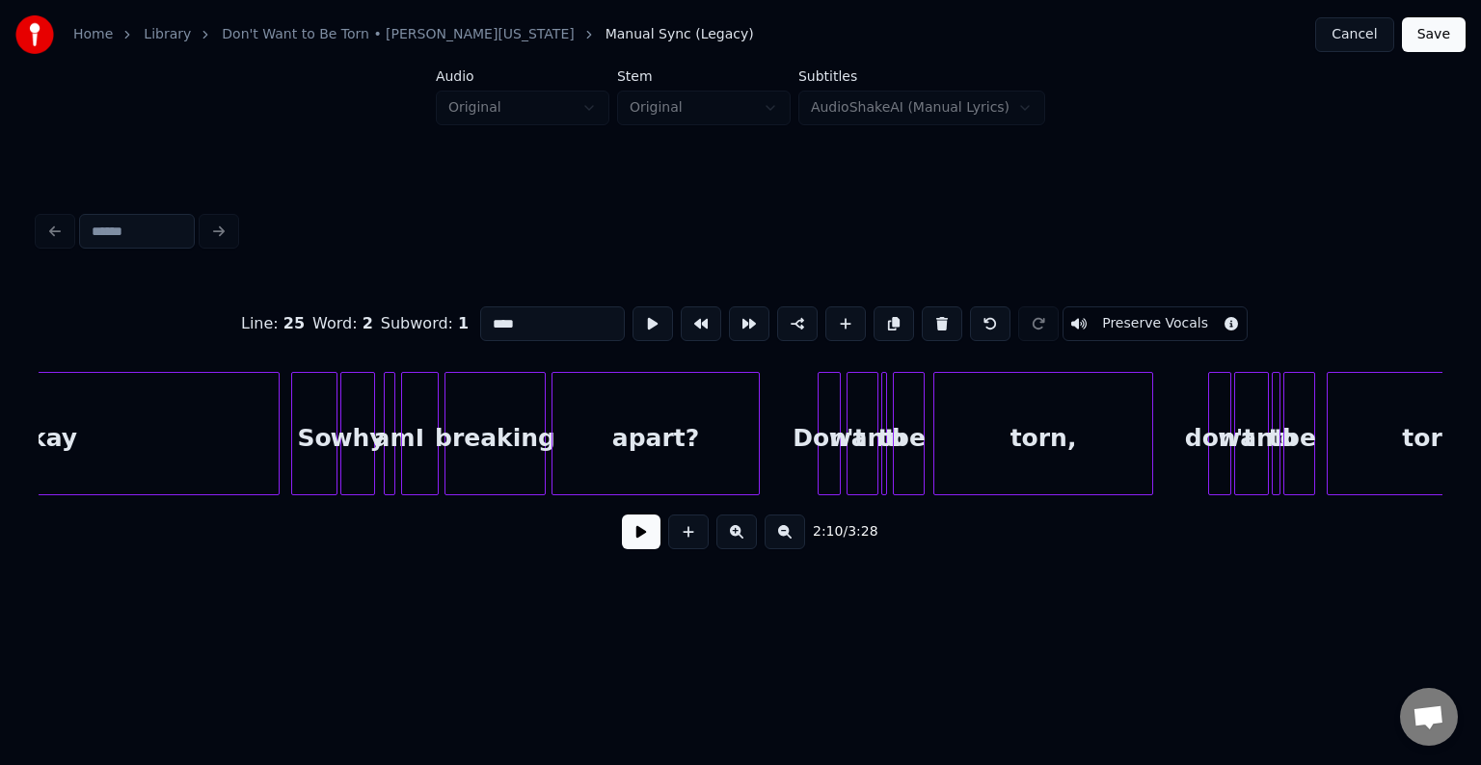
click at [855, 455] on div "want" at bounding box center [862, 438] width 30 height 131
type input "****"
click at [1448, 39] on button "Save" at bounding box center [1434, 34] width 64 height 35
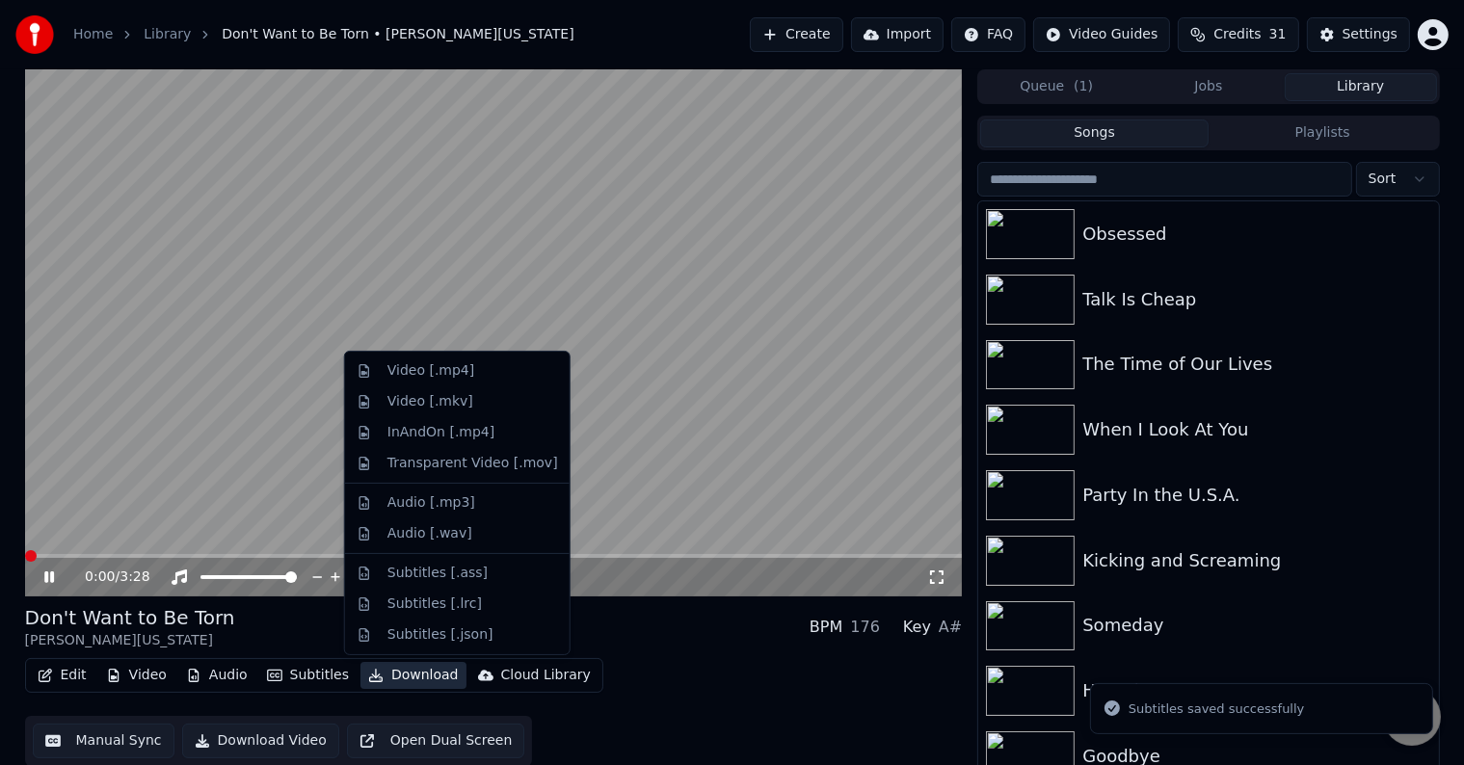
click at [393, 683] on button "Download" at bounding box center [414, 675] width 106 height 27
click at [393, 366] on div "Video [.mp4]" at bounding box center [431, 370] width 87 height 19
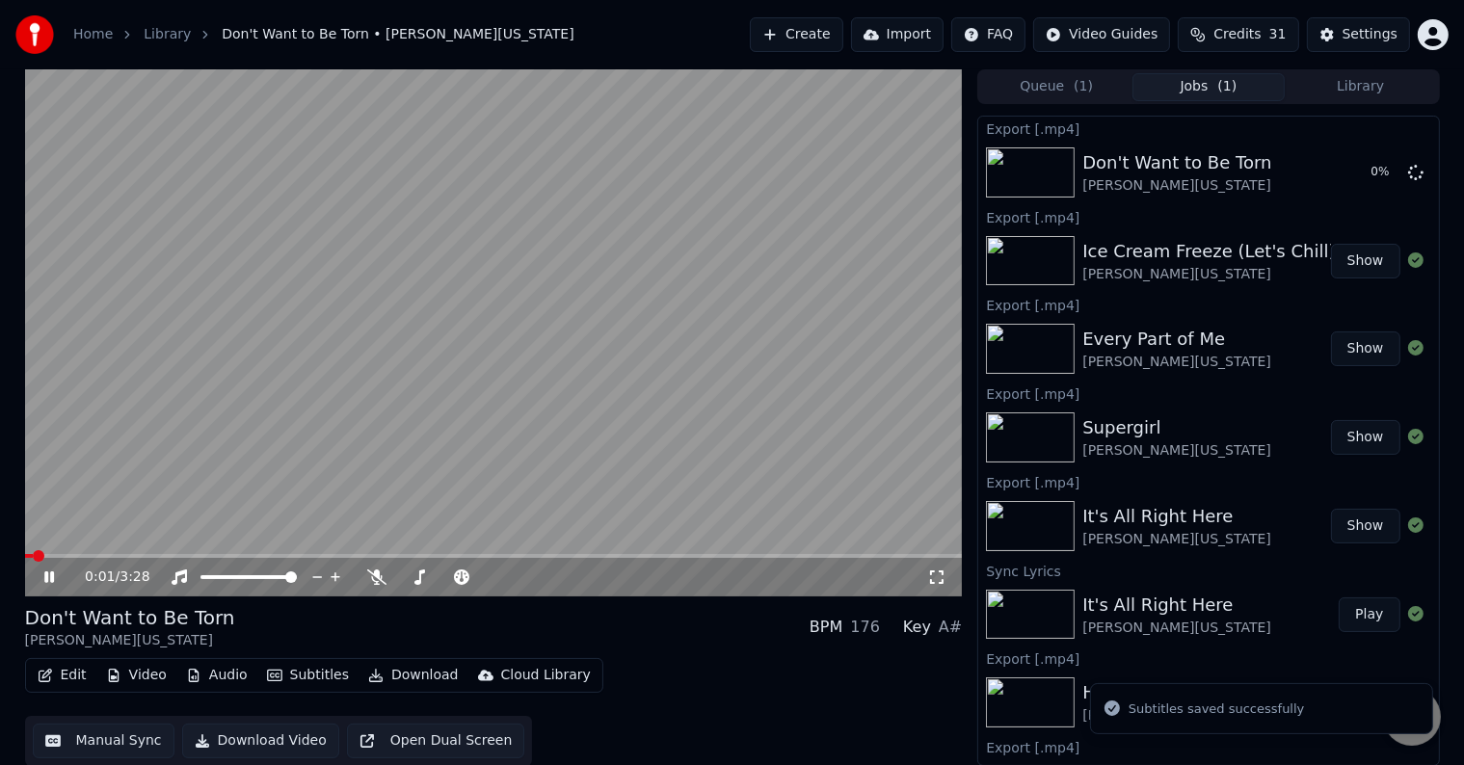
click at [51, 582] on icon at bounding box center [49, 578] width 10 height 12
click at [51, 582] on icon at bounding box center [62, 577] width 45 height 15
click at [42, 575] on icon at bounding box center [62, 577] width 45 height 15
